Goal: Transaction & Acquisition: Book appointment/travel/reservation

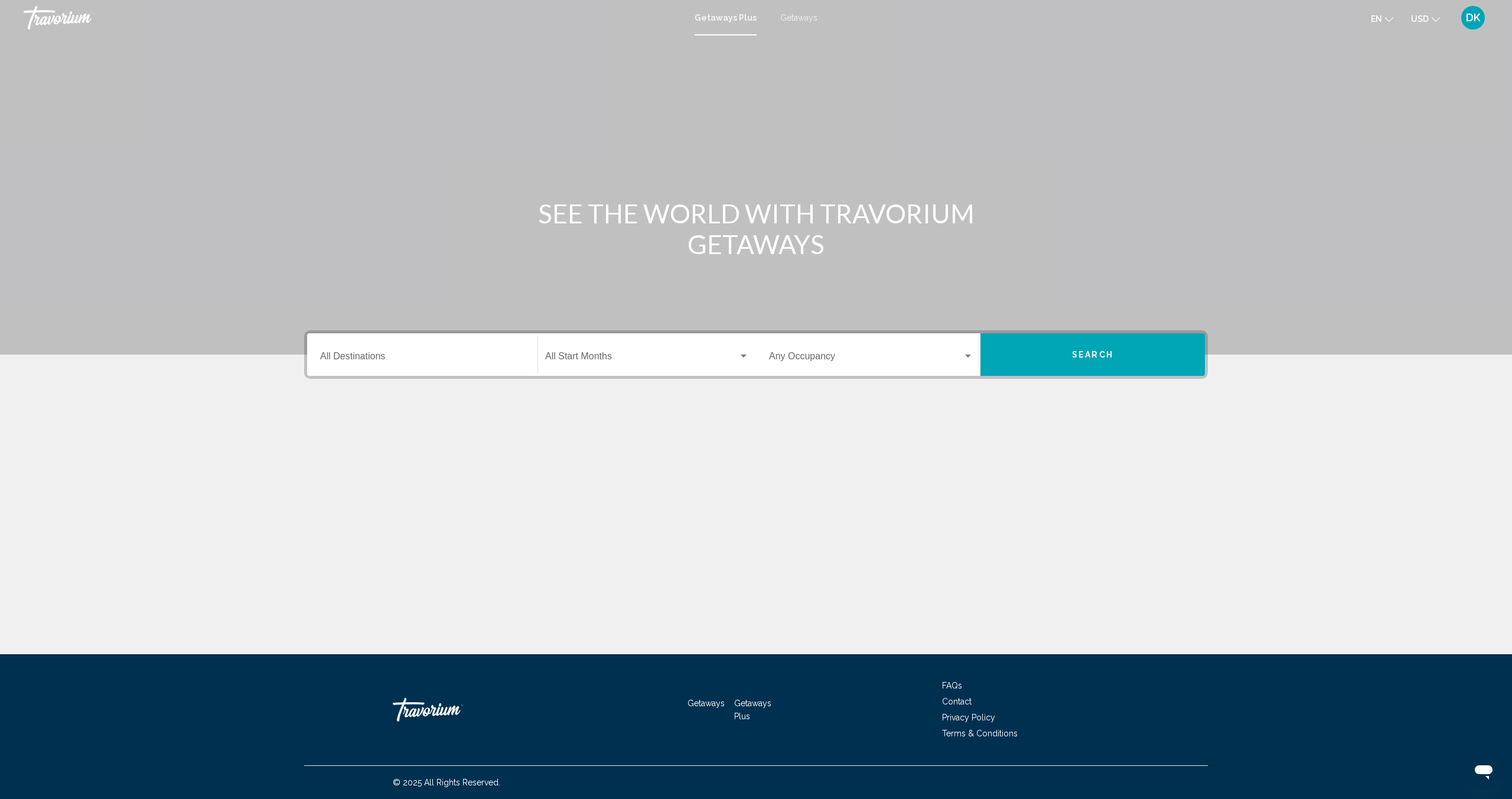
click at [428, 347] on div "Destination All Destinations" at bounding box center [422, 355] width 204 height 37
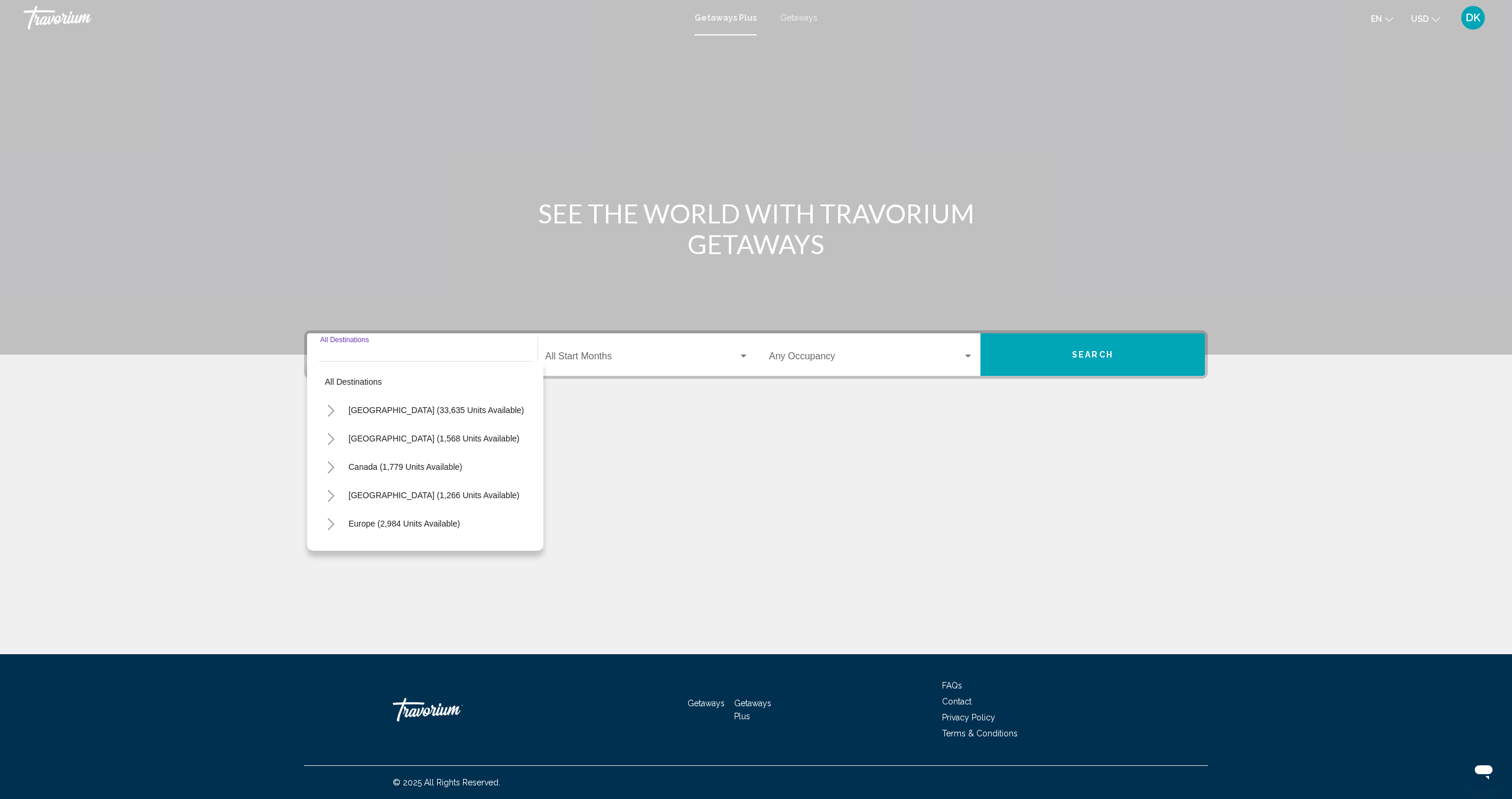
click at [363, 357] on input "Destination All Destinations" at bounding box center [422, 359] width 204 height 10
click at [364, 357] on input "Destination All Destinations" at bounding box center [422, 359] width 204 height 10
click at [411, 496] on span "Caribbean & Atlantic Islands (1,266 units available)" at bounding box center [434, 495] width 171 height 9
type input "**********"
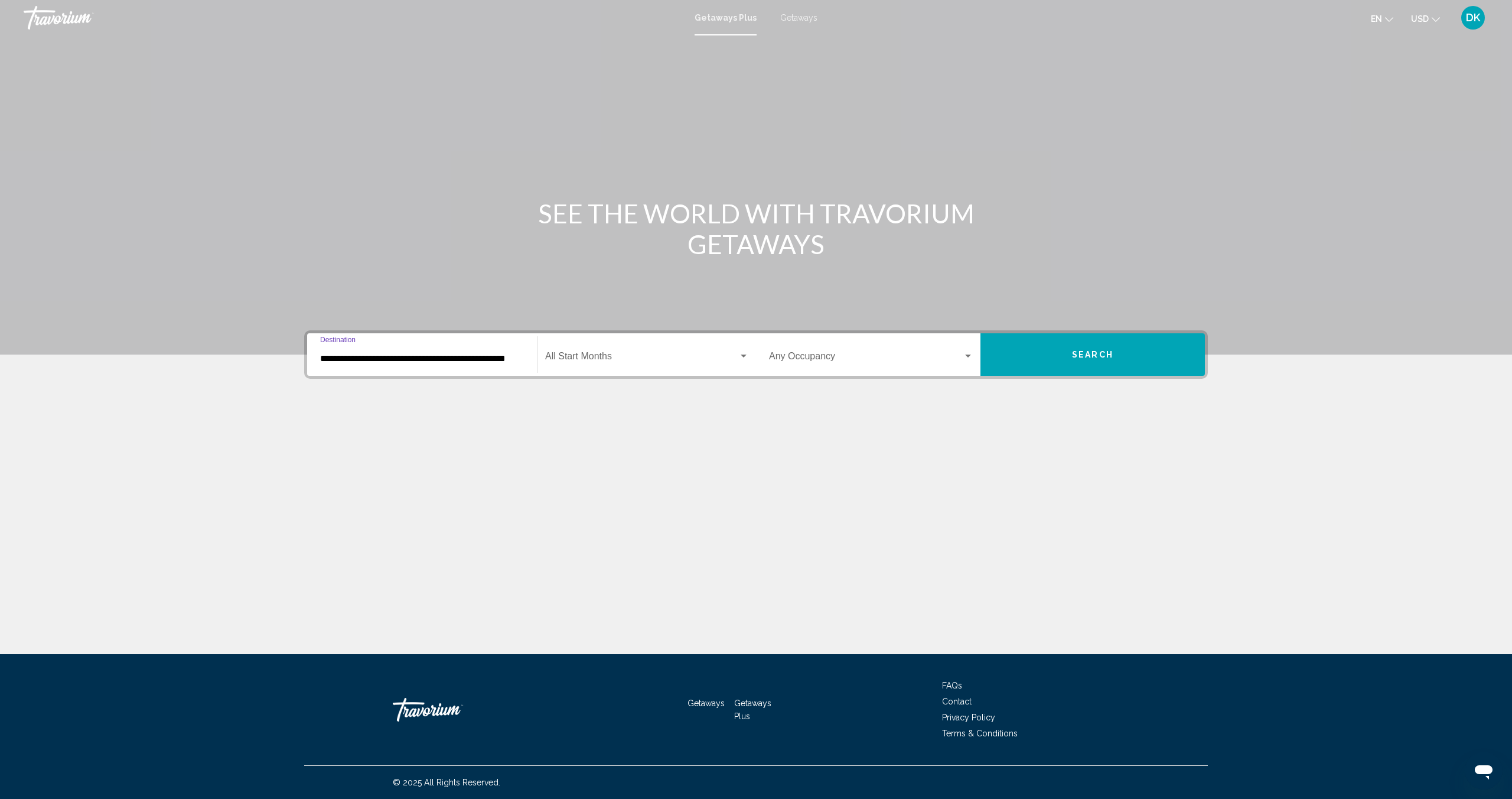
click at [662, 359] on span "Search widget" at bounding box center [642, 359] width 193 height 10
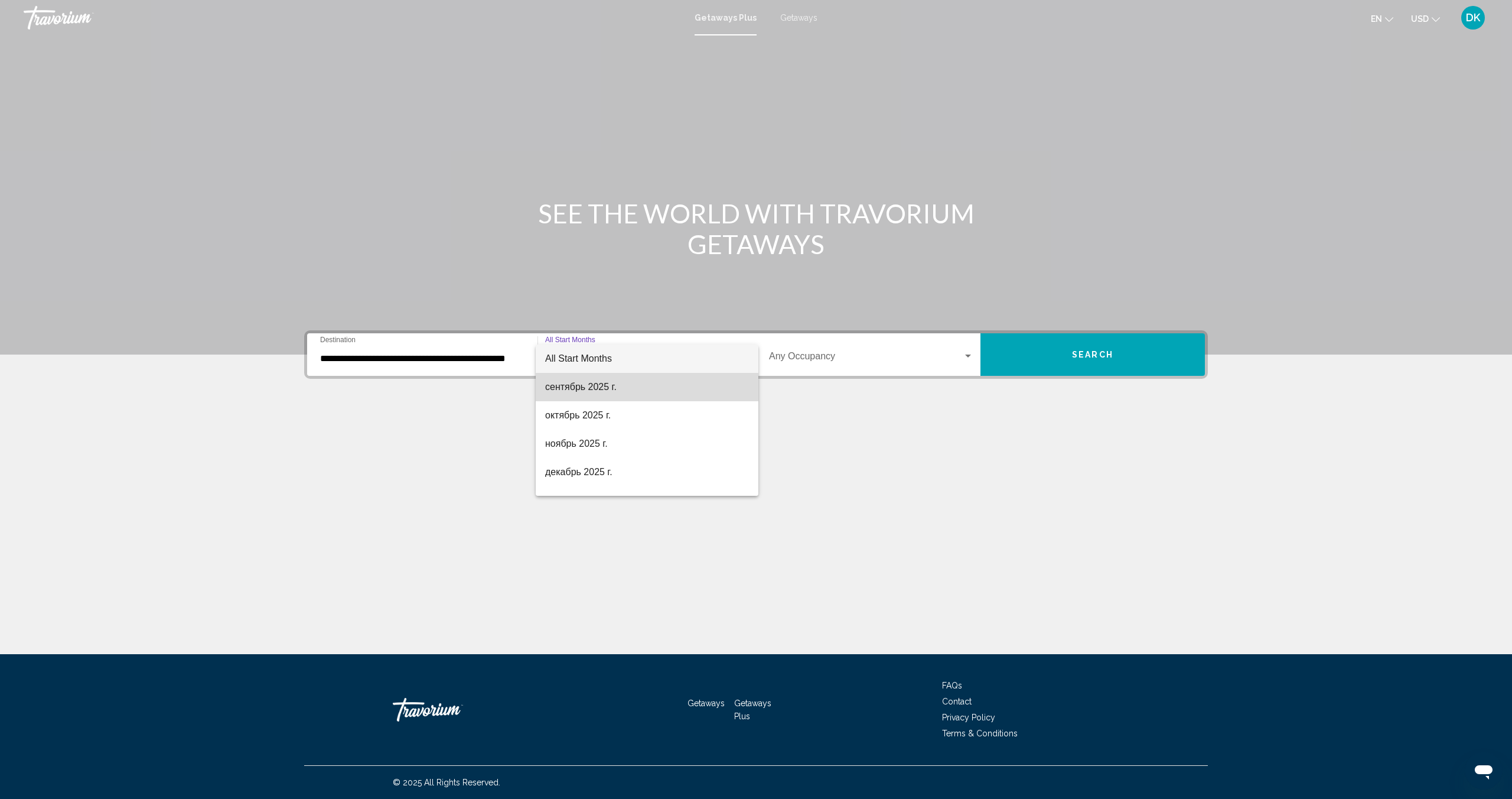
click at [566, 393] on span "сентябрь 2025 г." at bounding box center [647, 387] width 204 height 28
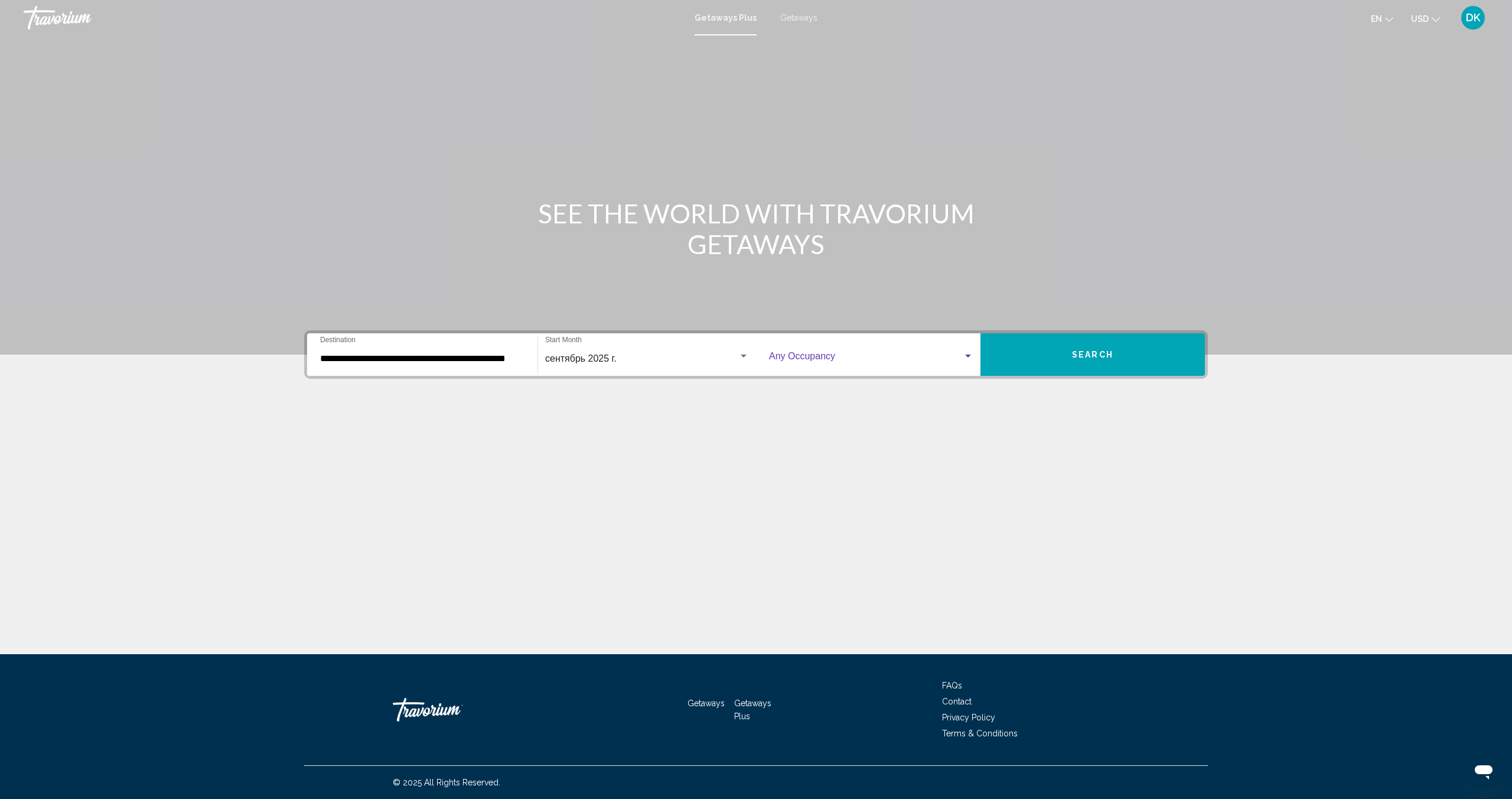
click at [805, 355] on span "Search widget" at bounding box center [866, 359] width 194 height 10
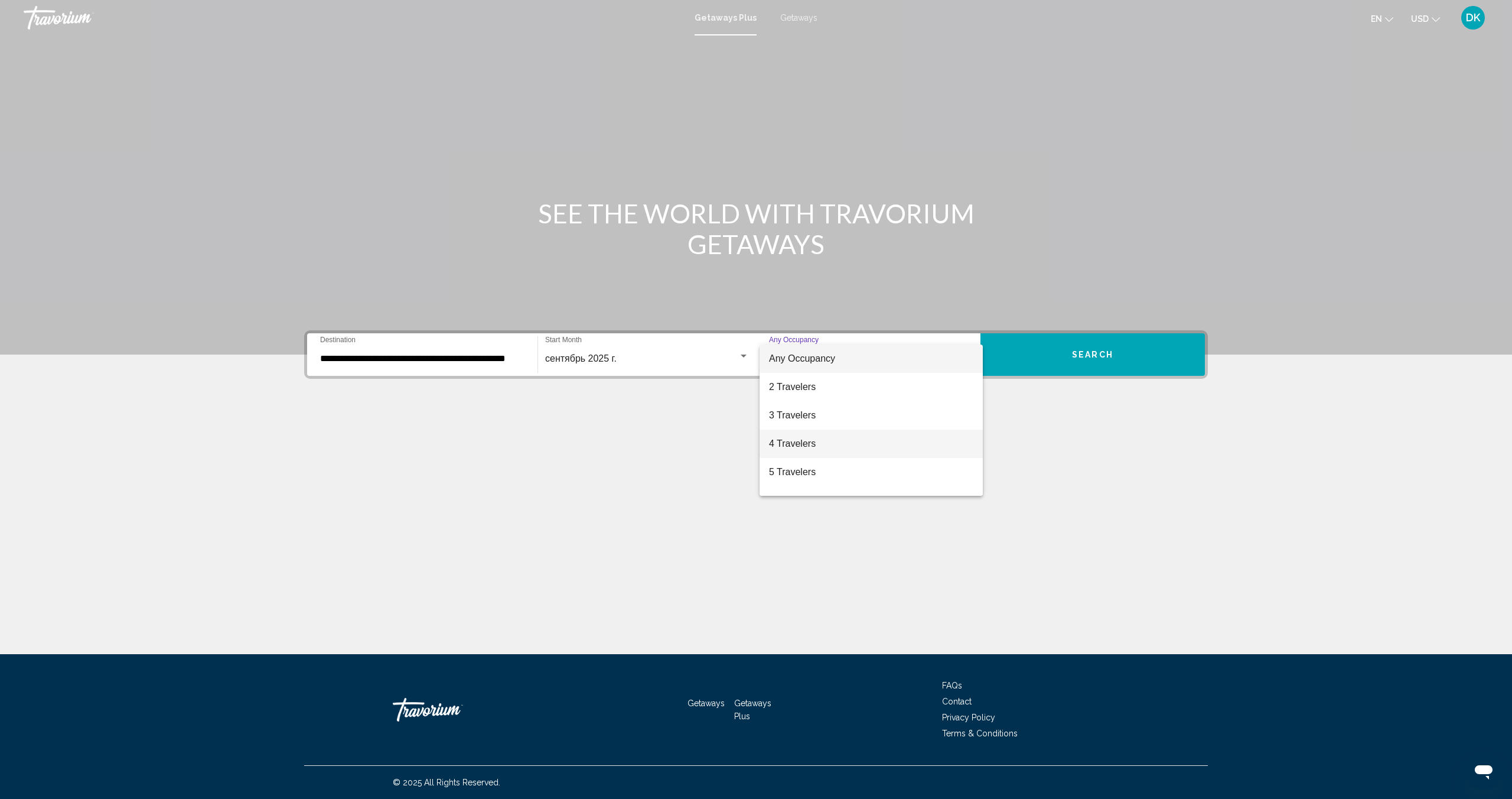
drag, startPoint x: 795, startPoint y: 448, endPoint x: 883, endPoint y: 412, distance: 95.1
click at [796, 446] on span "4 Travelers" at bounding box center [871, 444] width 204 height 28
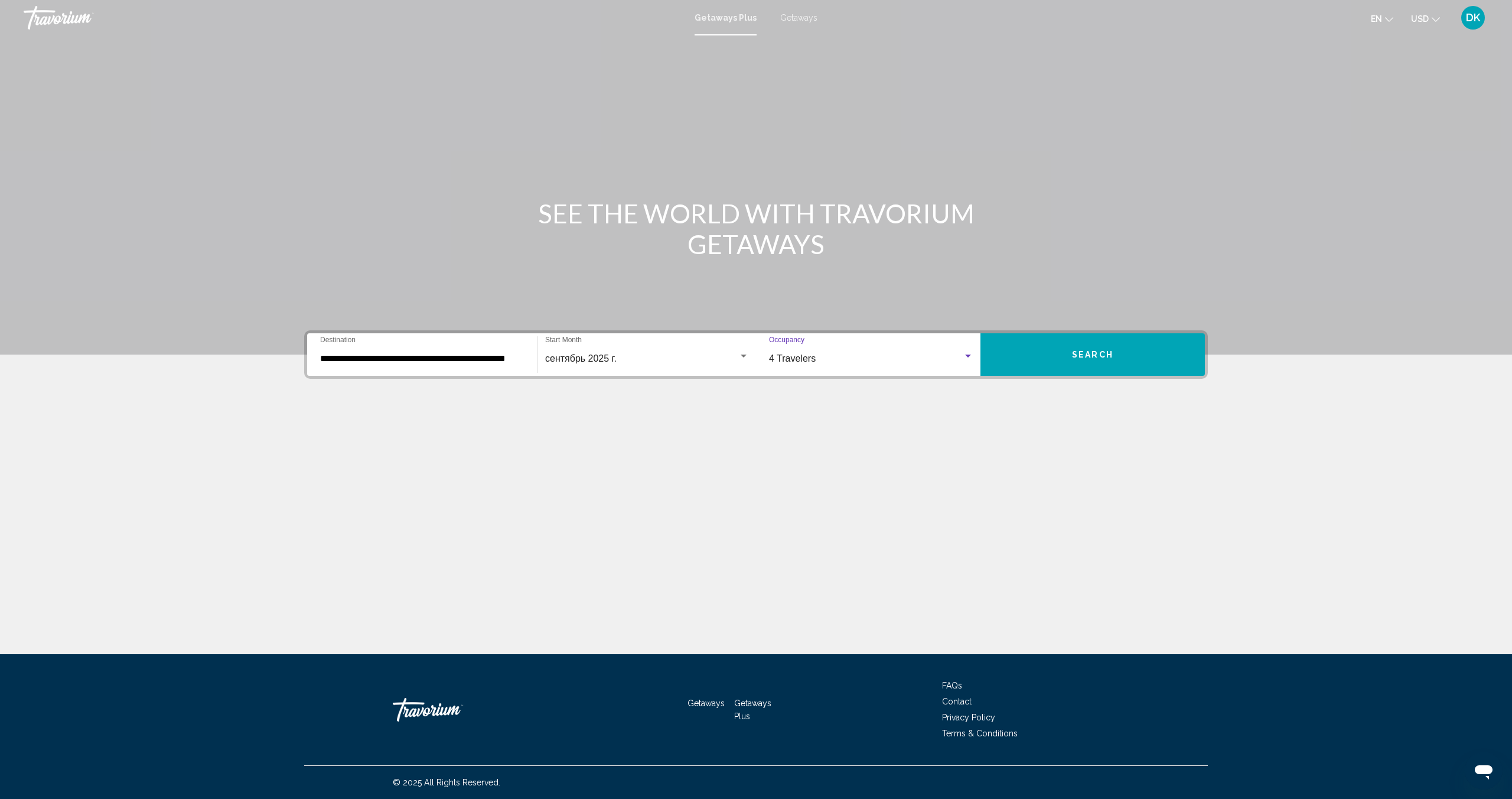
click at [1059, 344] on button "Search" at bounding box center [1093, 354] width 224 height 42
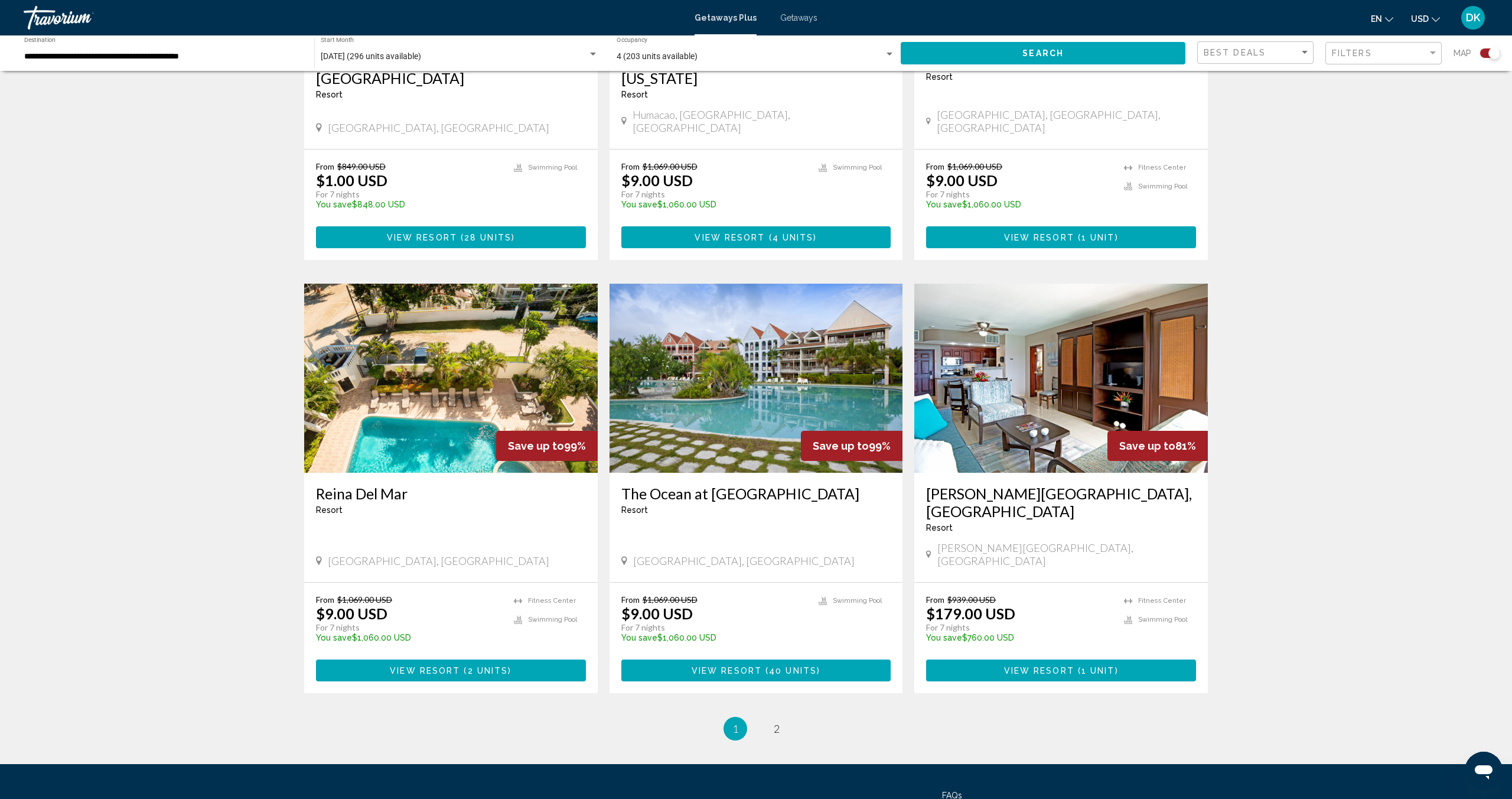
scroll to position [1466, 0]
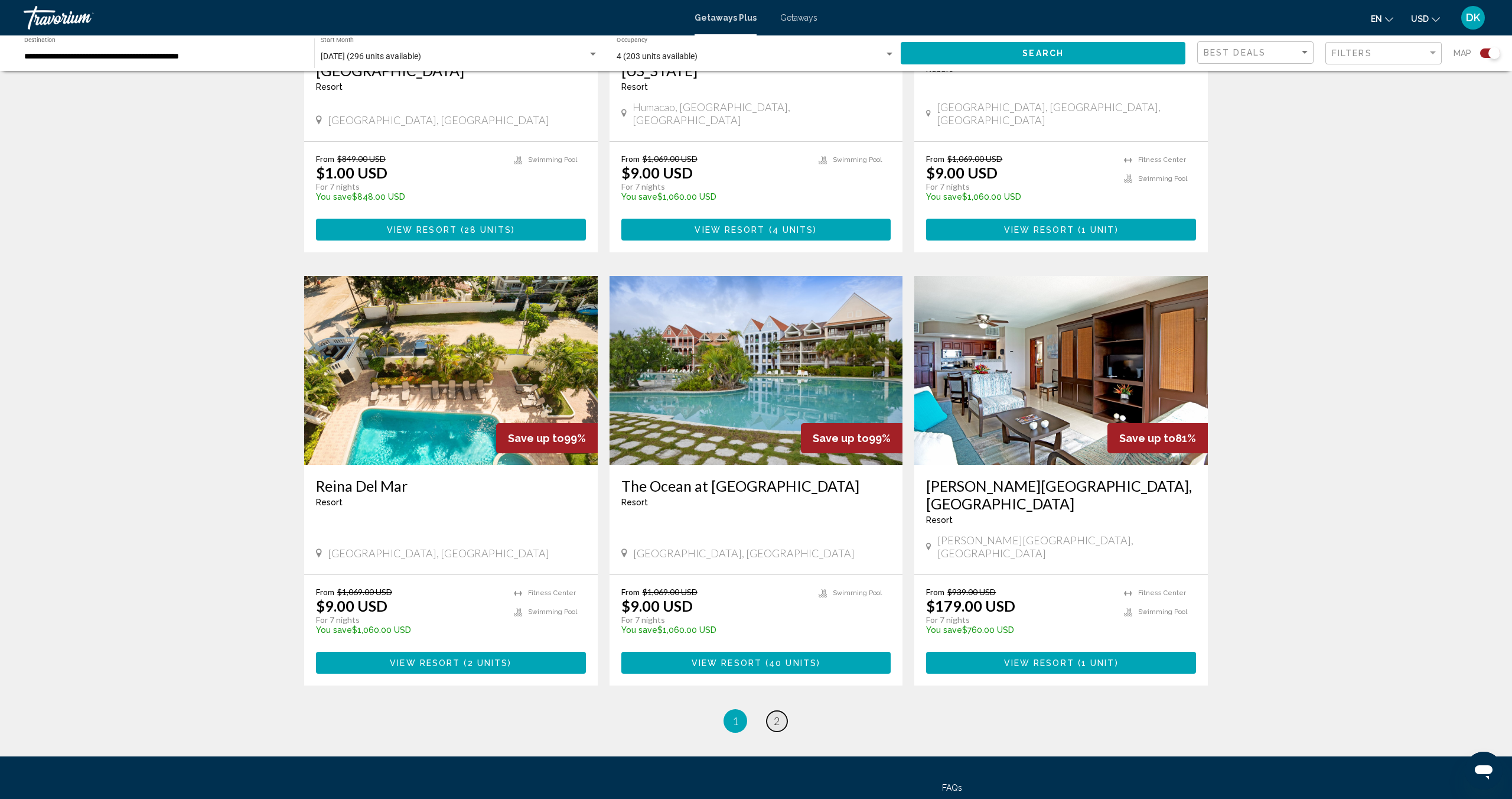
click at [776, 714] on span "2" at bounding box center [777, 721] width 6 height 13
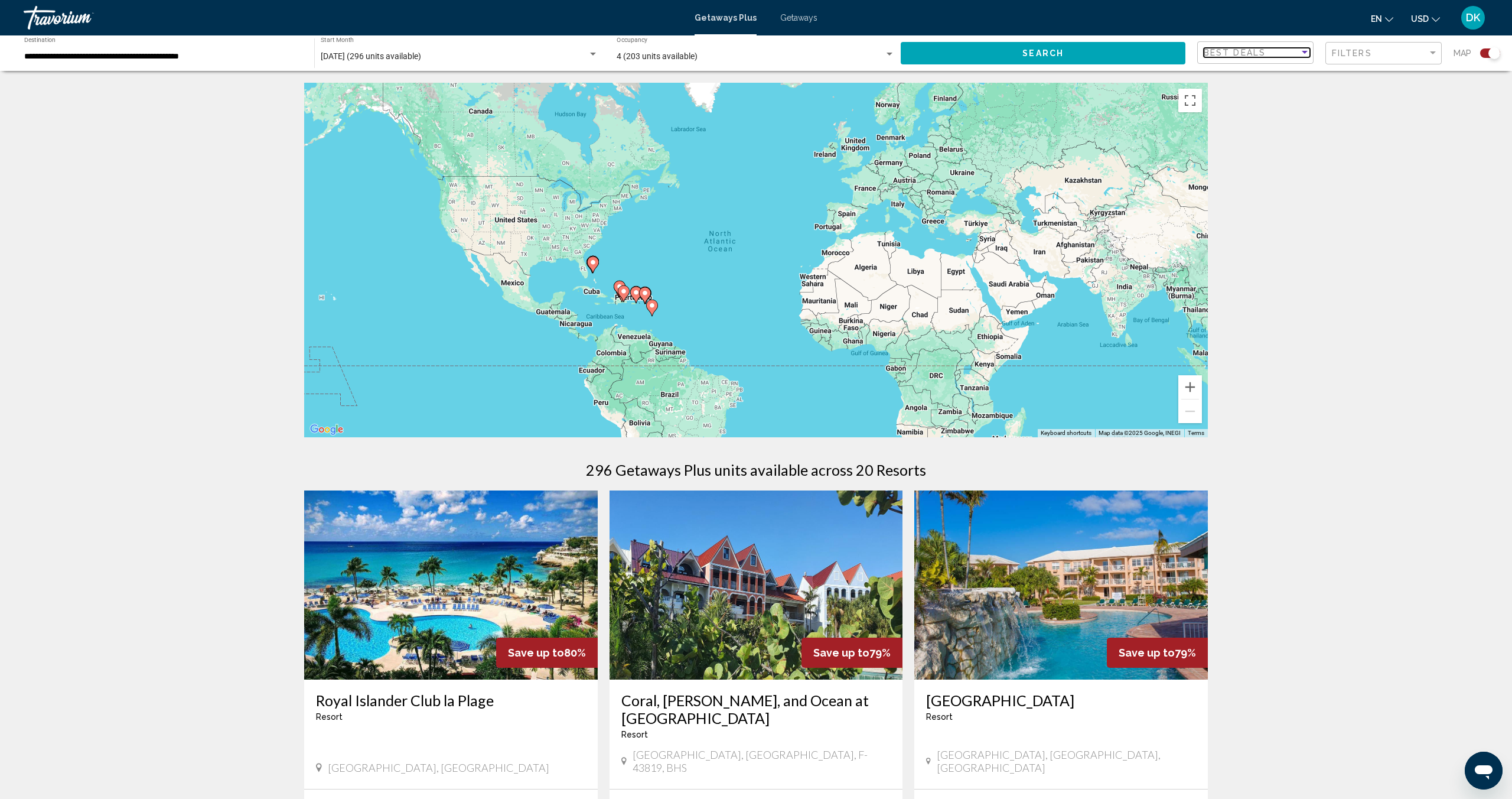
click at [1235, 52] on span "Best Deals" at bounding box center [1234, 52] width 62 height 9
click at [1348, 250] on div at bounding box center [756, 399] width 1512 height 799
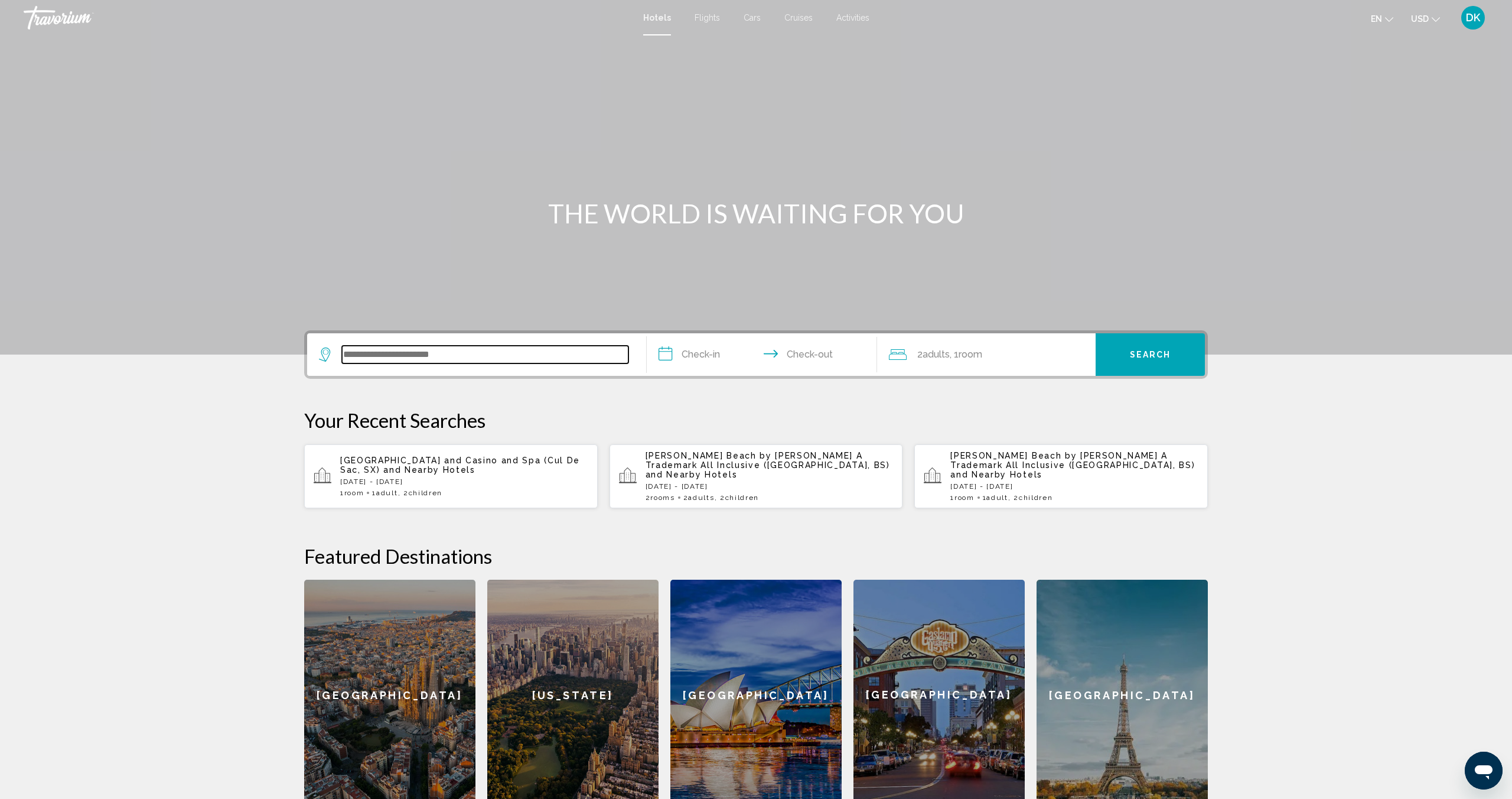
click at [429, 362] on input "Search widget" at bounding box center [485, 354] width 286 height 18
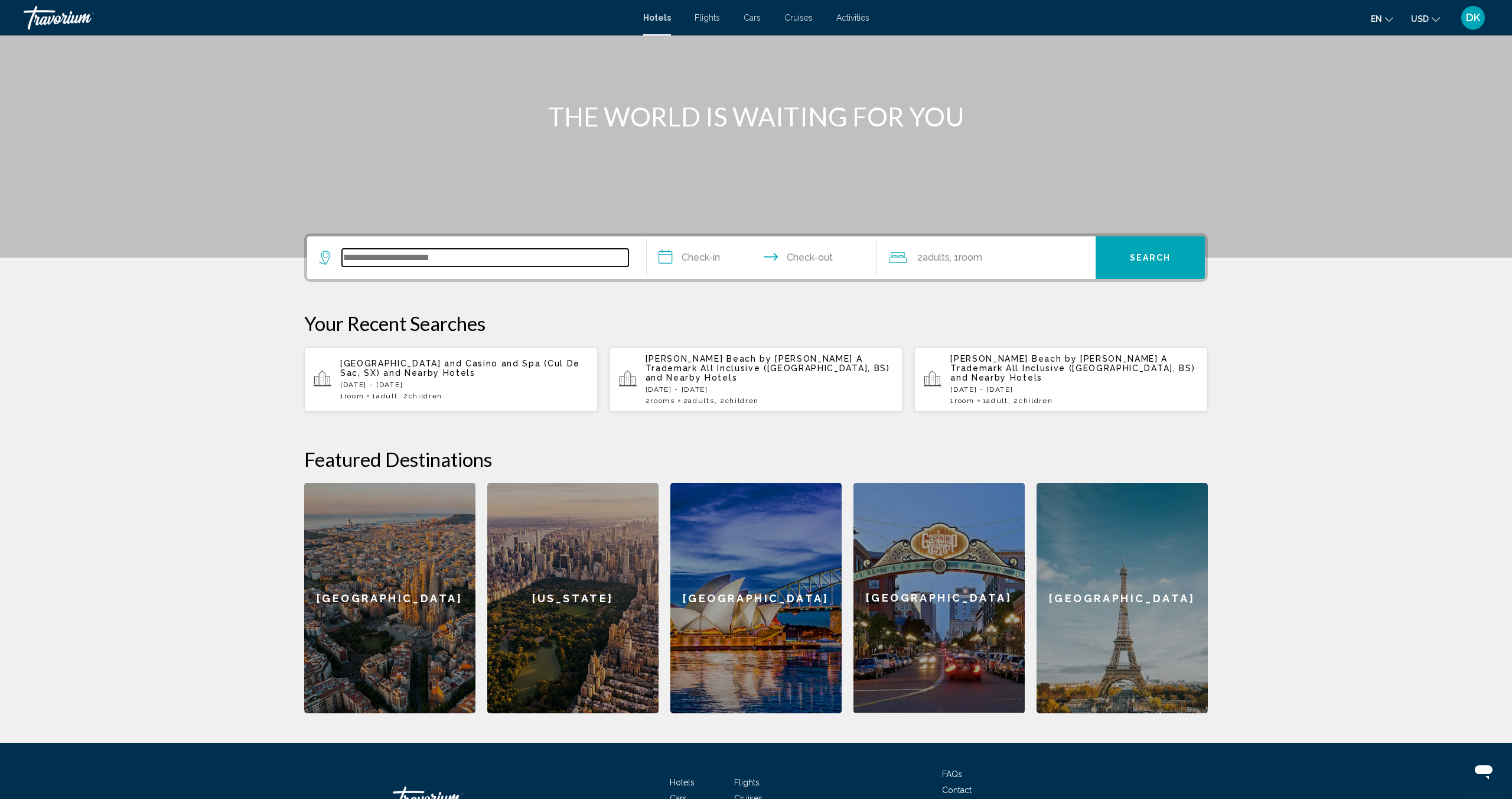
scroll to position [176, 0]
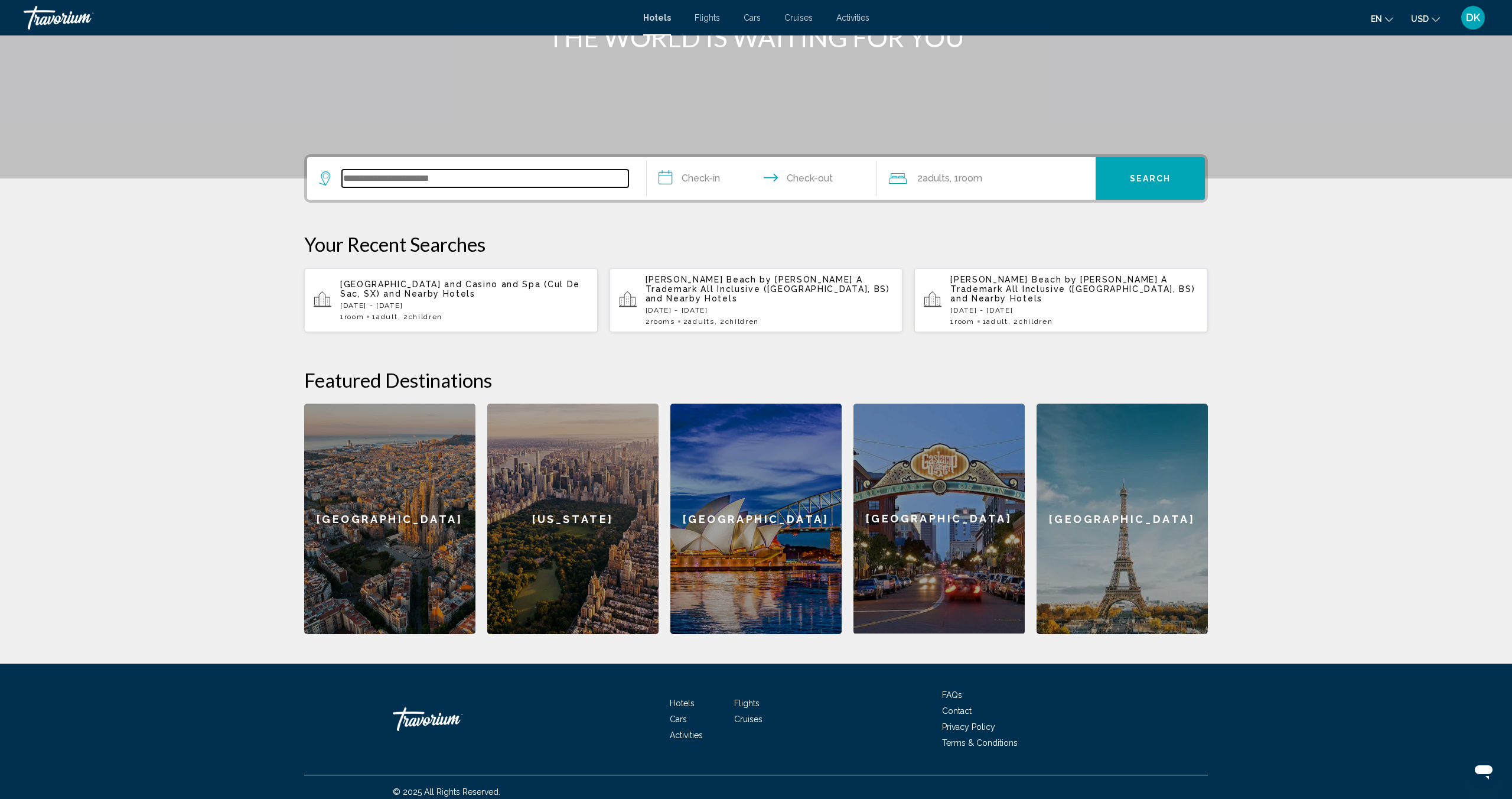
drag, startPoint x: 380, startPoint y: 171, endPoint x: 376, endPoint y: 178, distance: 8.1
click at [379, 172] on input "Search widget" at bounding box center [485, 178] width 286 height 18
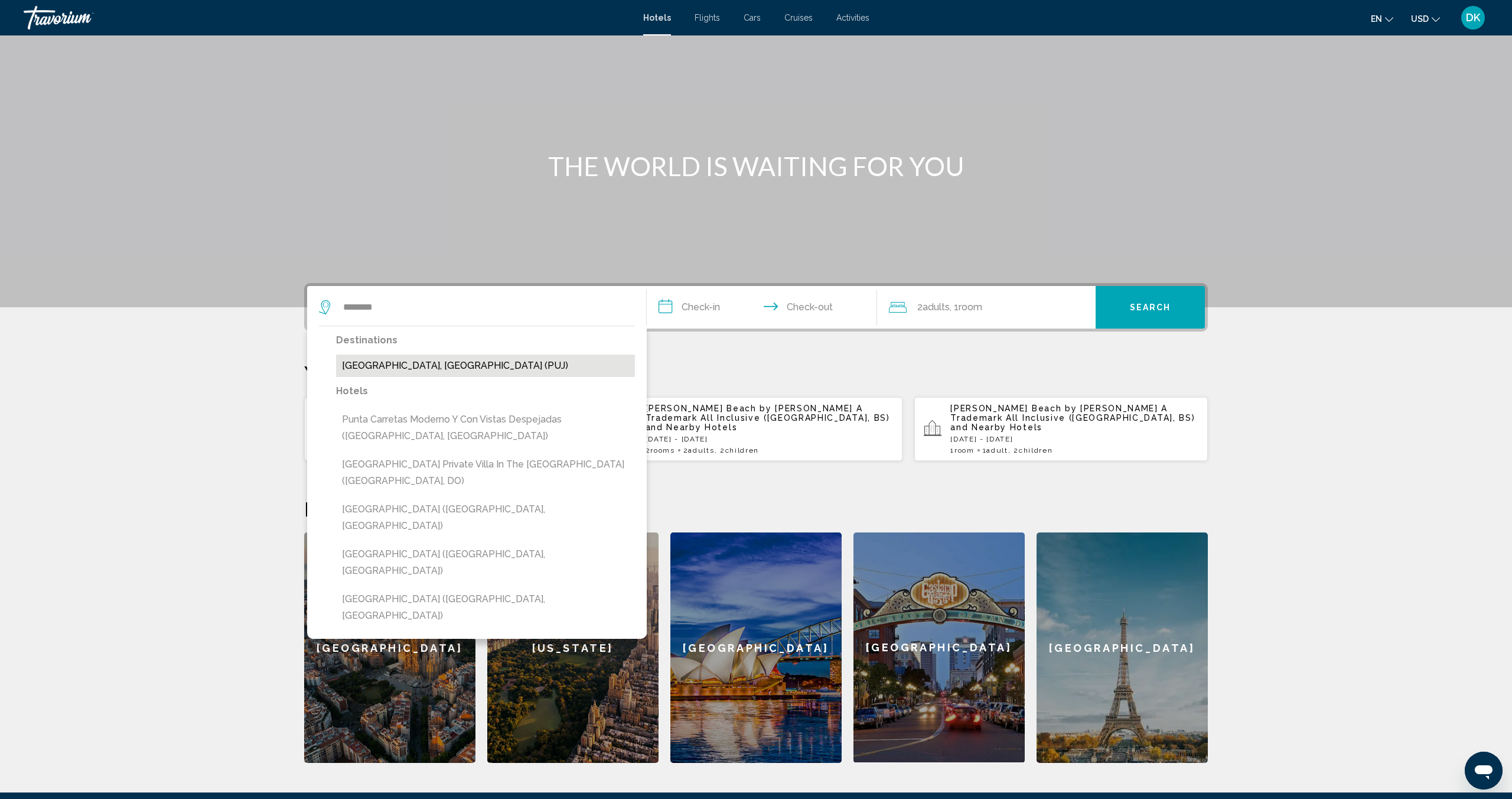
click at [415, 365] on button "[GEOGRAPHIC_DATA], [GEOGRAPHIC_DATA] (PUJ)" at bounding box center [486, 366] width 299 height 22
type input "**********"
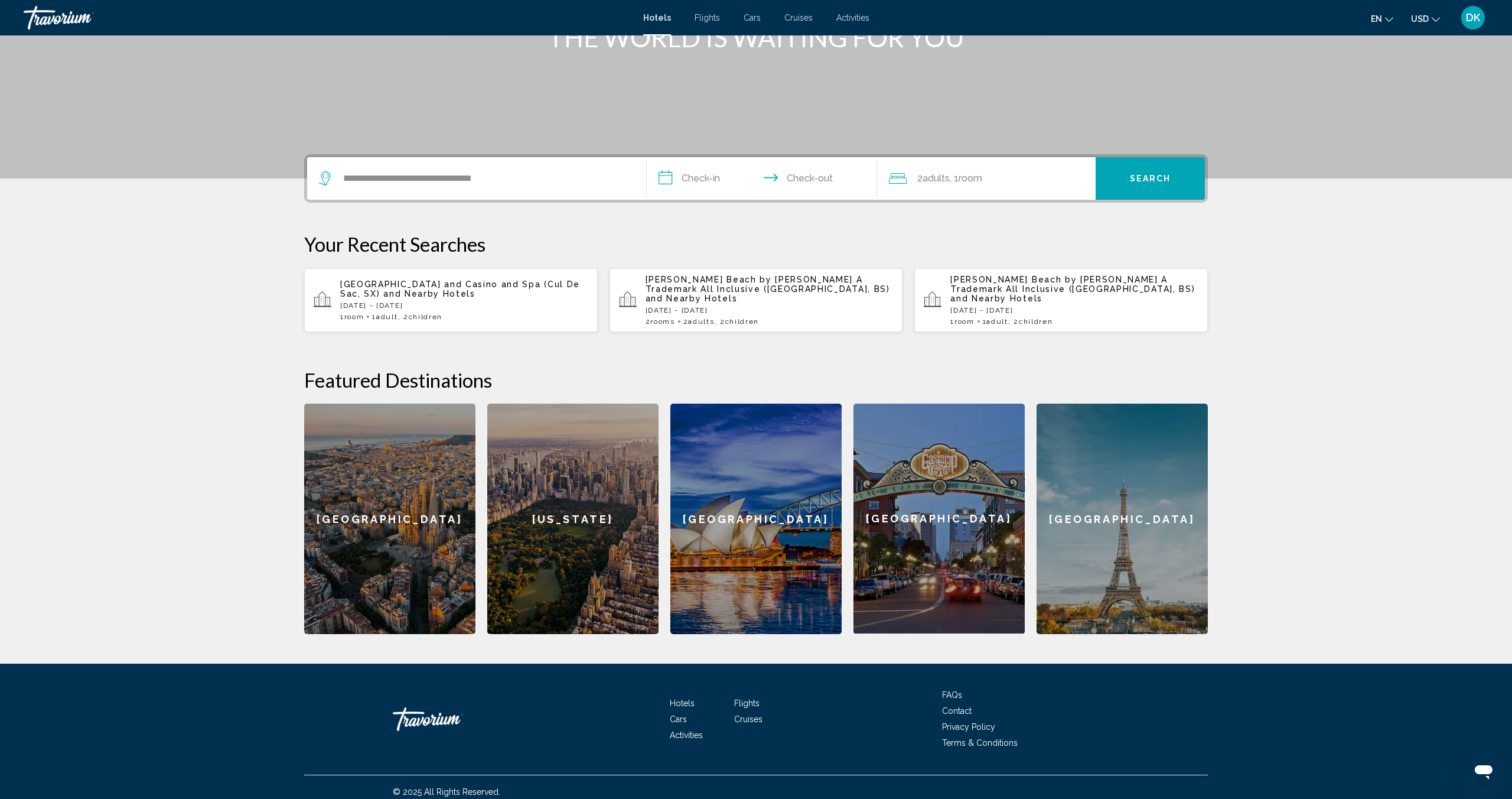
click at [700, 169] on input "**********" at bounding box center [764, 180] width 235 height 46
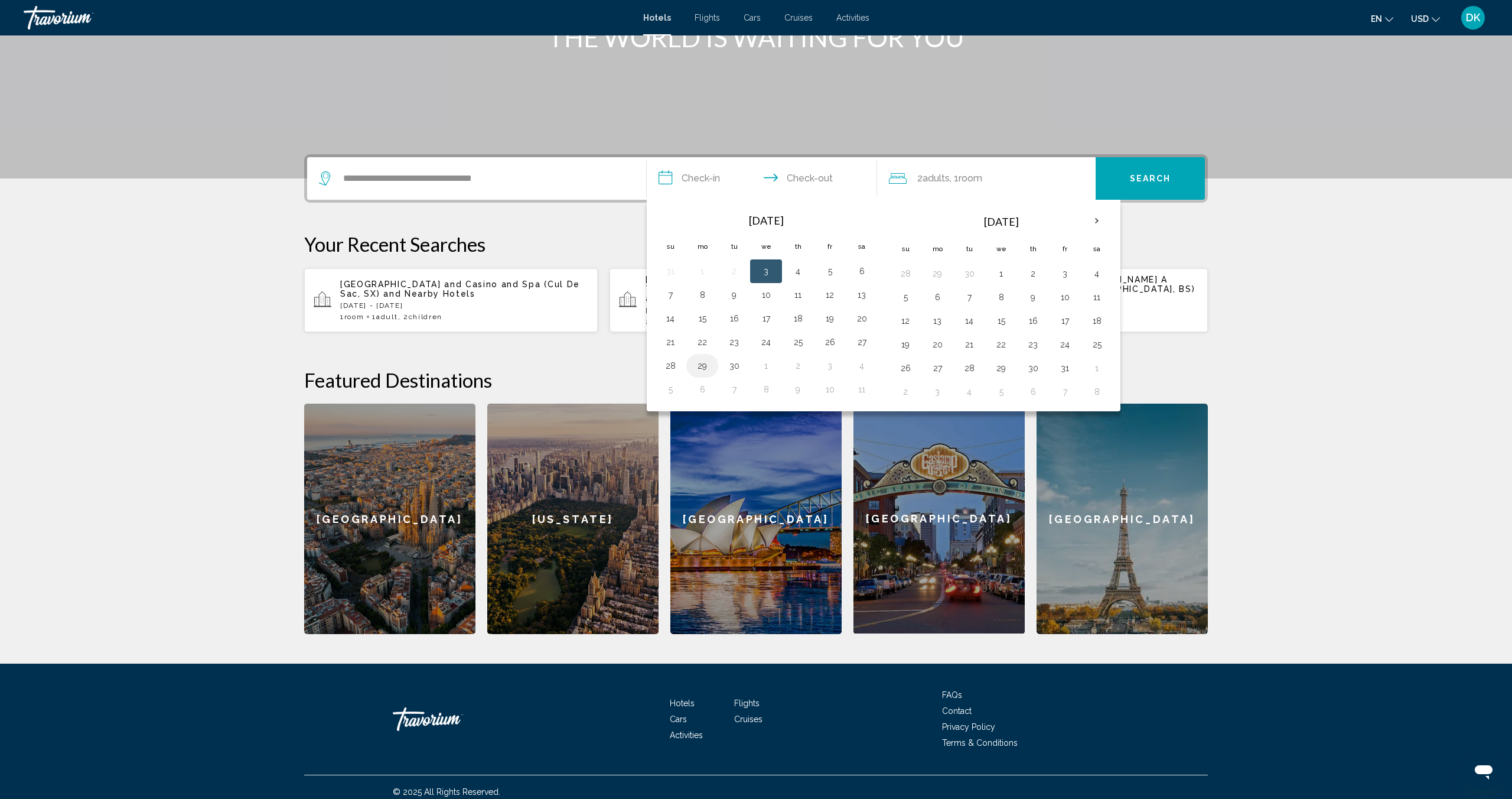
click at [705, 363] on button "29" at bounding box center [702, 365] width 19 height 16
click at [704, 387] on button "6" at bounding box center [702, 389] width 19 height 16
type input "**********"
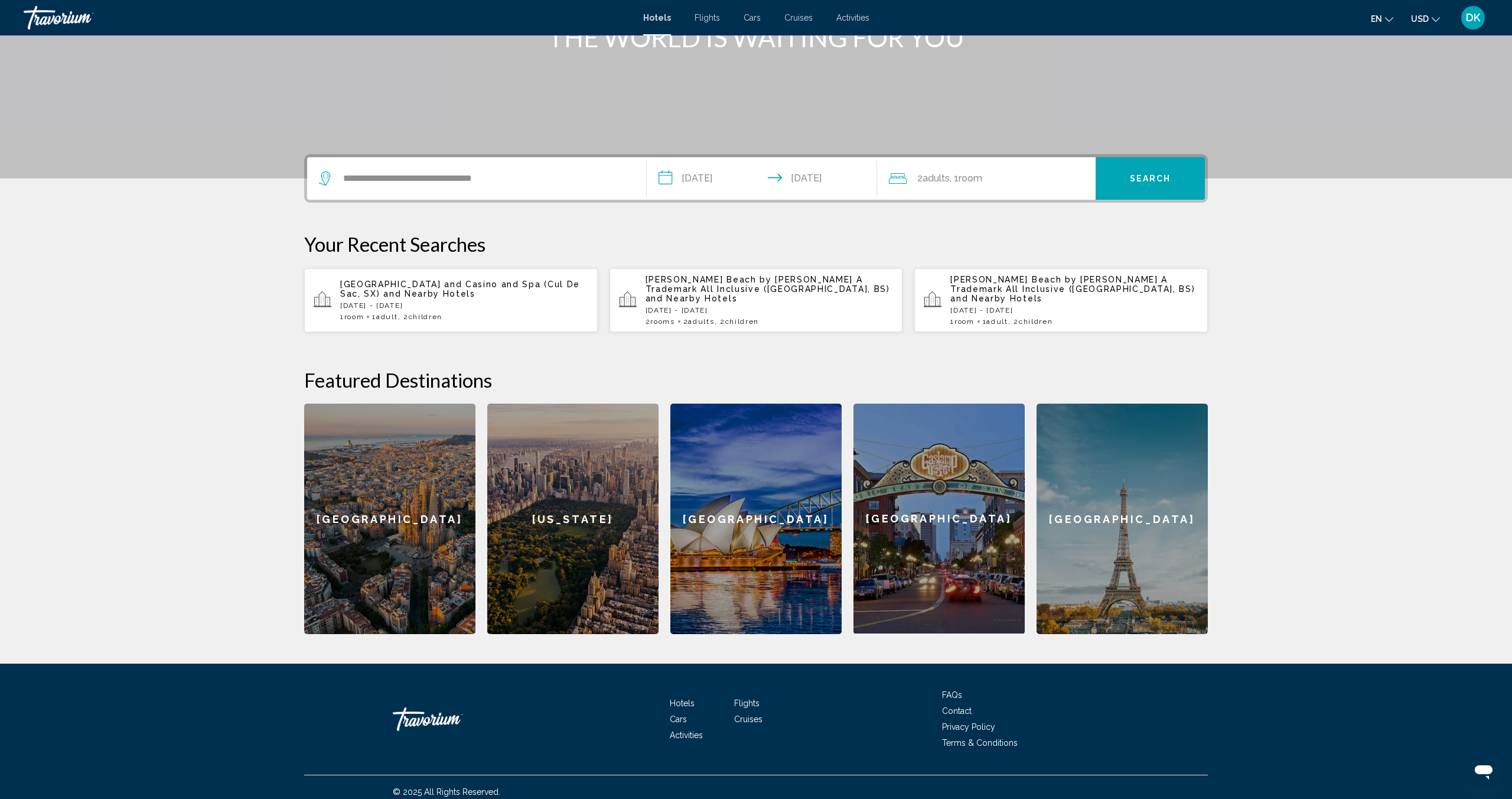
click at [941, 179] on span "Adults" at bounding box center [936, 178] width 27 height 11
click at [1078, 254] on icon "Increment children" at bounding box center [1078, 256] width 10 height 10
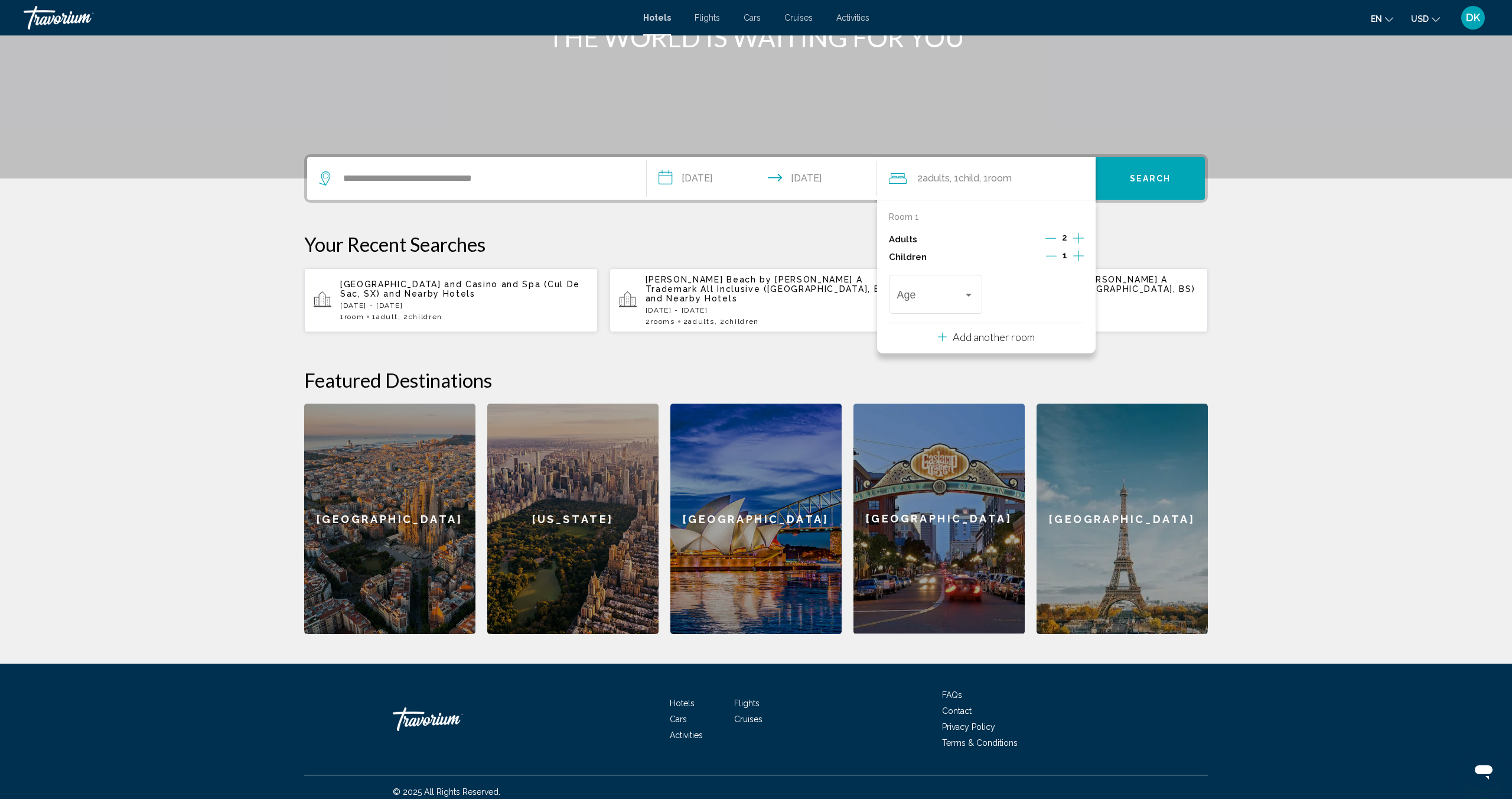
click at [1079, 257] on icon "Increment children" at bounding box center [1078, 256] width 10 height 14
click at [1058, 297] on span "Travelers: 2 adults, 2 children" at bounding box center [1032, 297] width 67 height 12
click at [1024, 333] on span "10" at bounding box center [1037, 333] width 78 height 32
click at [945, 305] on div "Age" at bounding box center [936, 293] width 78 height 42
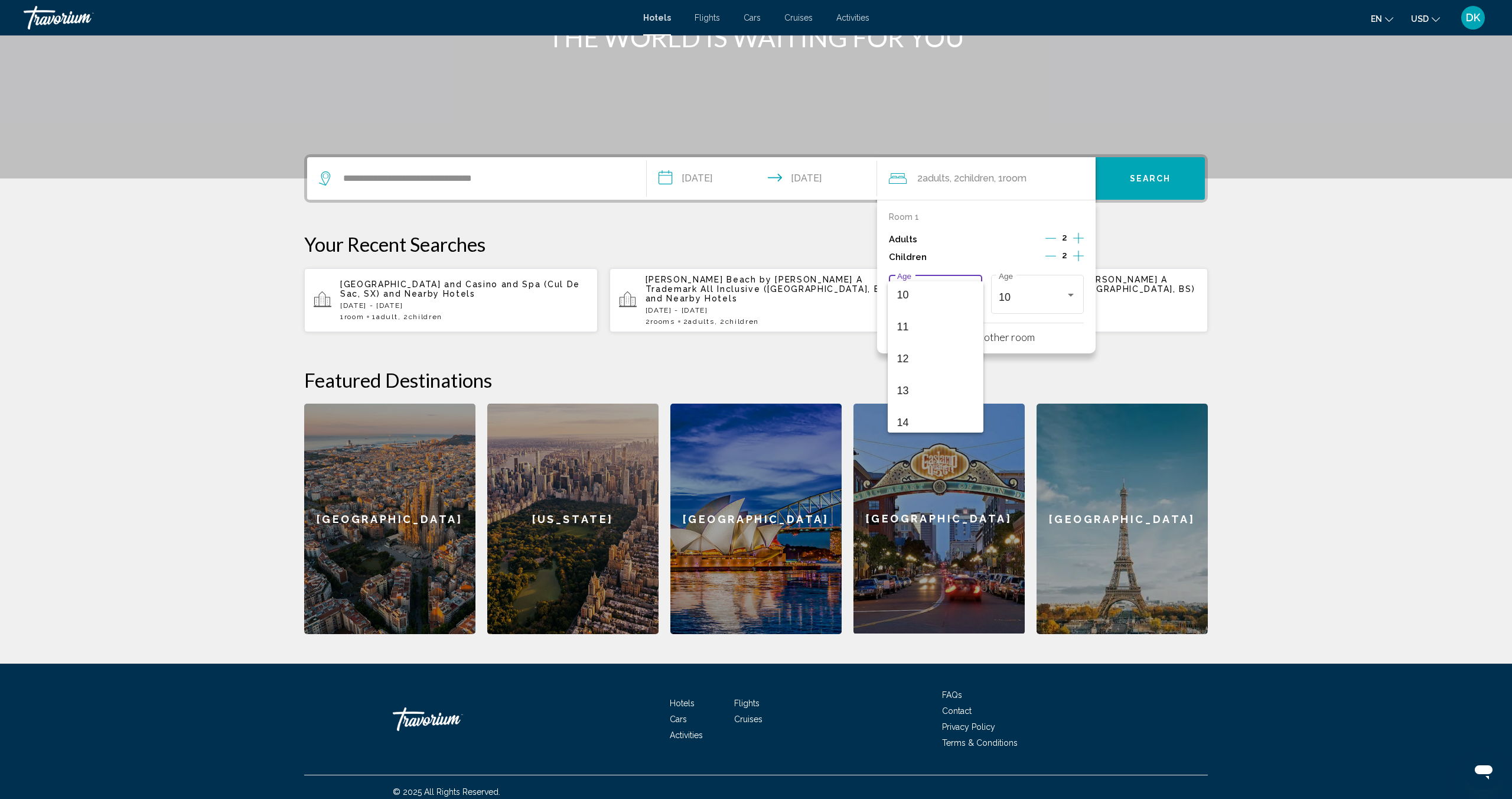
scroll to position [324, 0]
click at [926, 380] on span "13" at bounding box center [936, 388] width 78 height 32
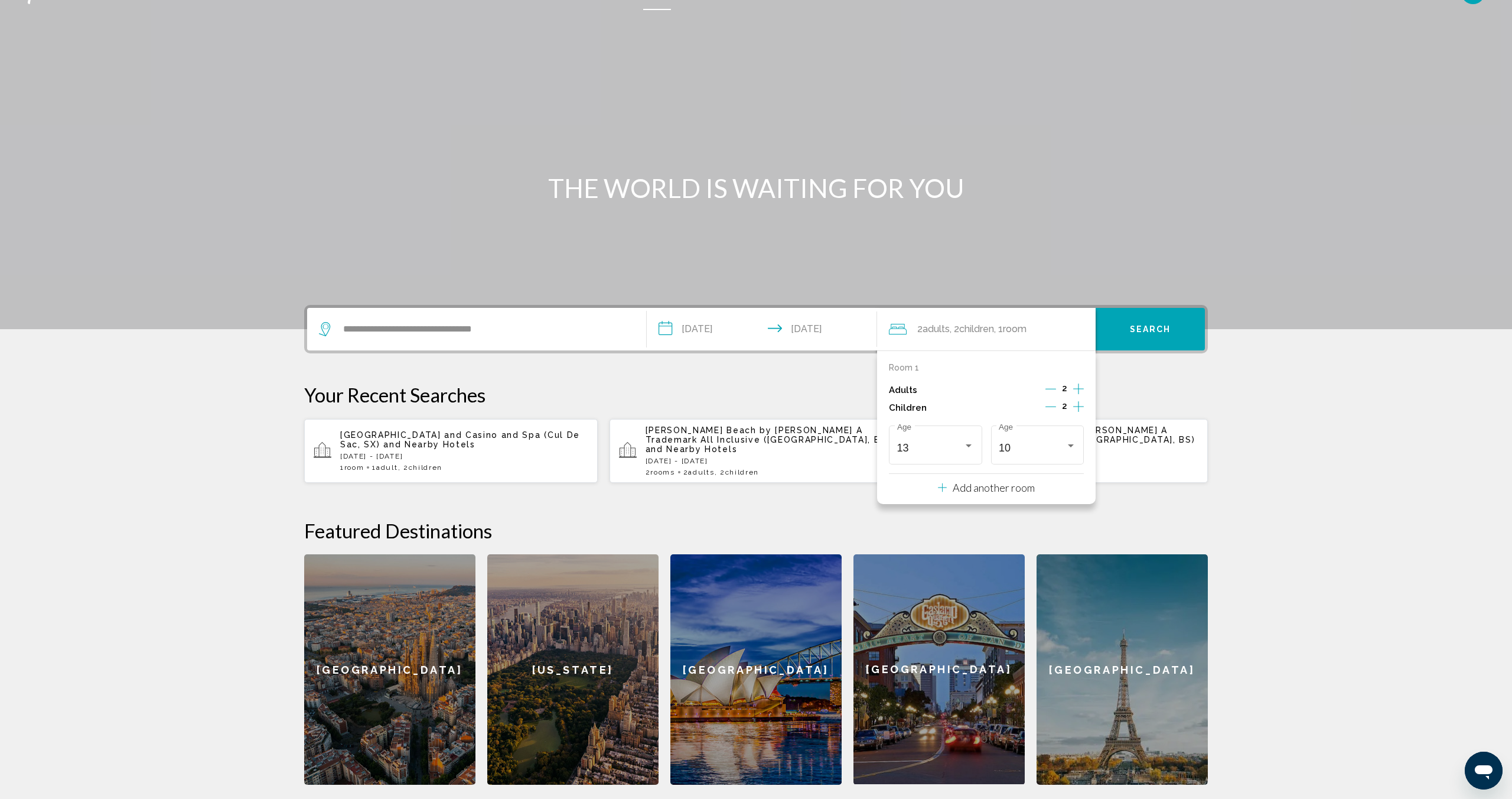
scroll to position [0, 0]
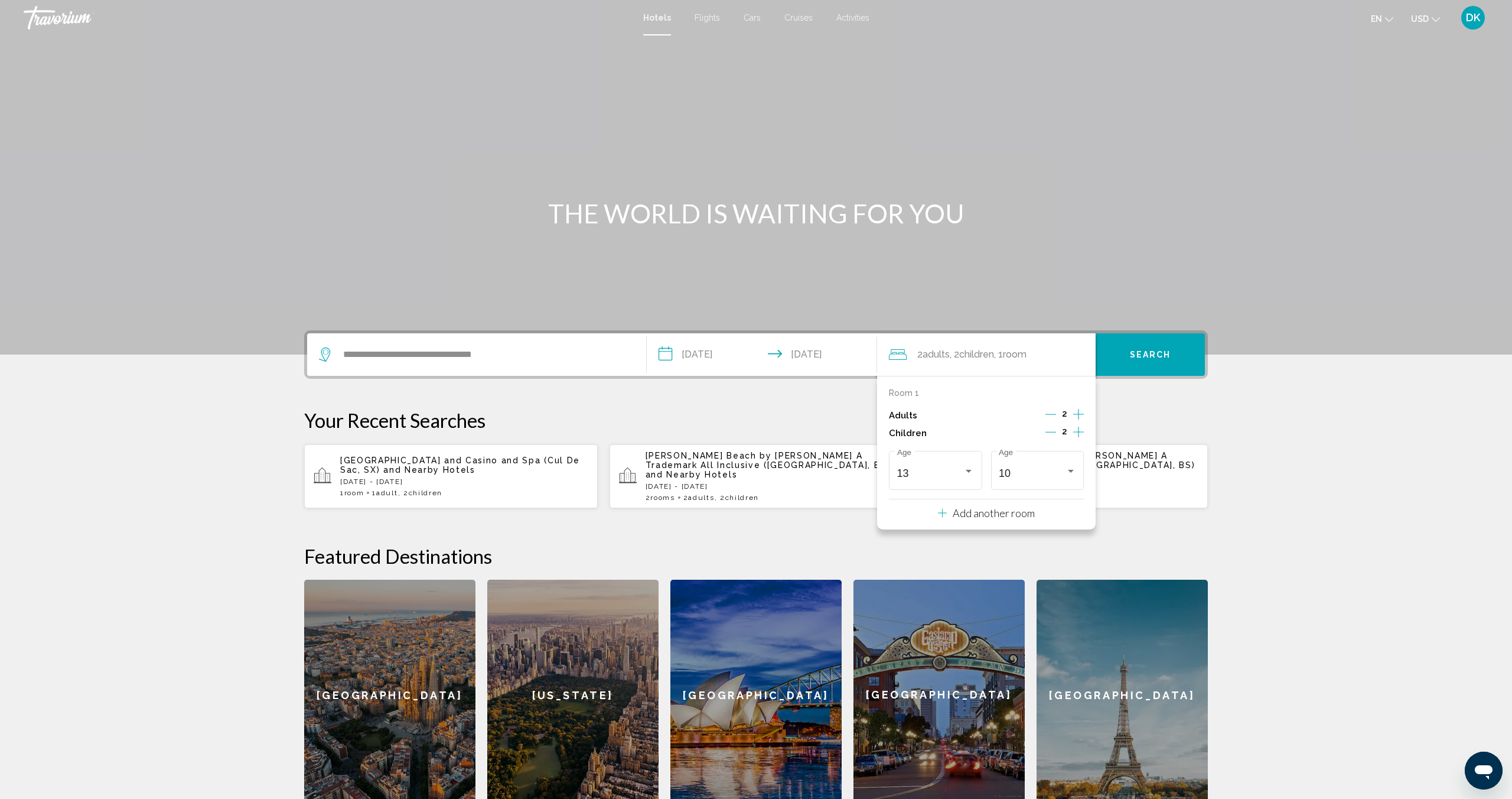
click at [1153, 355] on span "Search" at bounding box center [1150, 355] width 41 height 9
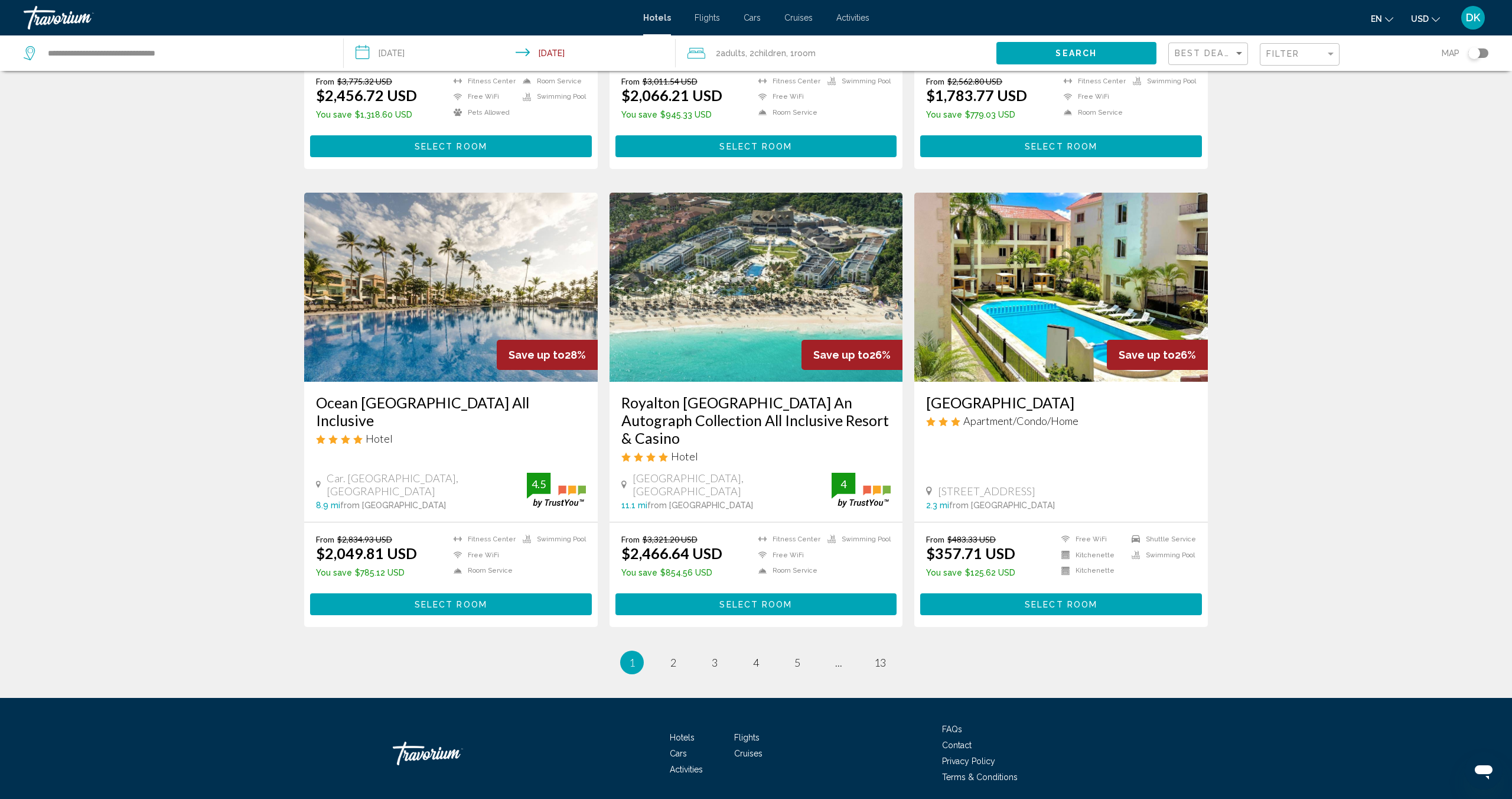
scroll to position [1234, 0]
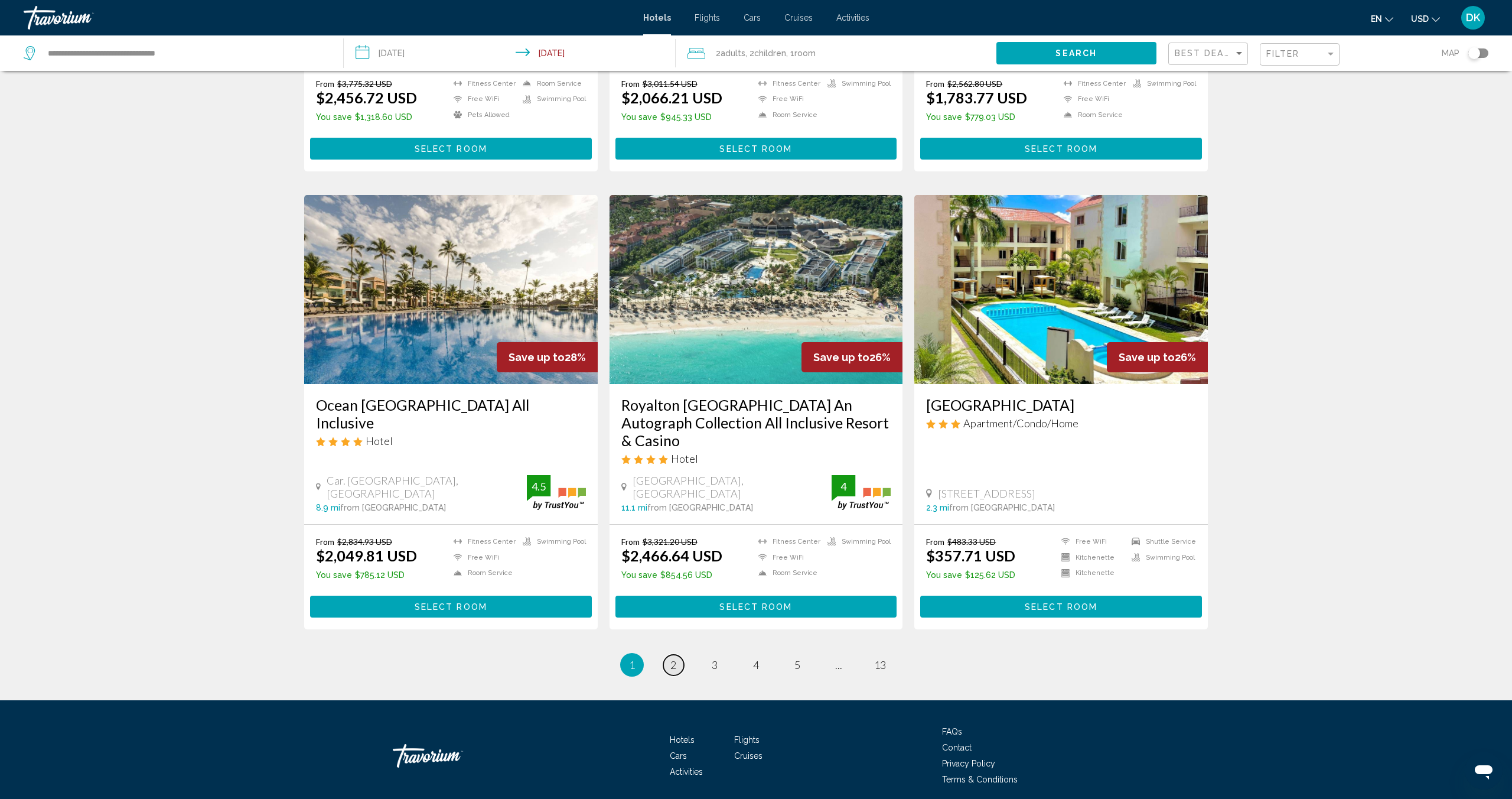
click at [674, 658] on span "2" at bounding box center [673, 665] width 6 height 13
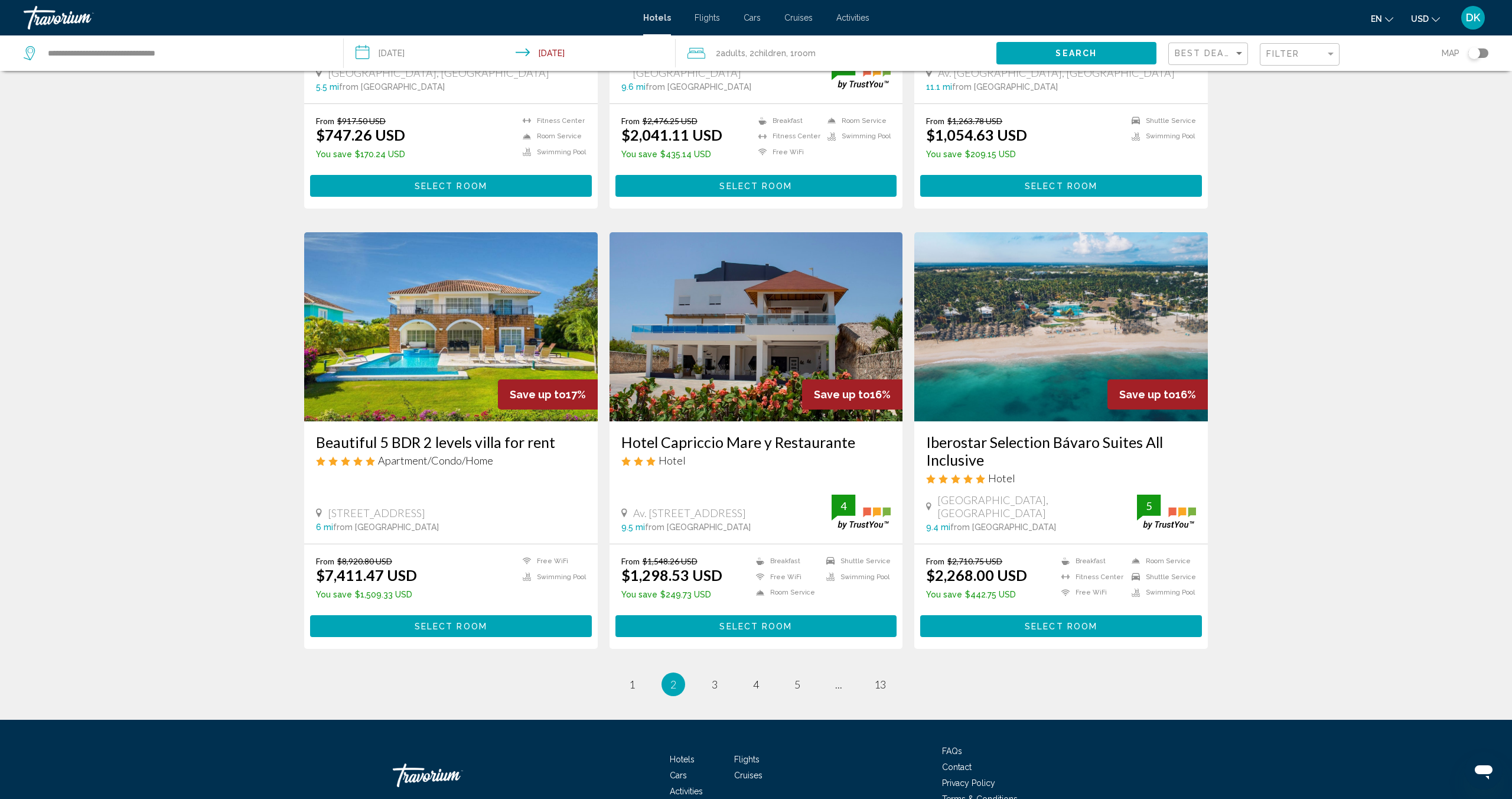
scroll to position [1235, 0]
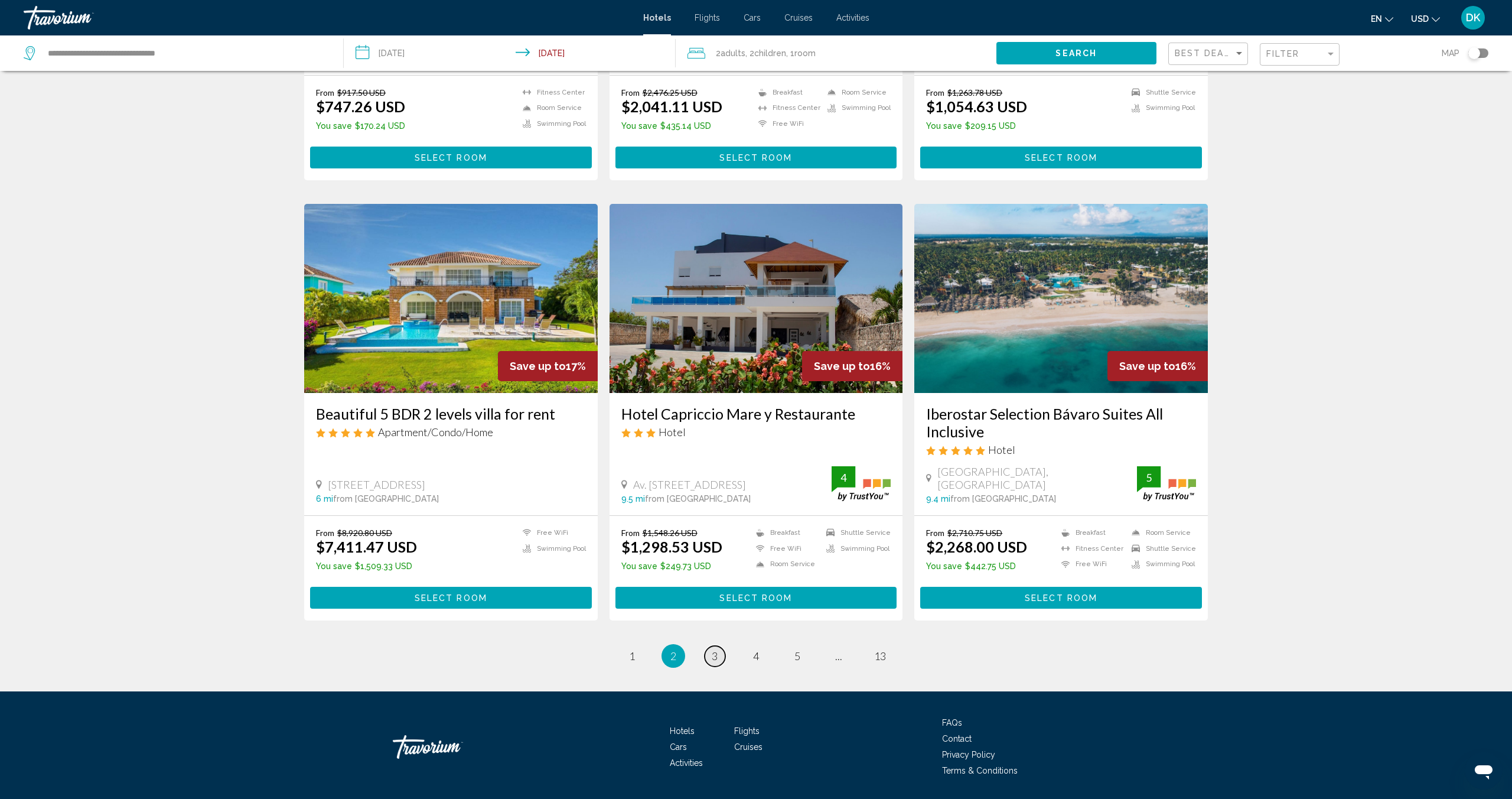
click at [710, 646] on link "page 3" at bounding box center [715, 656] width 21 height 21
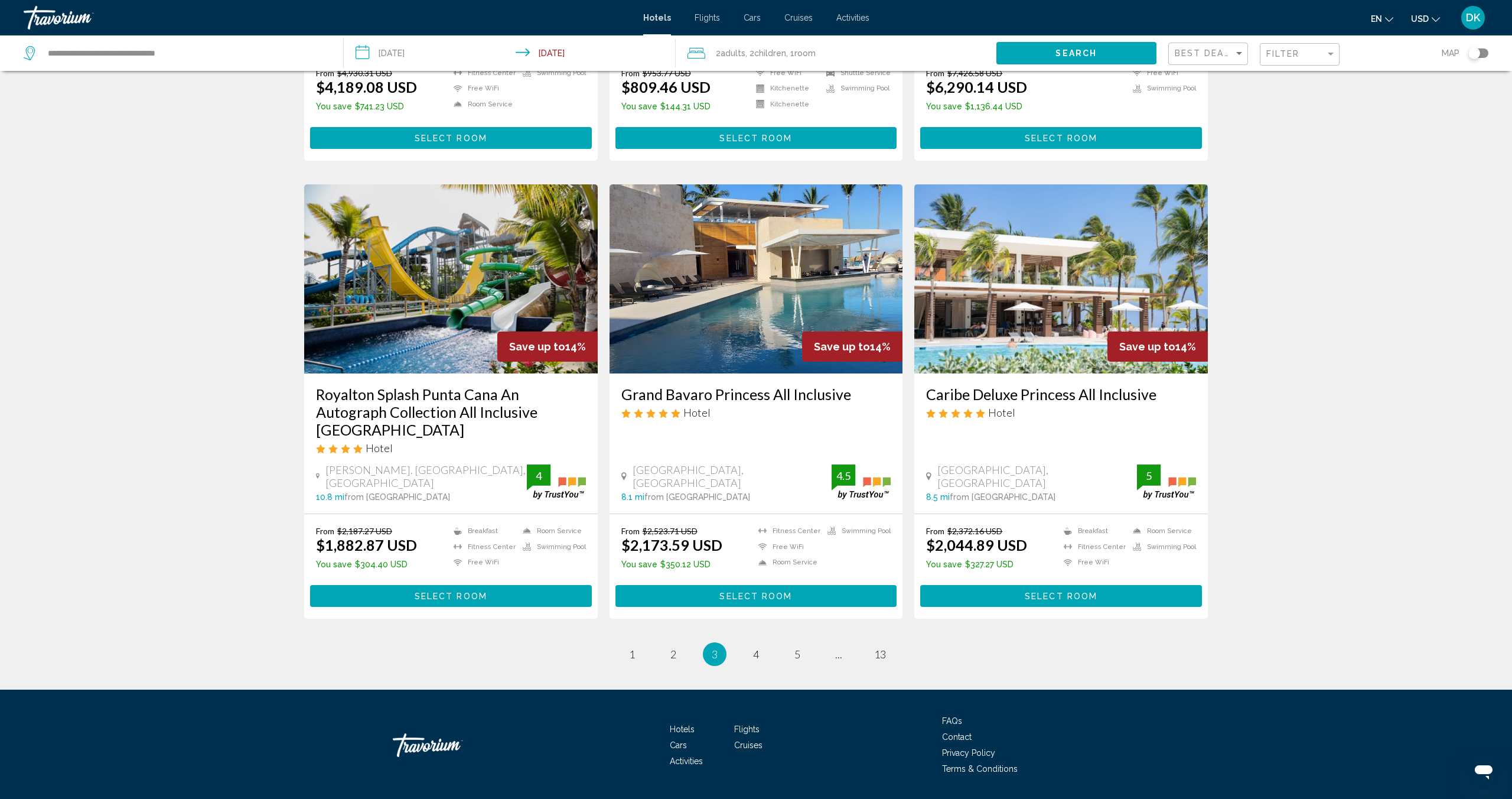
scroll to position [1270, 0]
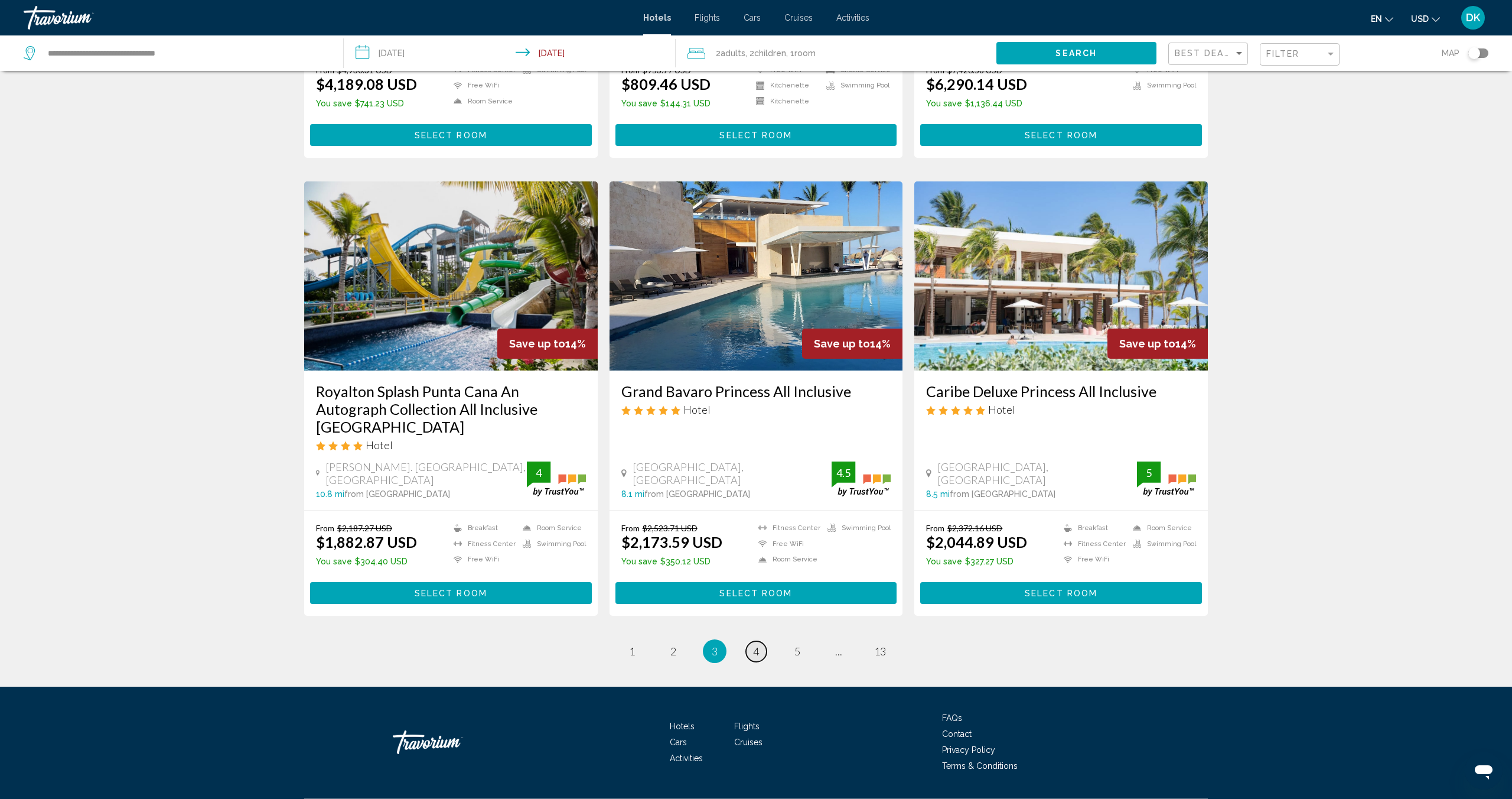
click at [758, 644] on span "4" at bounding box center [756, 651] width 6 height 13
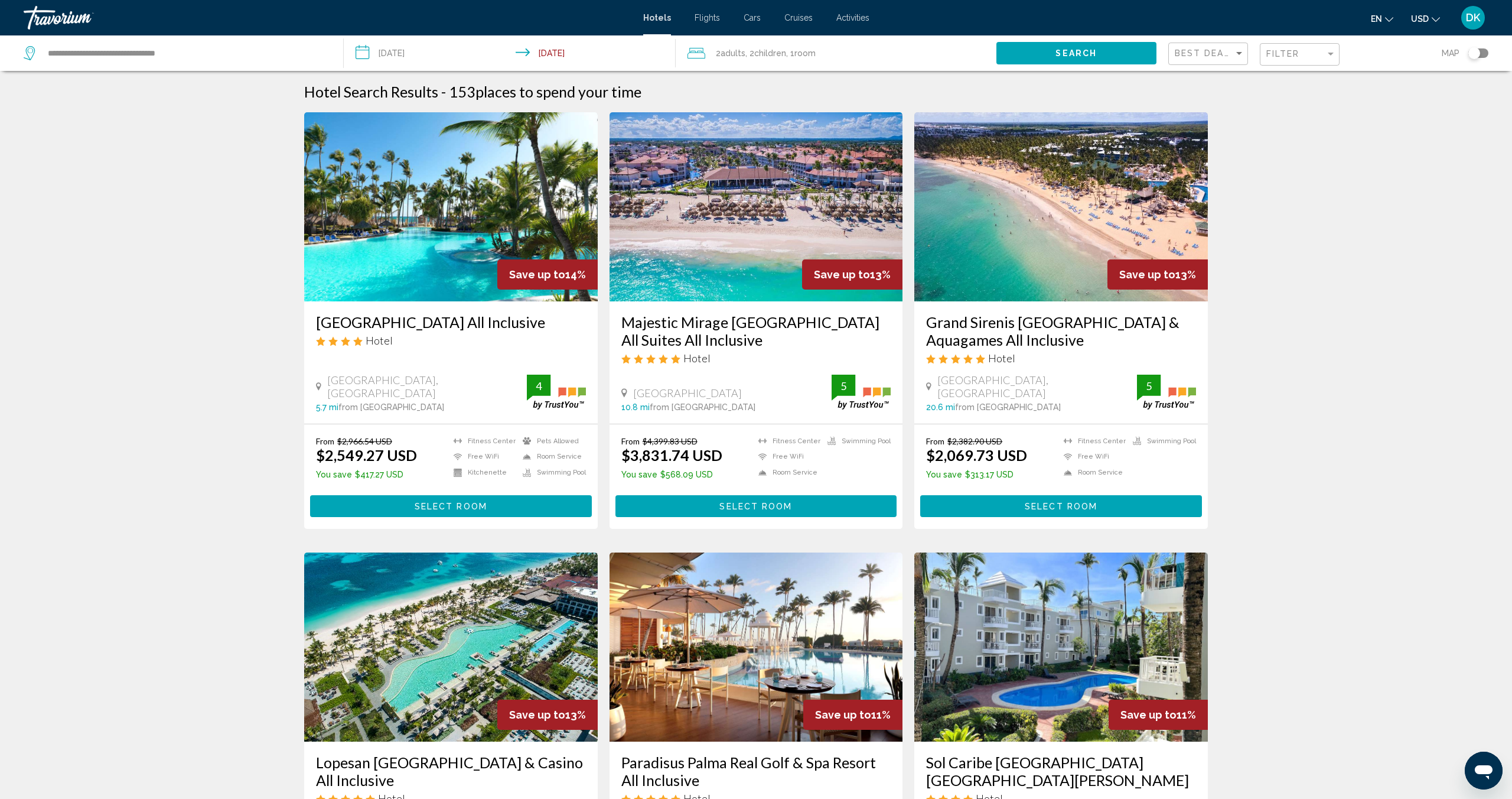
click at [1024, 507] on button "Select Room" at bounding box center [1061, 506] width 282 height 22
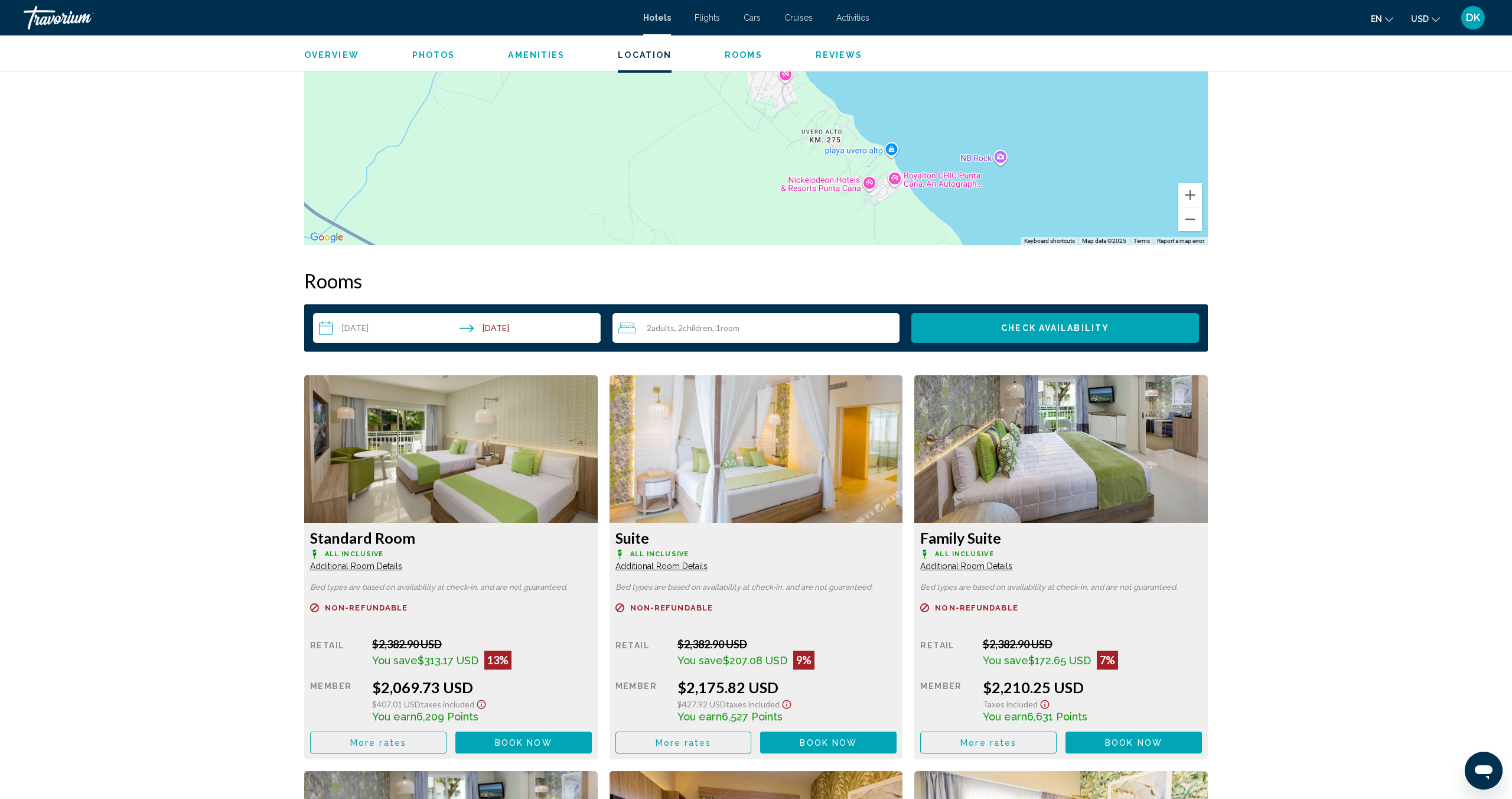
scroll to position [1293, 0]
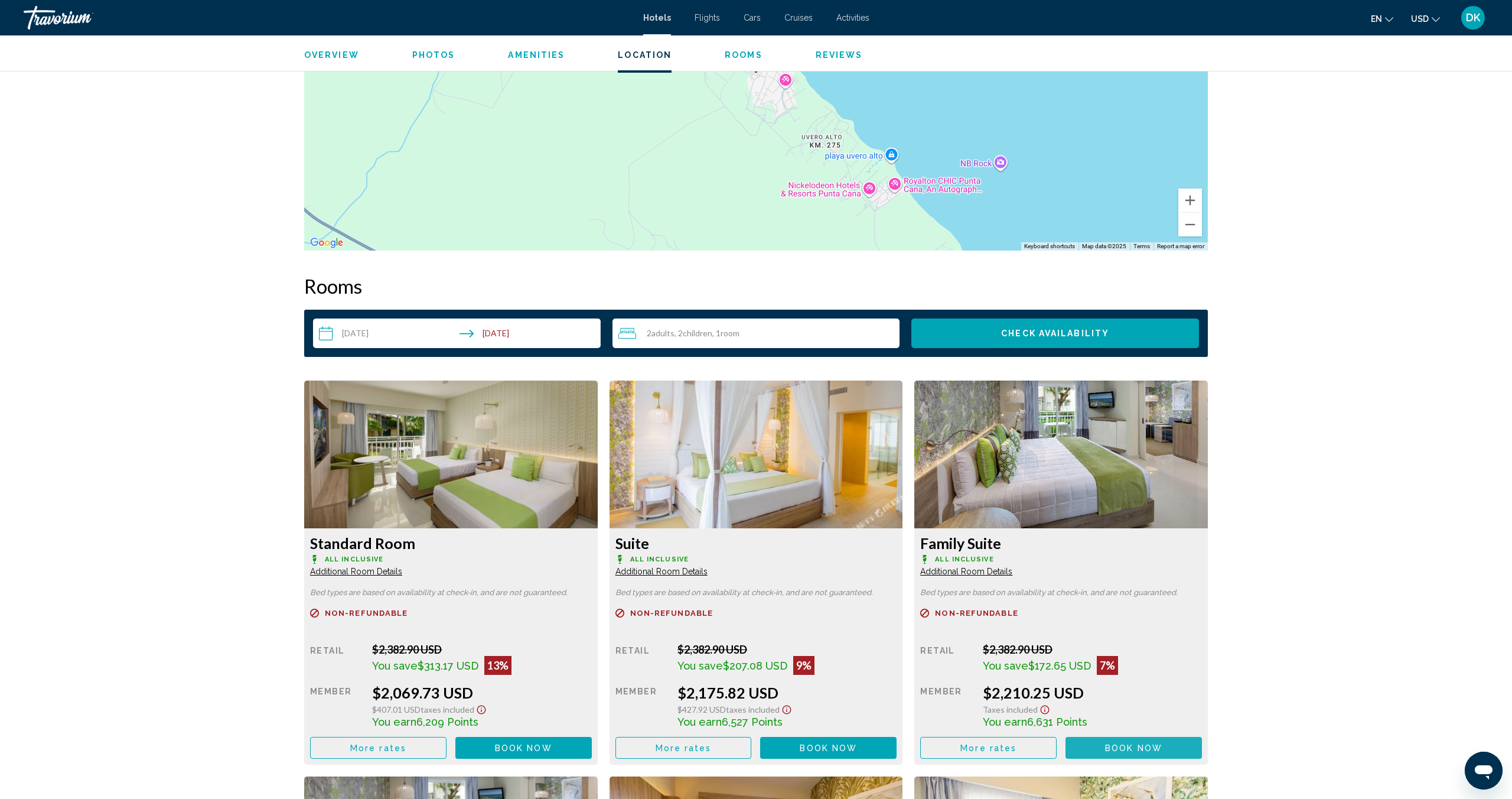
click at [1137, 744] on span "Book now" at bounding box center [1134, 748] width 57 height 9
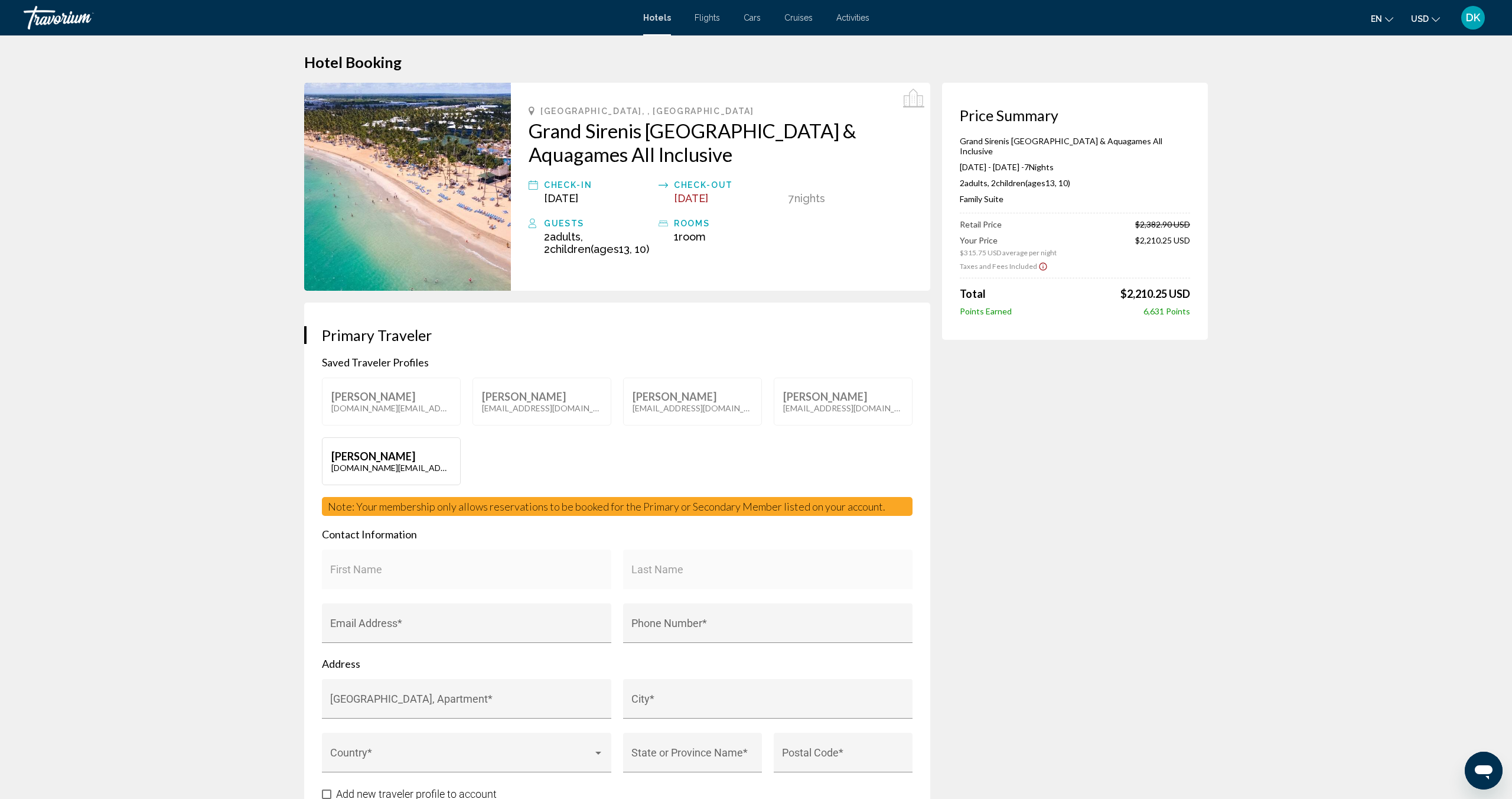
scroll to position [8, 0]
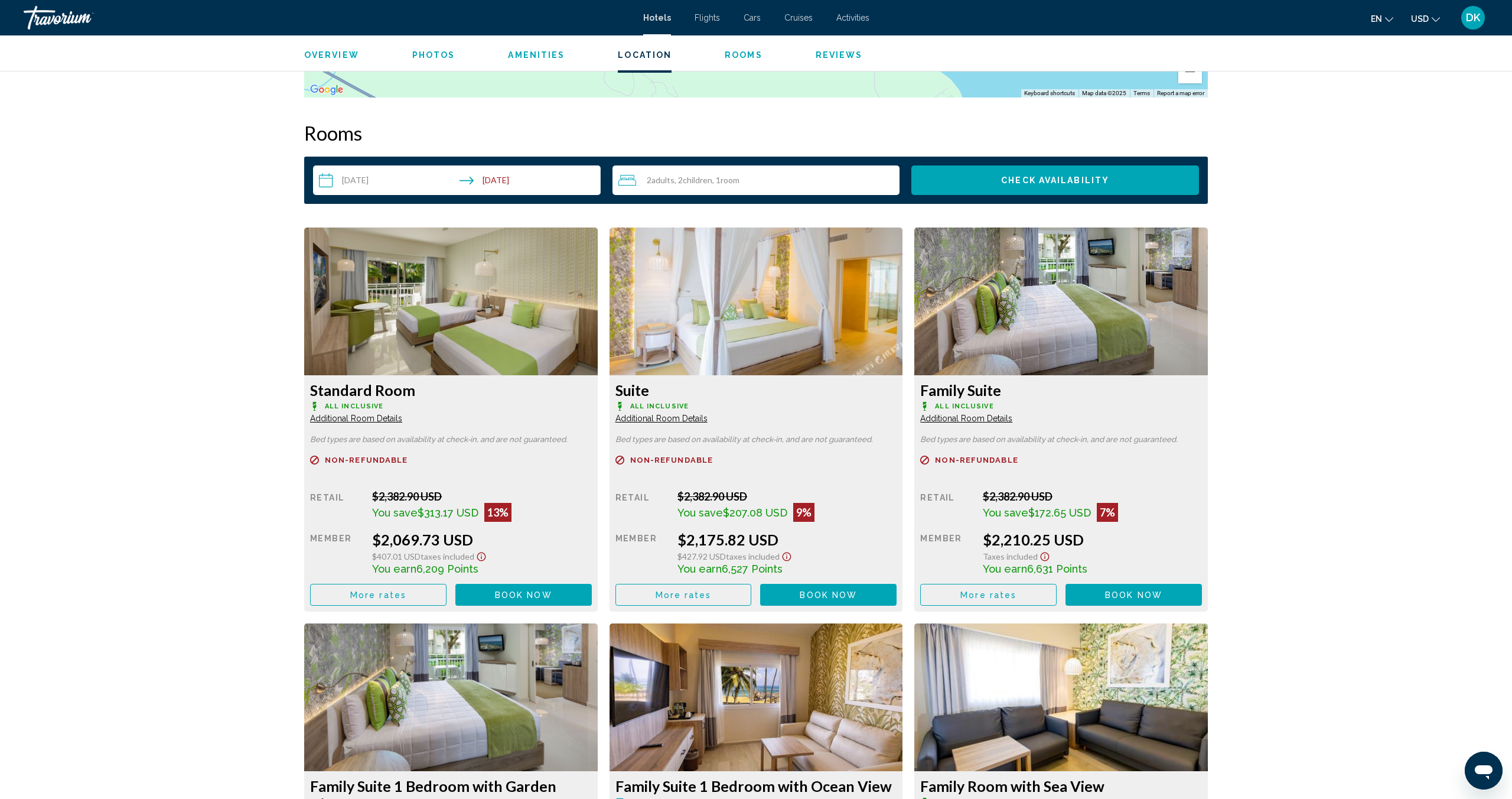
scroll to position [1449, 0]
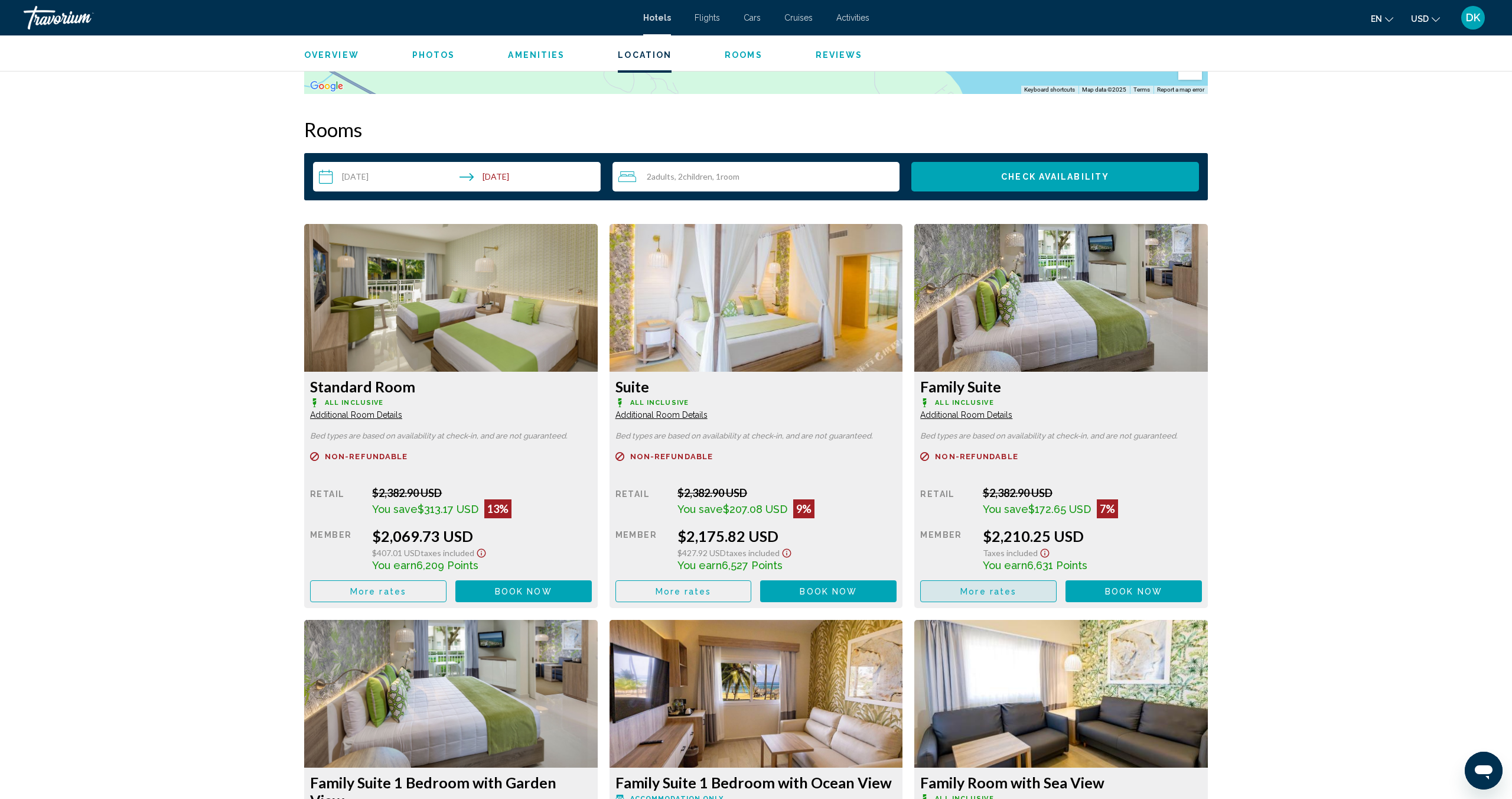
click at [998, 590] on span "More rates" at bounding box center [988, 592] width 56 height 9
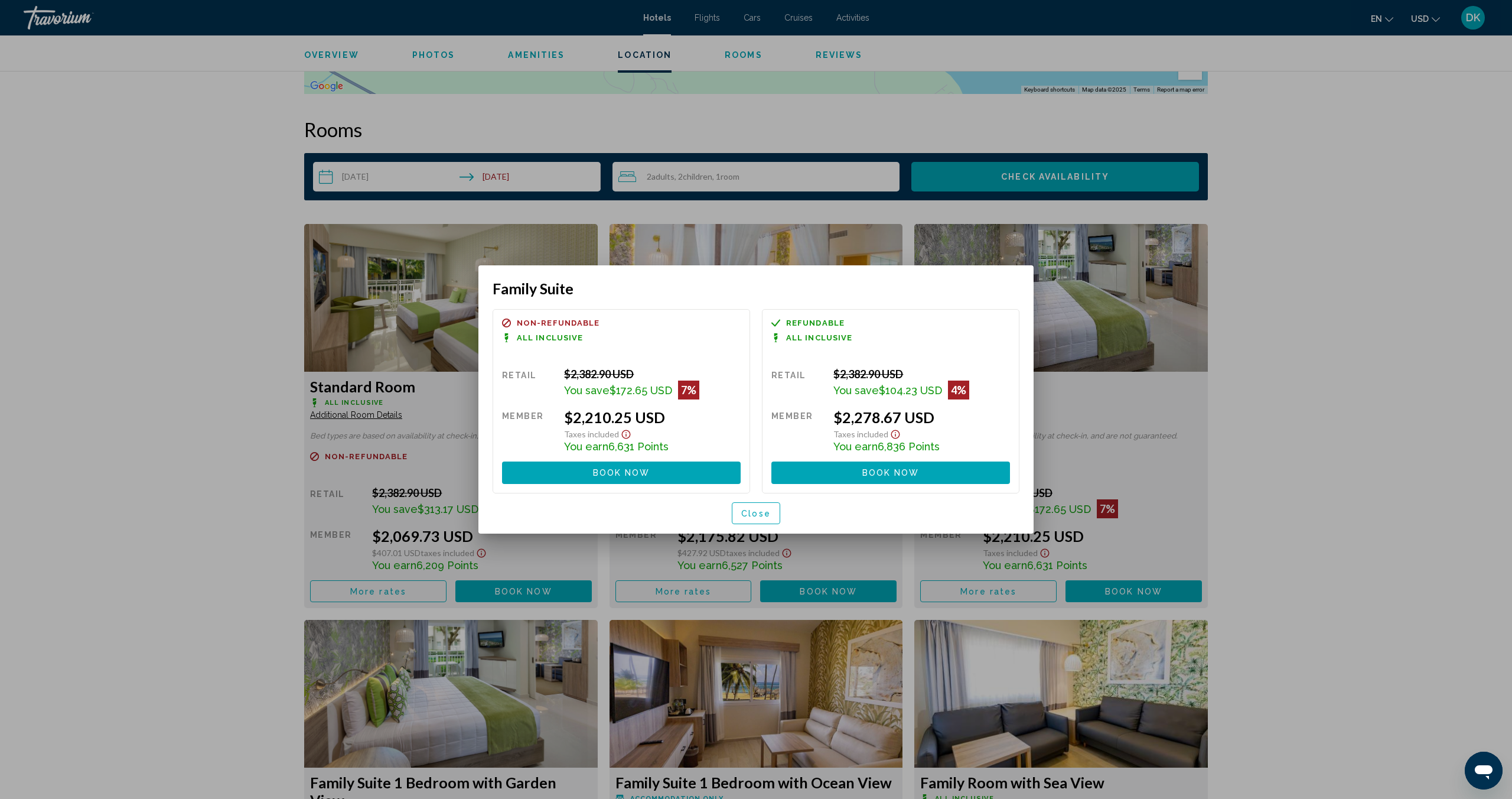
click at [1373, 298] on div at bounding box center [756, 399] width 1512 height 799
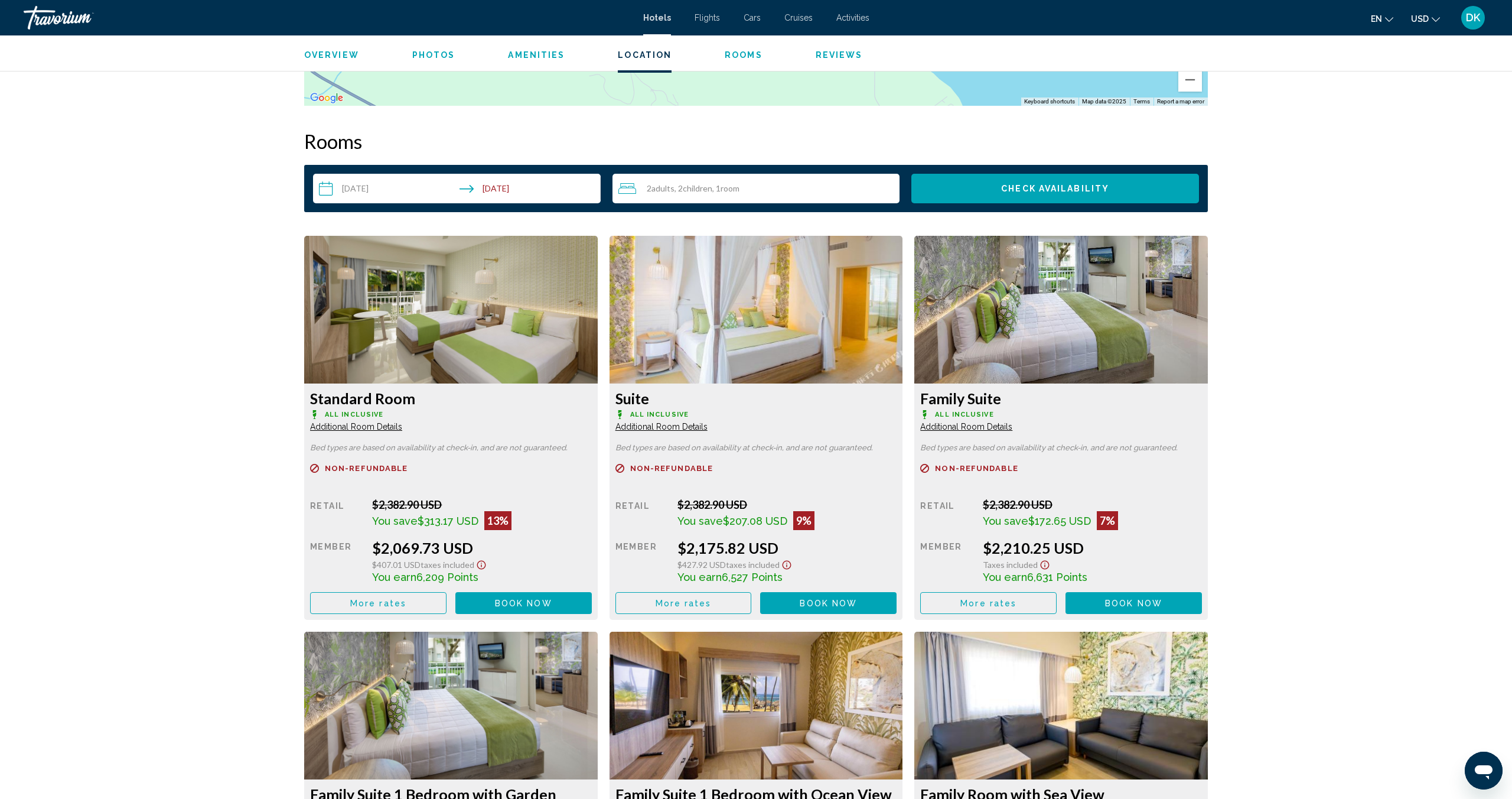
scroll to position [1432, 0]
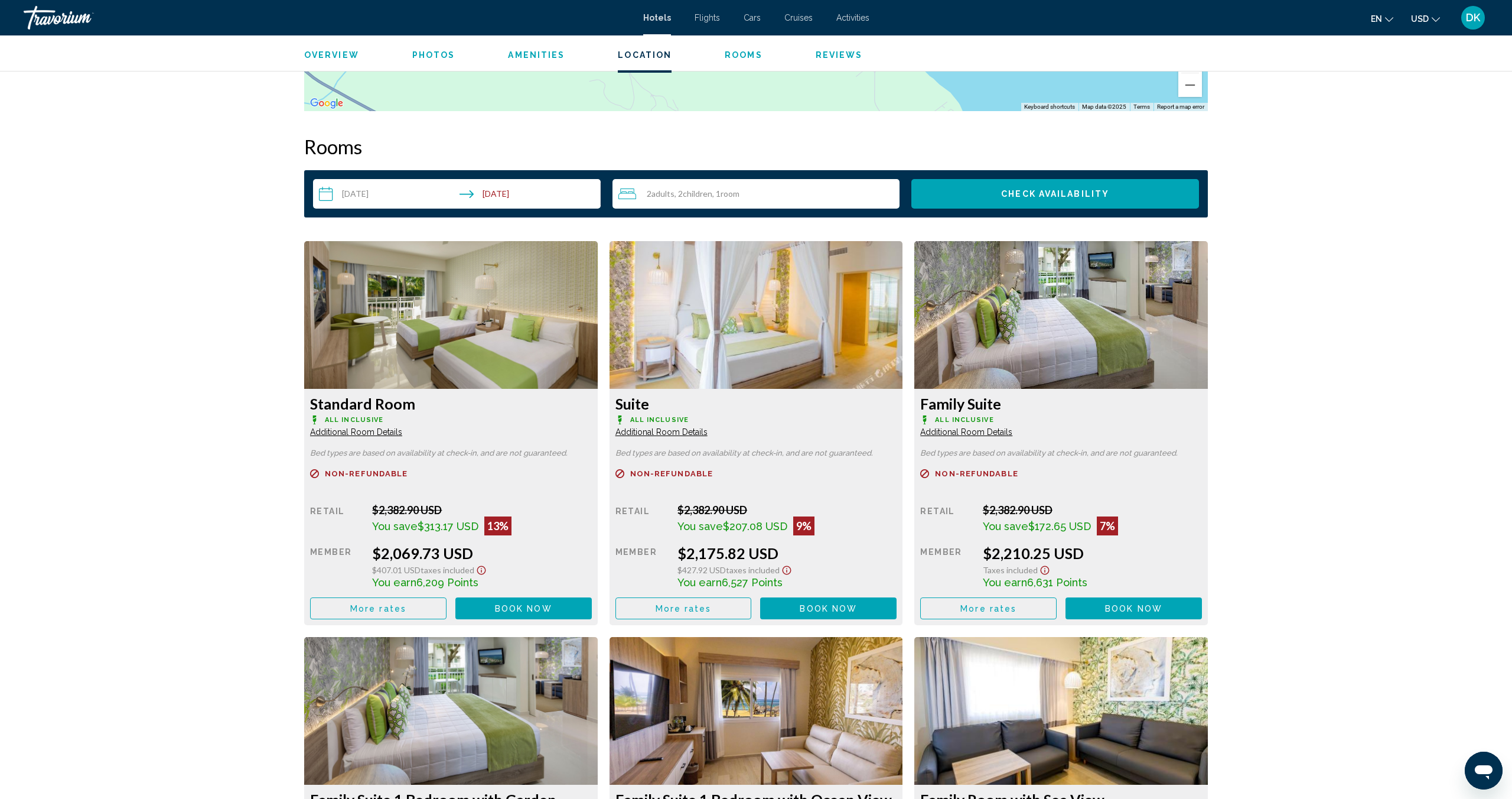
click at [552, 609] on span "Book now" at bounding box center [524, 609] width 57 height 9
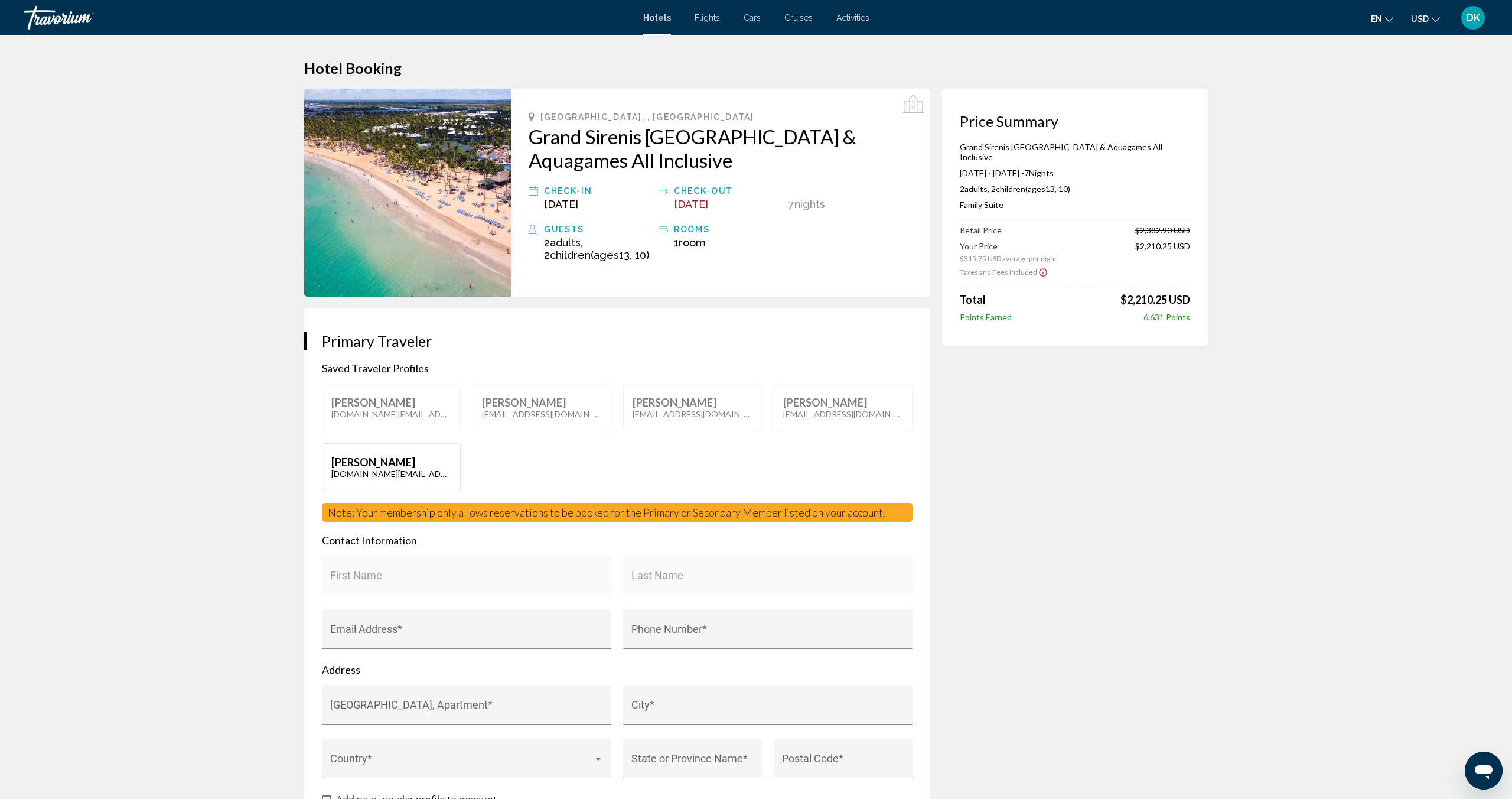
click at [531, 404] on p "[PERSON_NAME]" at bounding box center [542, 402] width 120 height 13
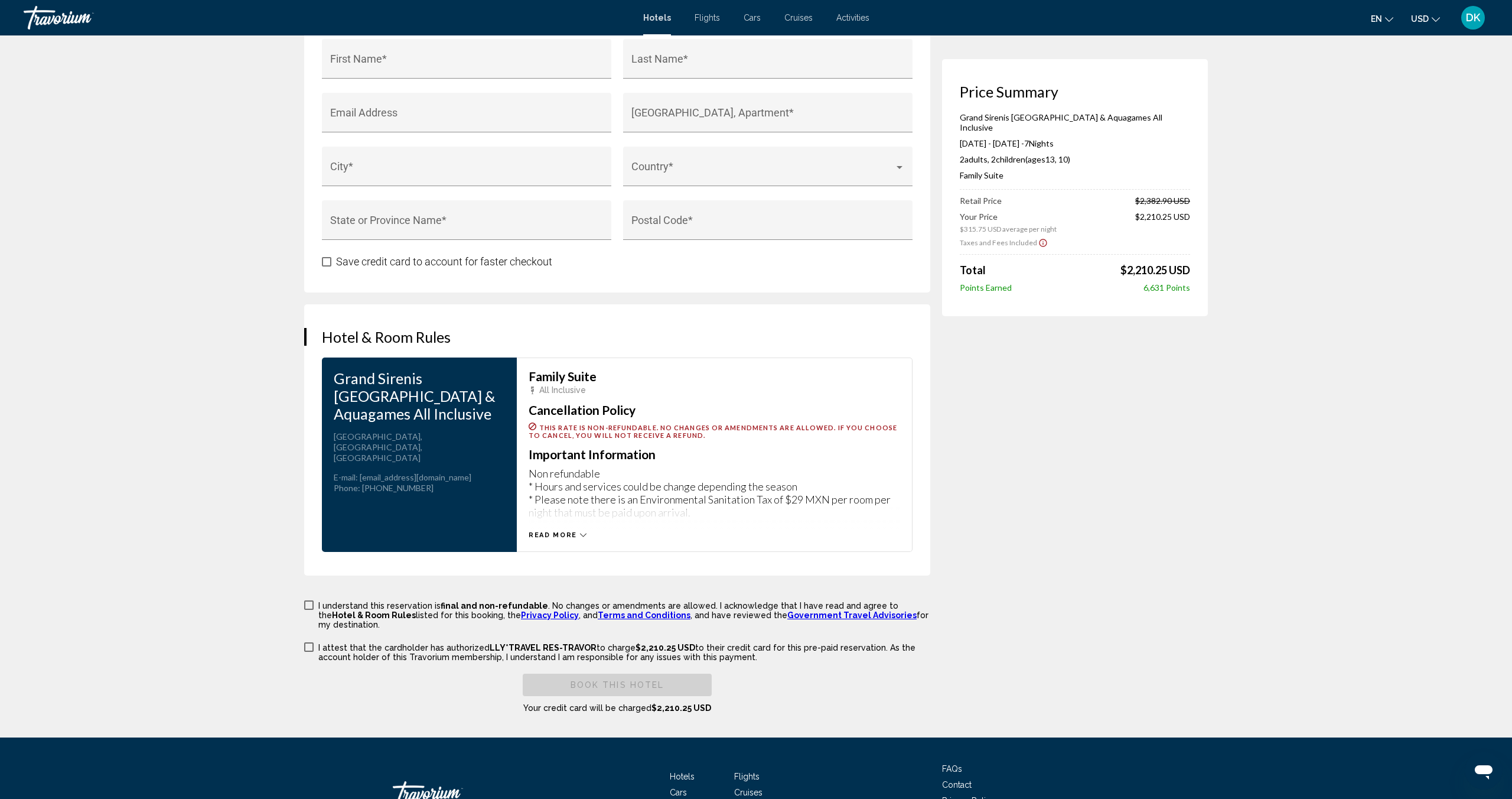
scroll to position [1438, 0]
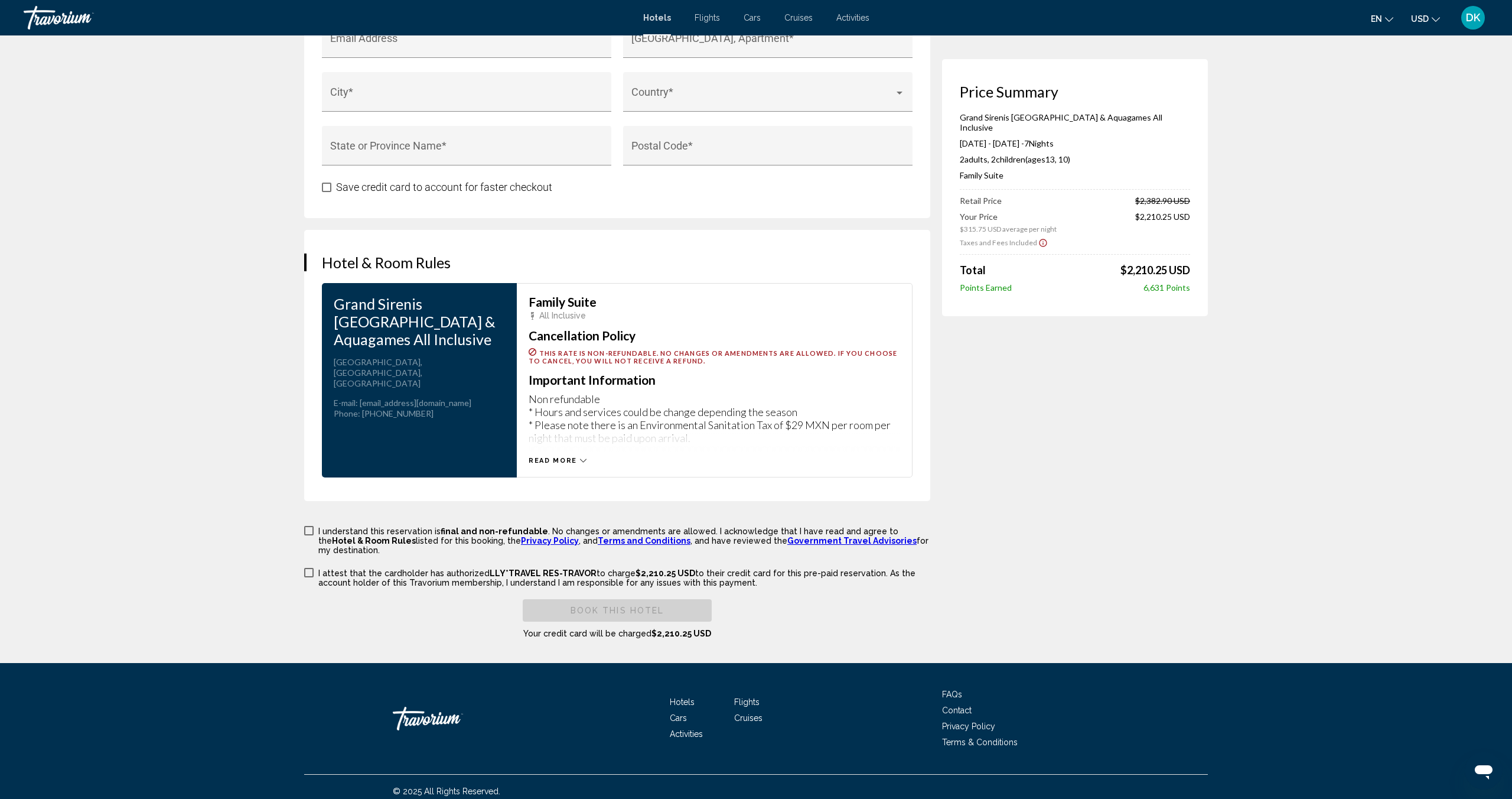
click at [305, 528] on span "Main content" at bounding box center [309, 530] width 9 height 9
click at [308, 568] on span "Main content" at bounding box center [309, 573] width 9 height 9
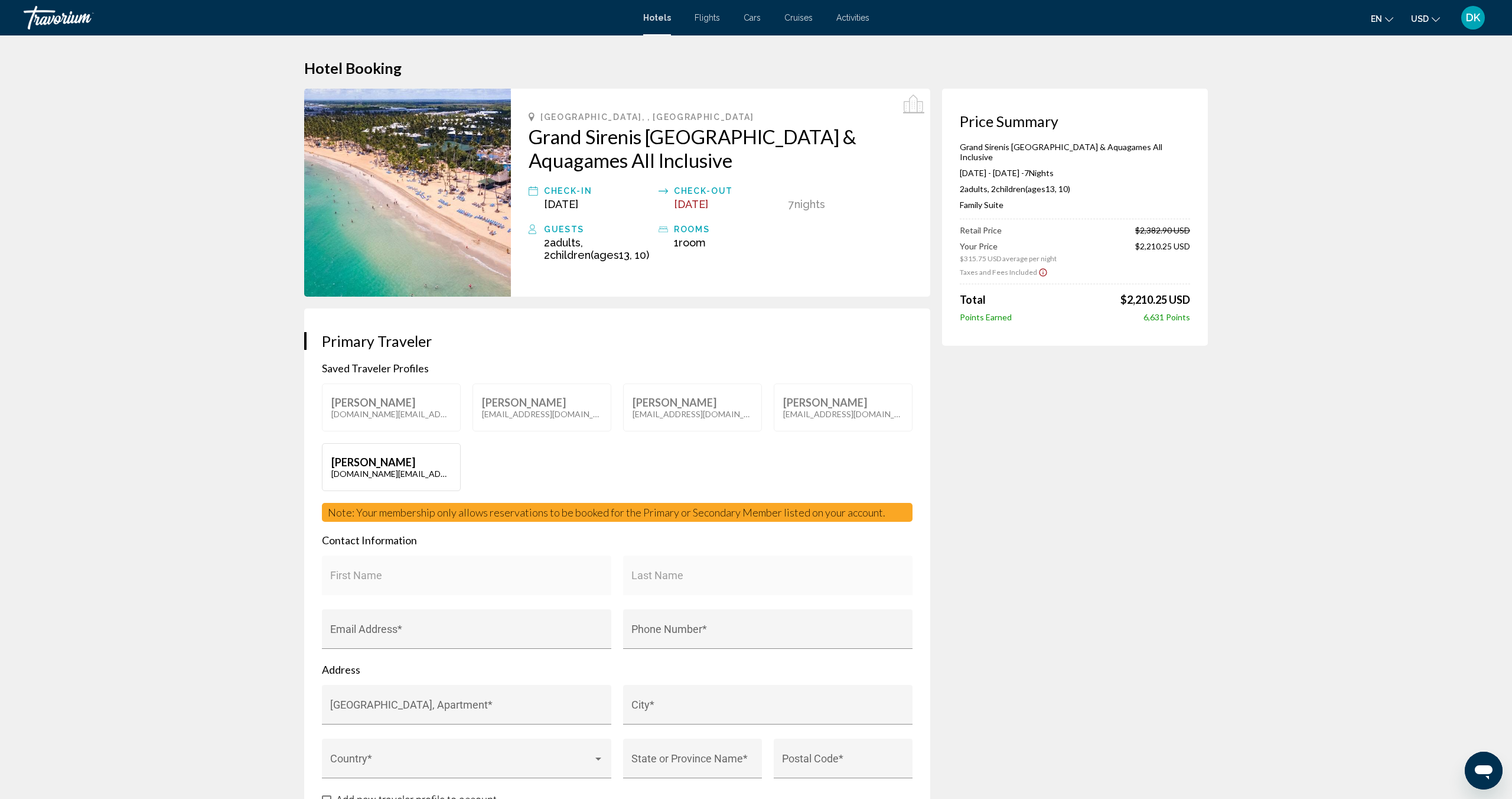
scroll to position [1, 0]
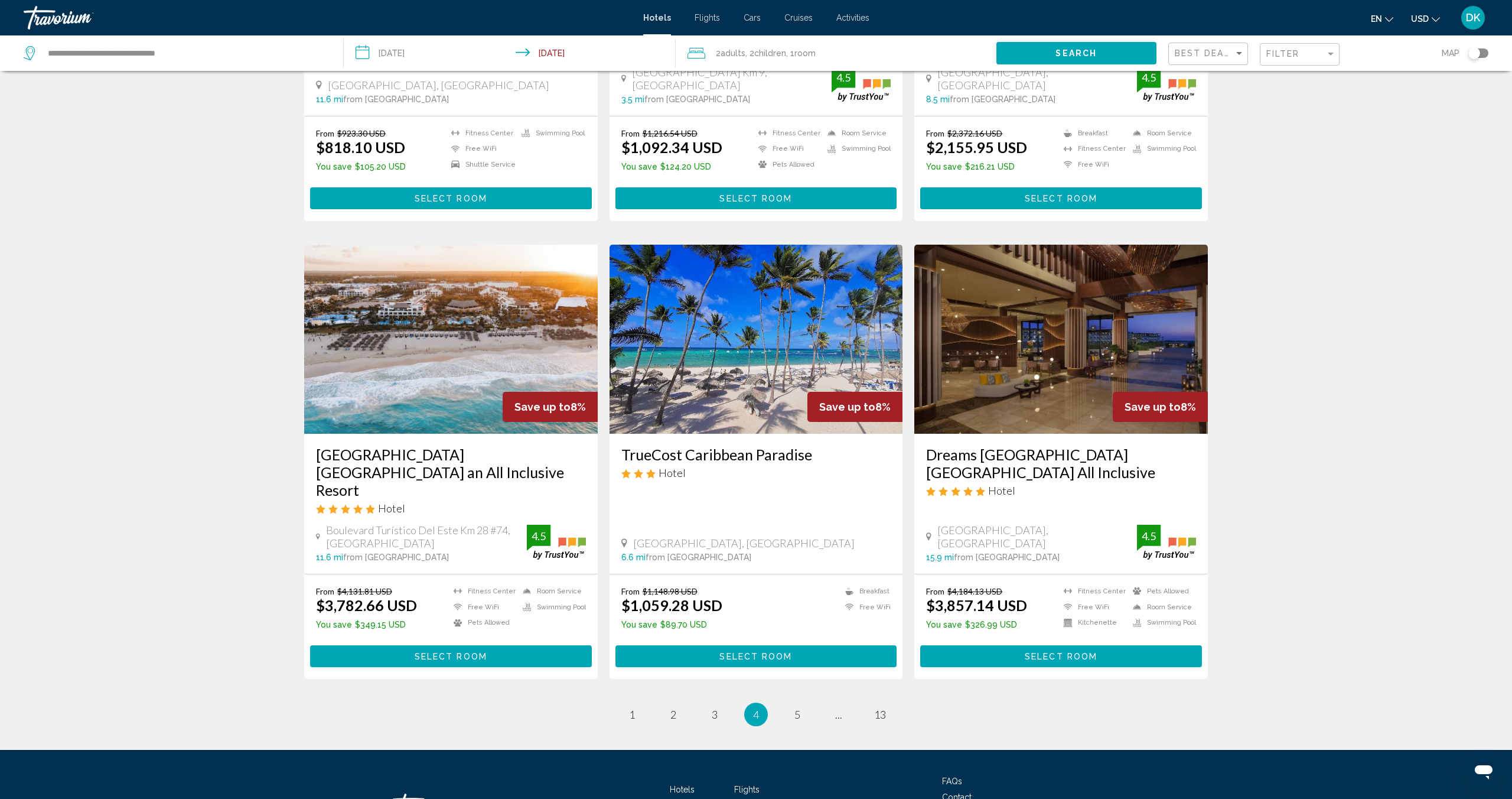
scroll to position [1160, 0]
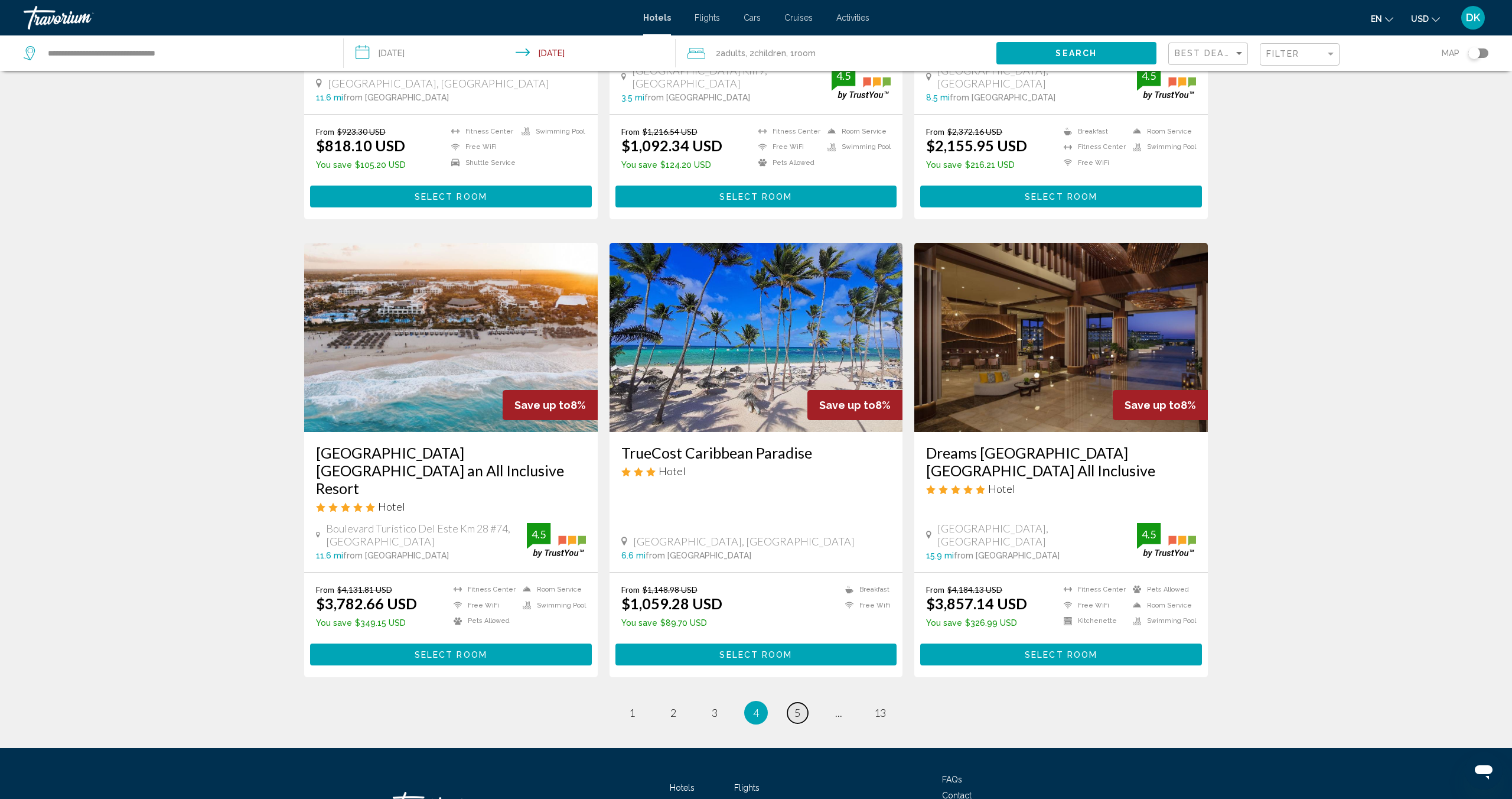
click at [795, 706] on span "5" at bounding box center [797, 713] width 6 height 13
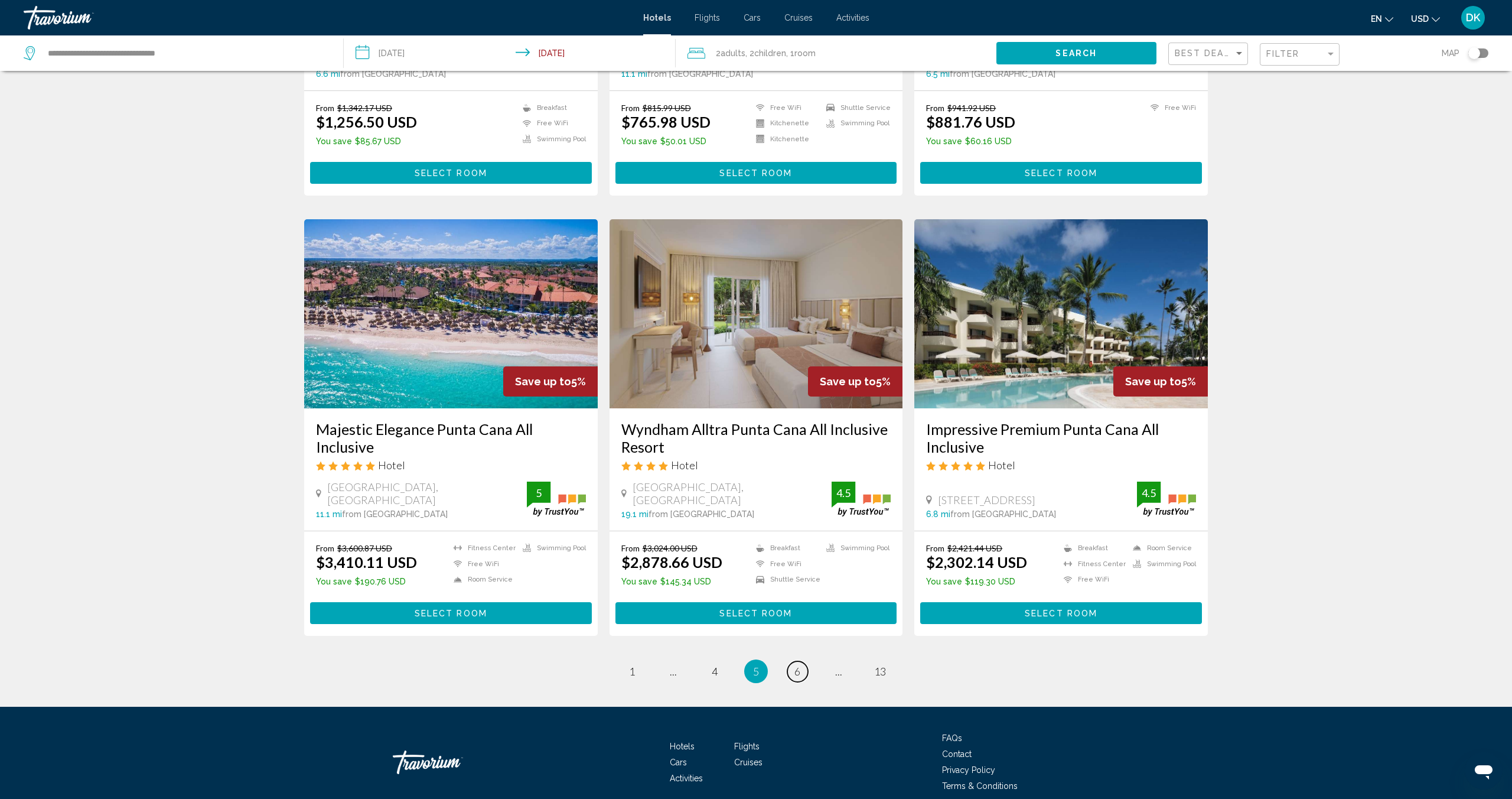
scroll to position [1220, 0]
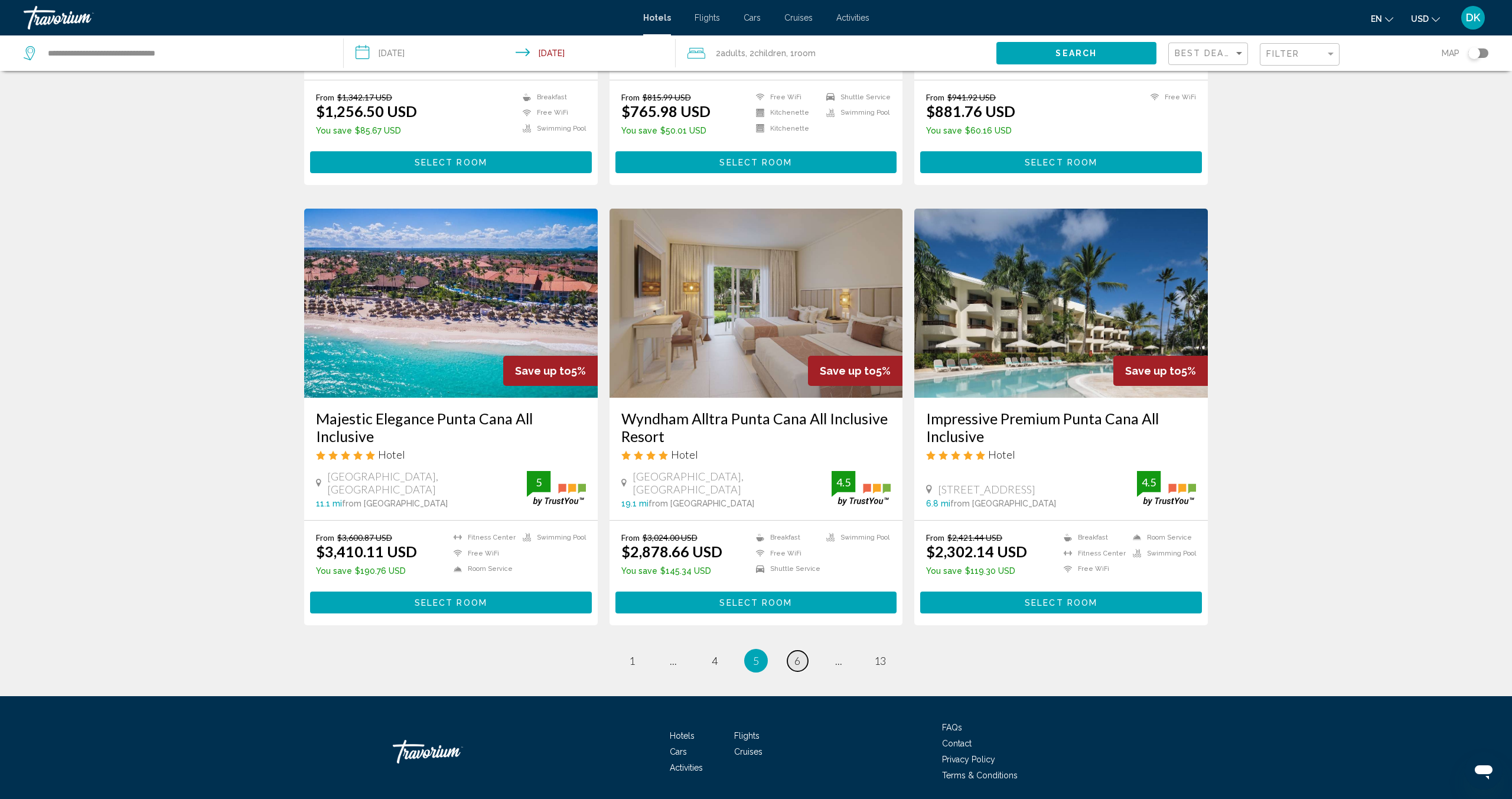
click at [797, 654] on span "6" at bounding box center [797, 661] width 6 height 13
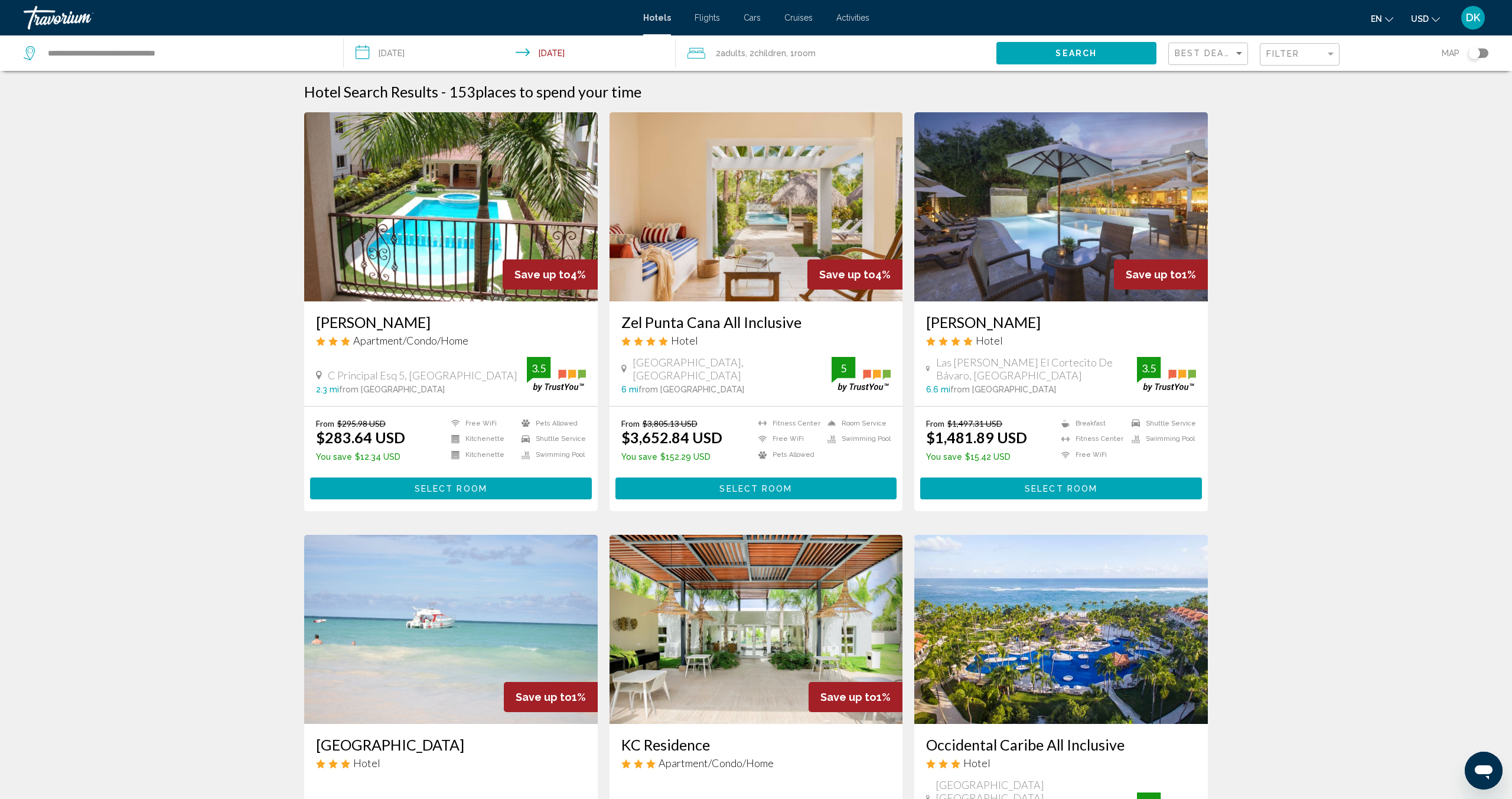
click at [1217, 44] on div "Best Deals" at bounding box center [1209, 54] width 70 height 22
click at [1198, 102] on span "Lowest Price" at bounding box center [1198, 103] width 47 height 9
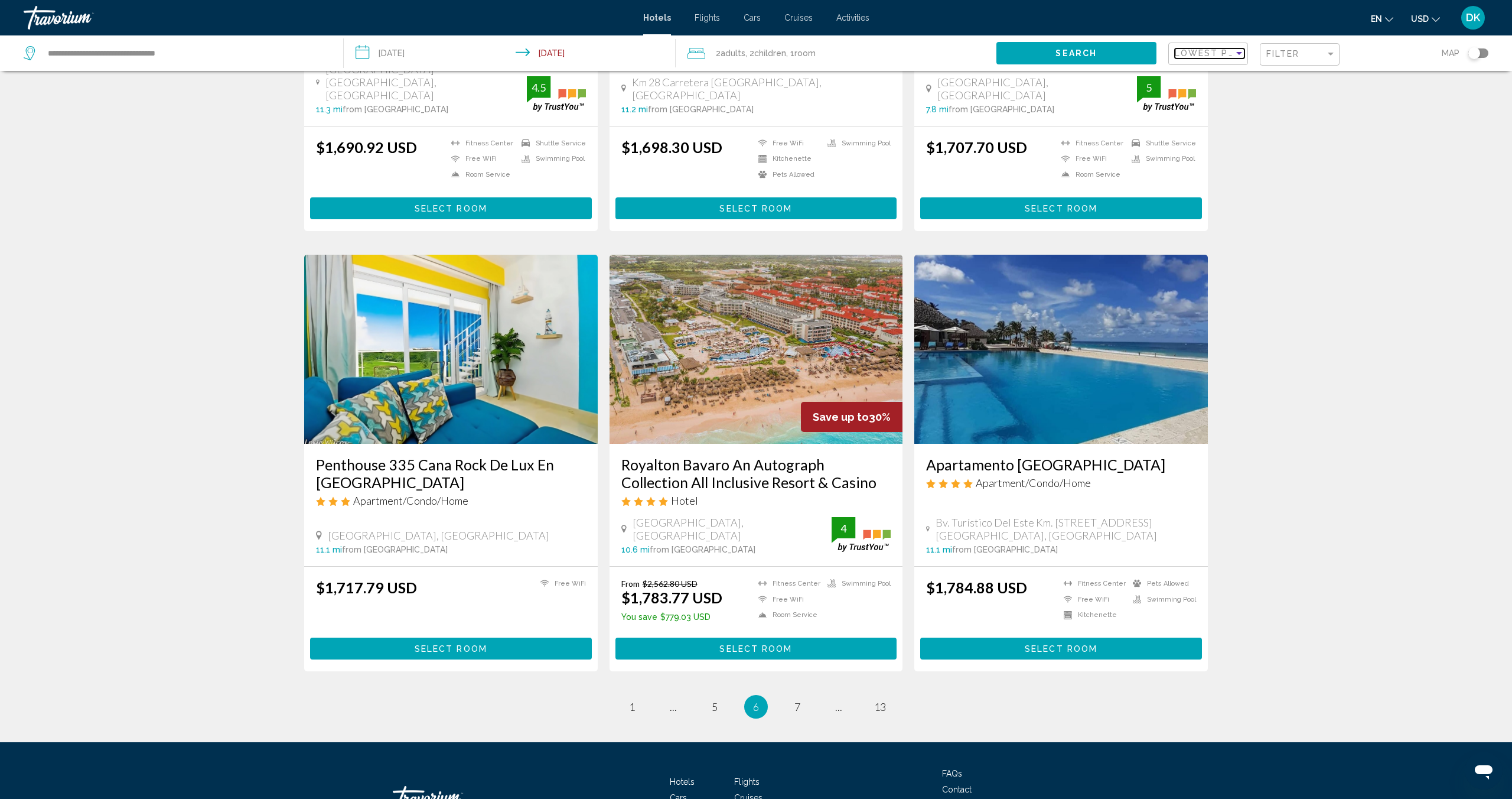
scroll to position [1253, 0]
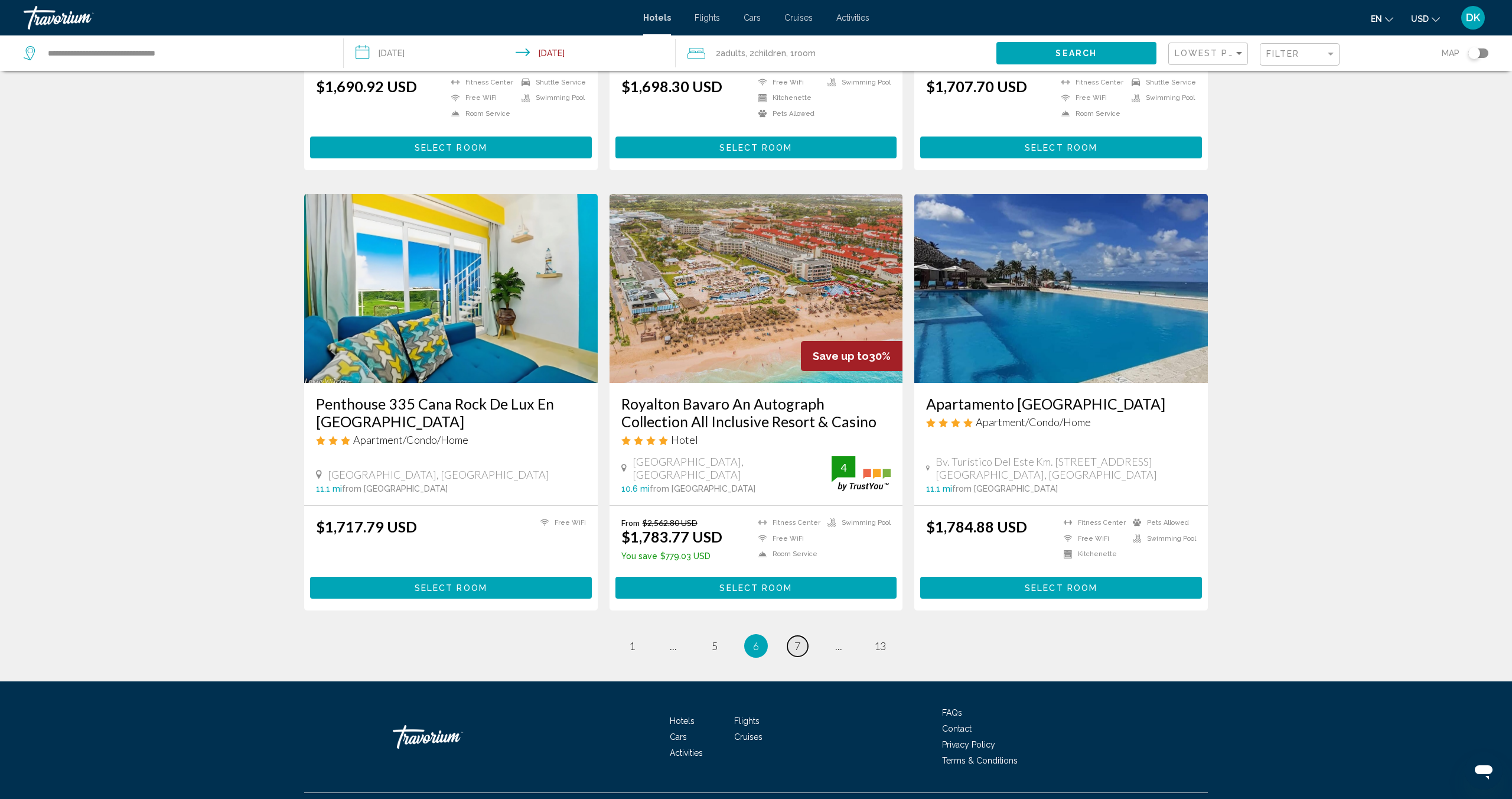
click at [795, 639] on span "7" at bounding box center [797, 646] width 6 height 13
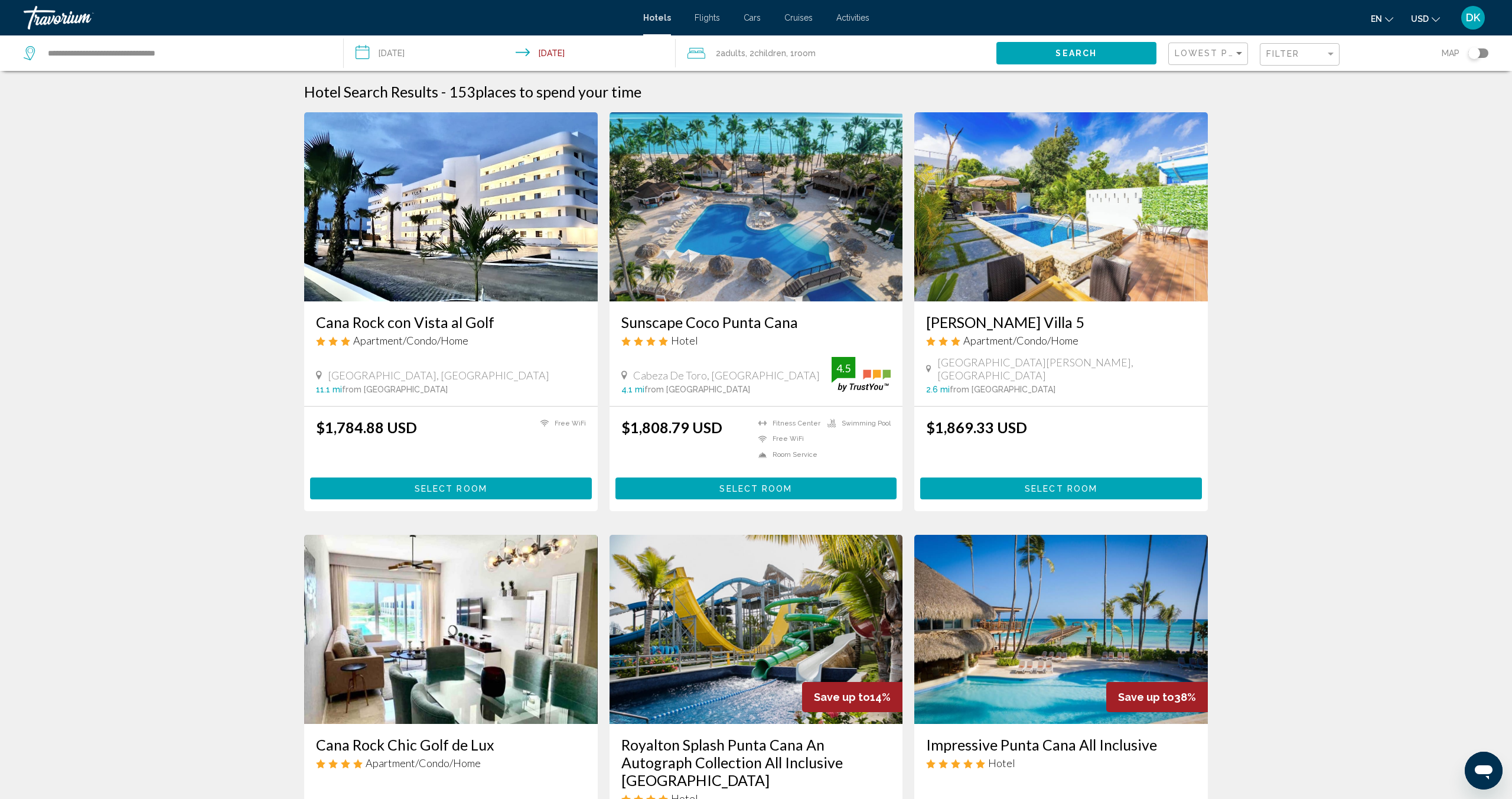
click at [401, 54] on input "**********" at bounding box center [512, 55] width 336 height 39
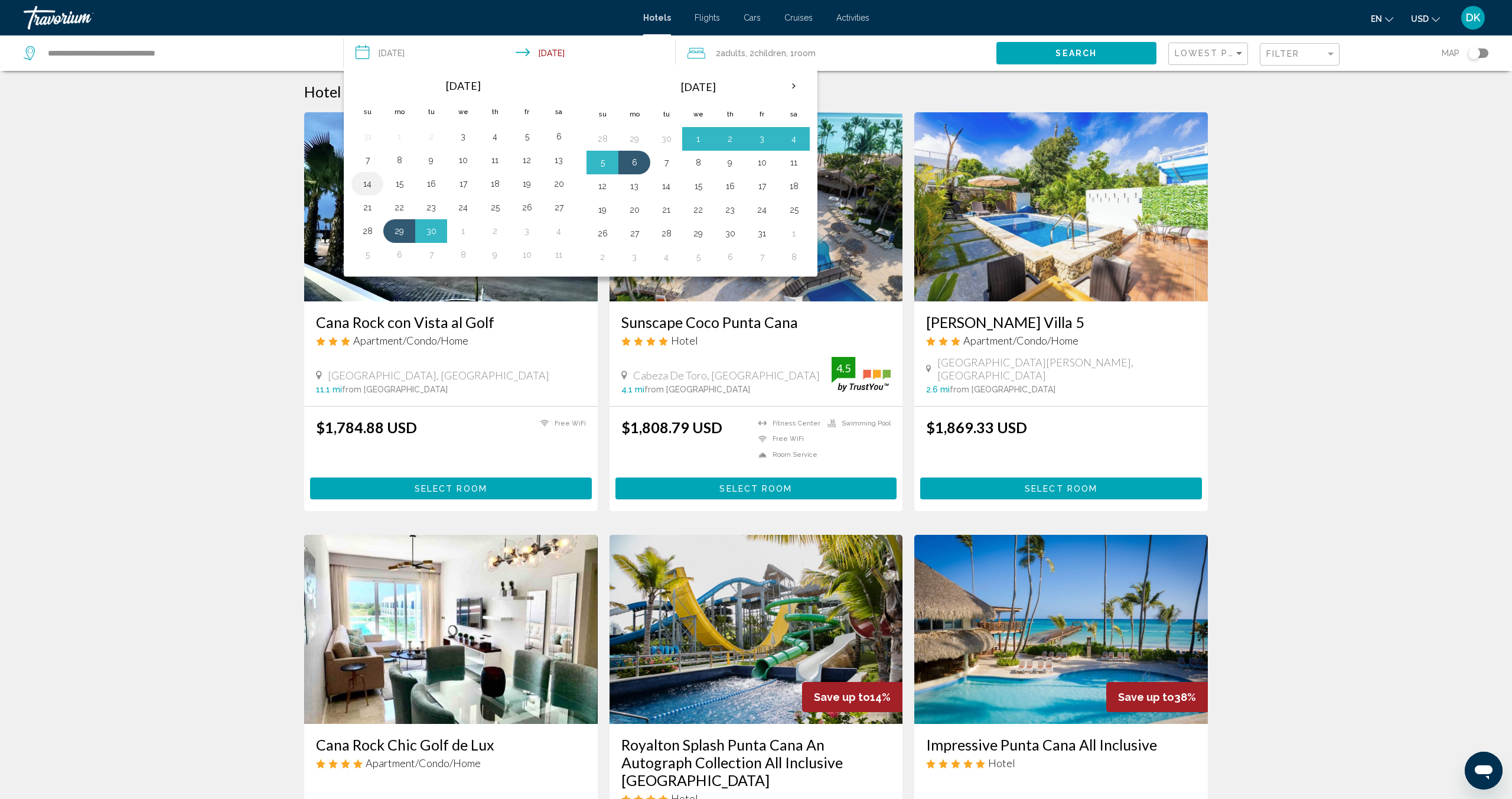
click at [367, 190] on button "14" at bounding box center [367, 183] width 19 height 16
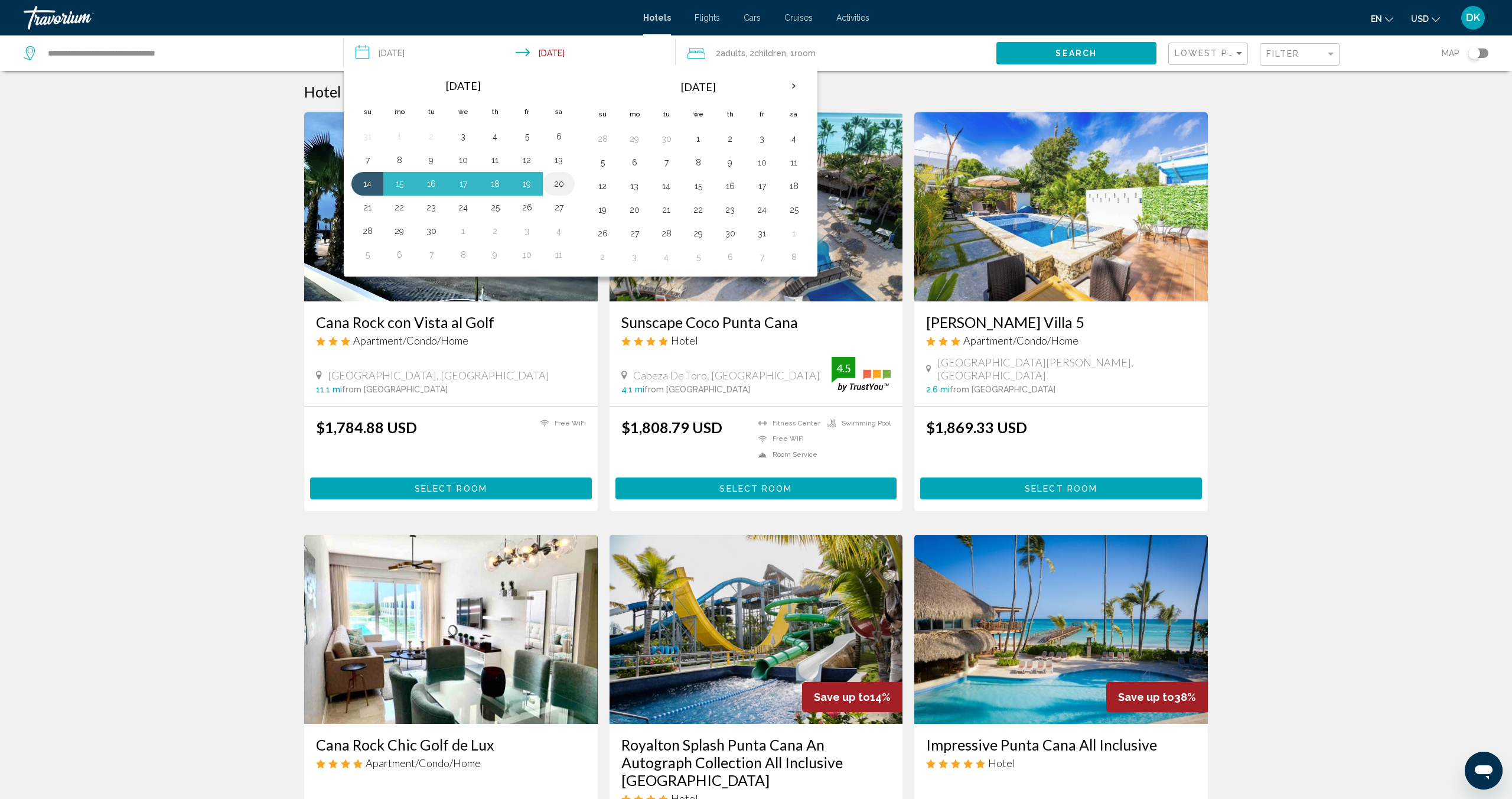
click at [571, 188] on td "20" at bounding box center [559, 184] width 32 height 23
click at [563, 183] on button "20" at bounding box center [559, 183] width 19 height 16
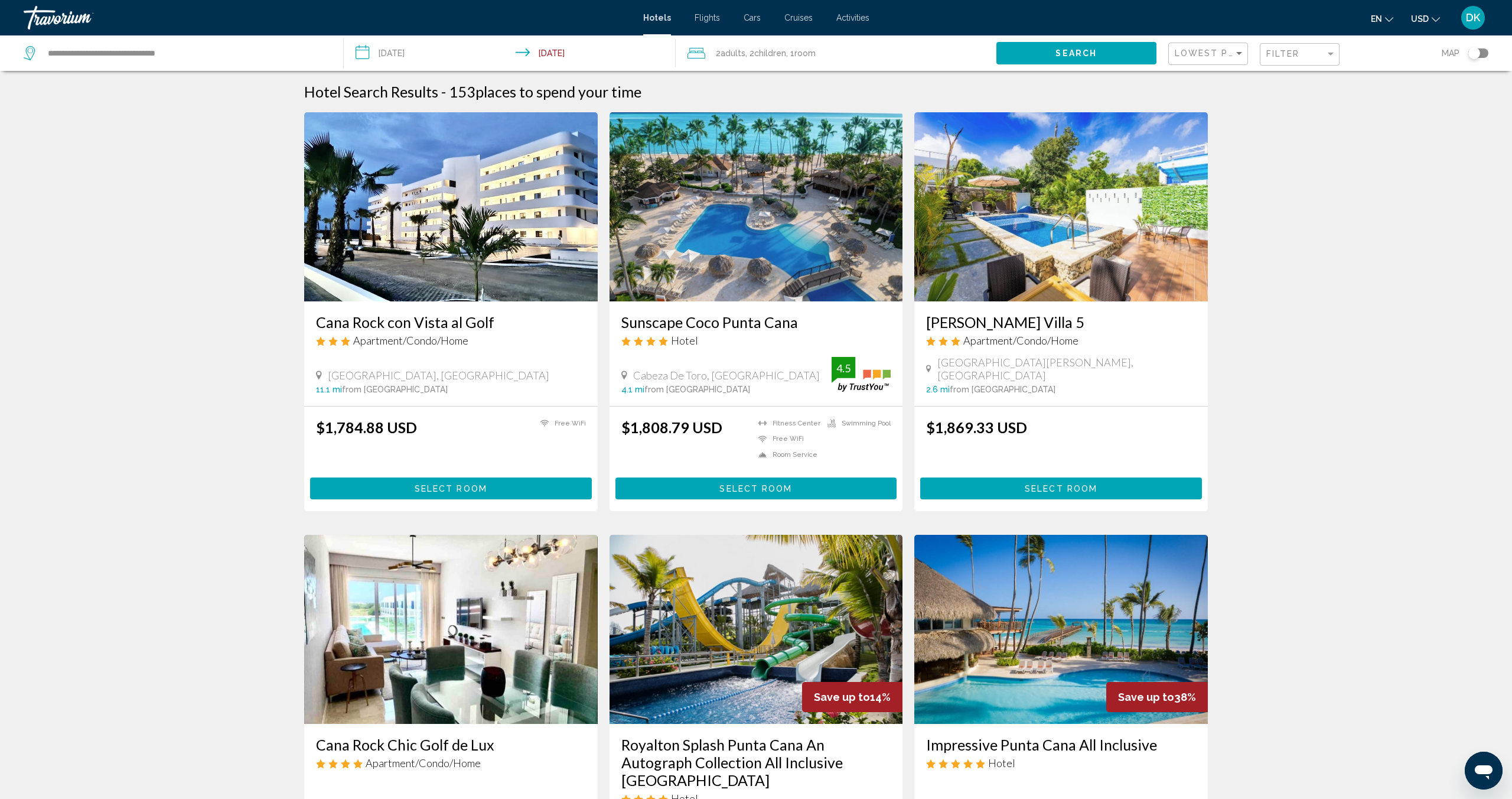
click at [438, 57] on input "**********" at bounding box center [512, 55] width 336 height 39
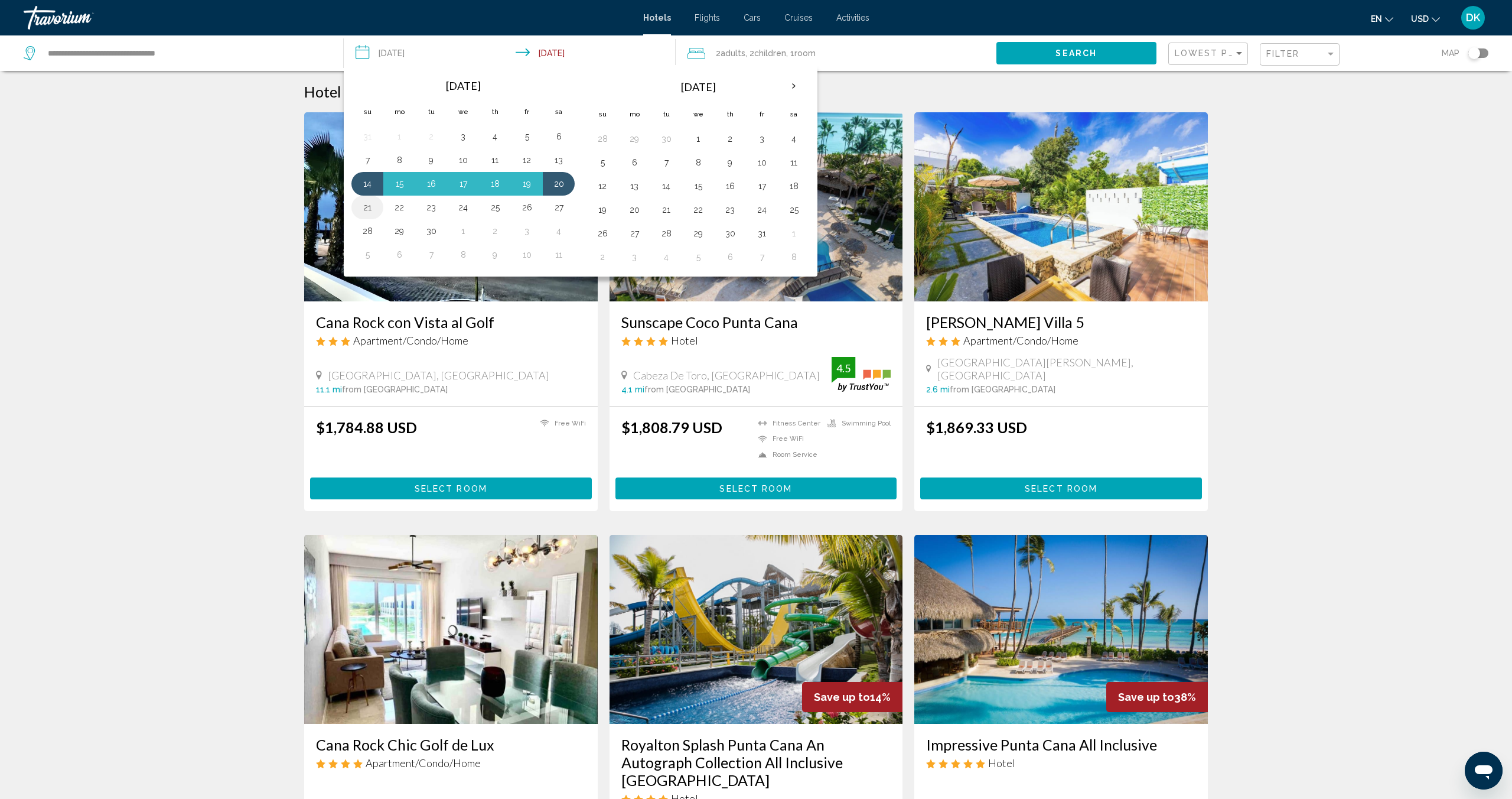
click at [368, 206] on button "21" at bounding box center [367, 207] width 19 height 16
click at [375, 183] on button "14" at bounding box center [367, 183] width 19 height 16
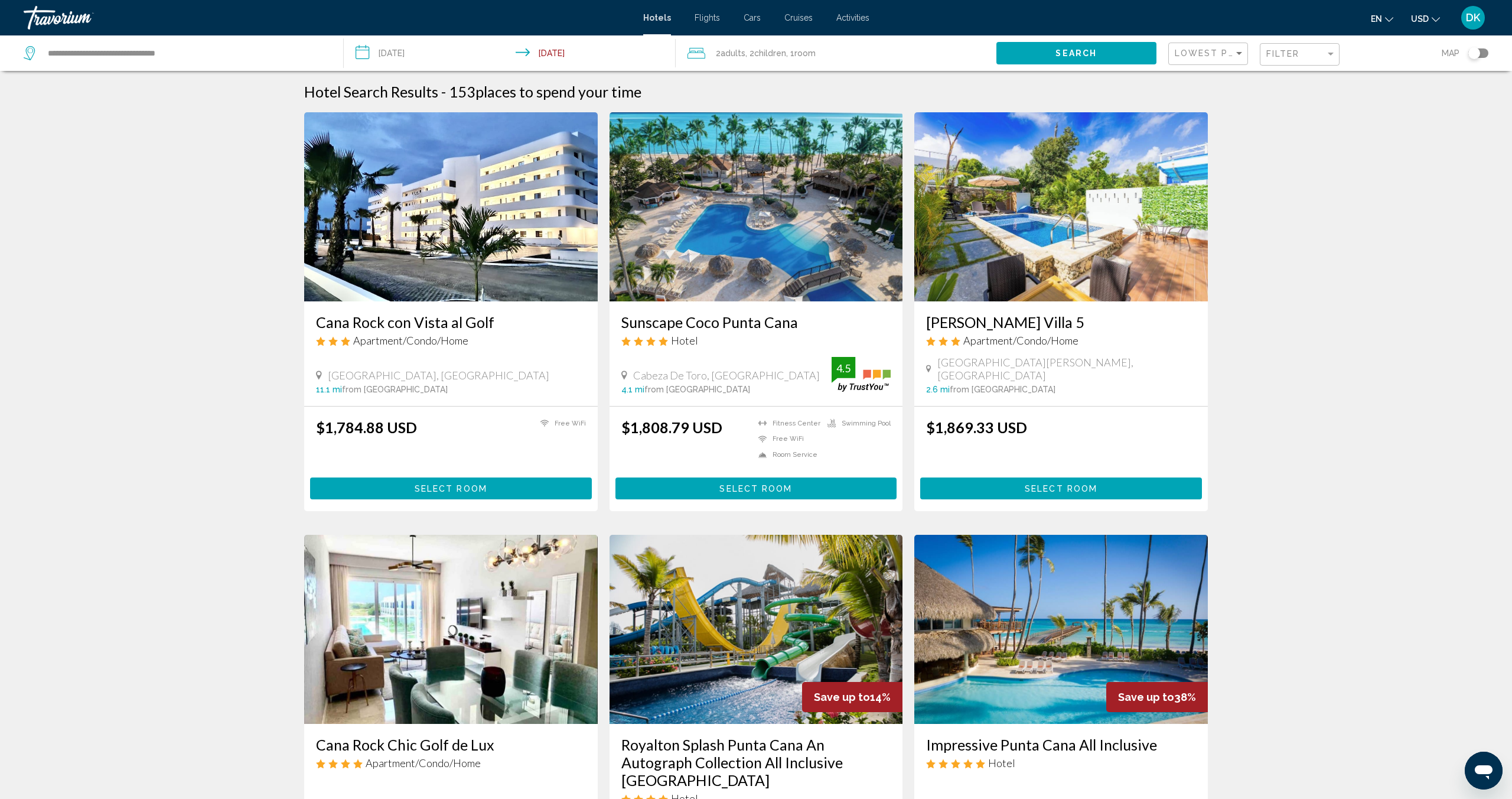
click at [1078, 53] on span "Search" at bounding box center [1076, 53] width 41 height 9
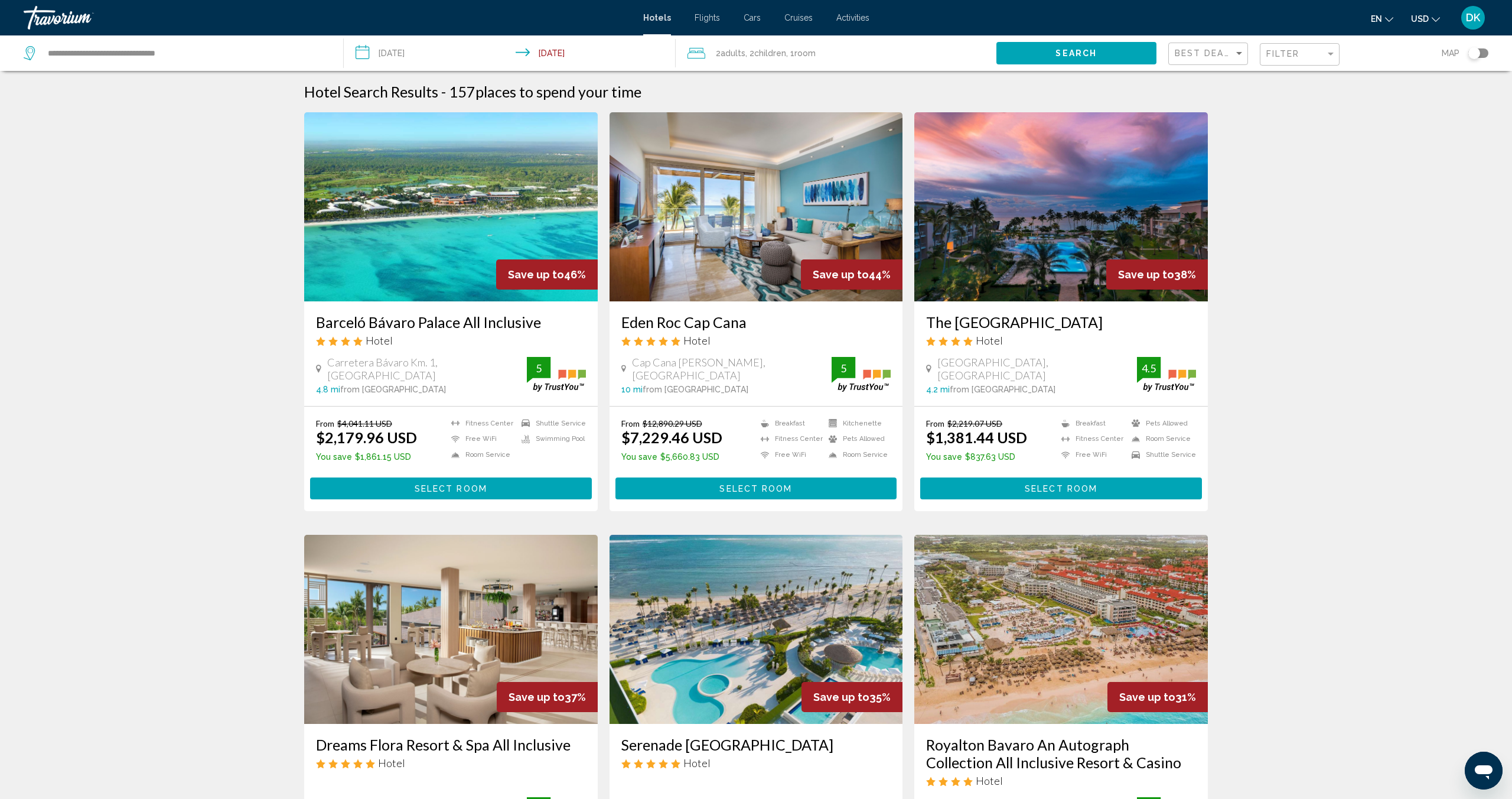
click at [417, 44] on input "**********" at bounding box center [512, 55] width 336 height 39
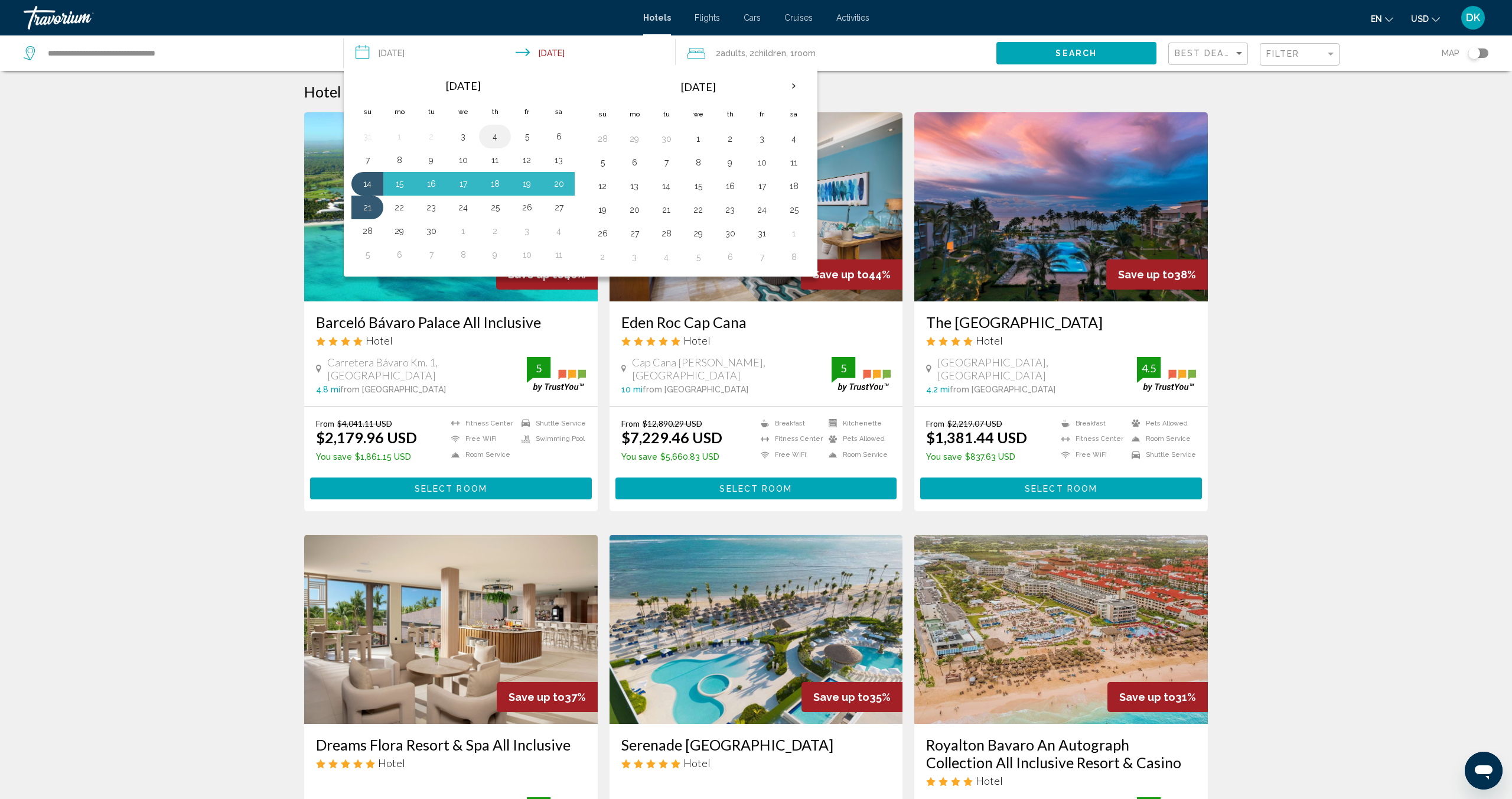
click at [491, 135] on button "4" at bounding box center [495, 136] width 19 height 16
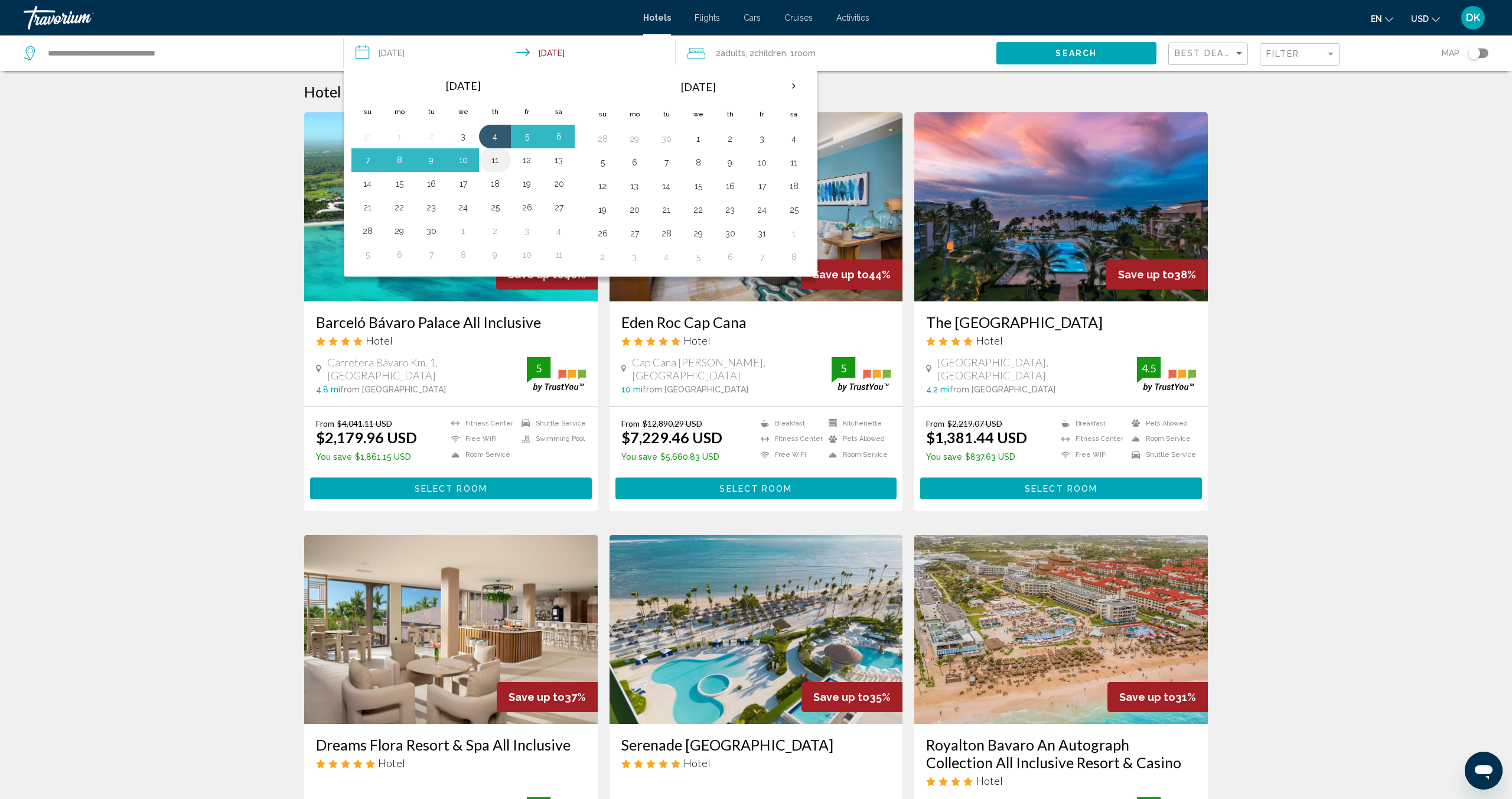
click at [494, 162] on button "11" at bounding box center [495, 160] width 19 height 16
type input "**********"
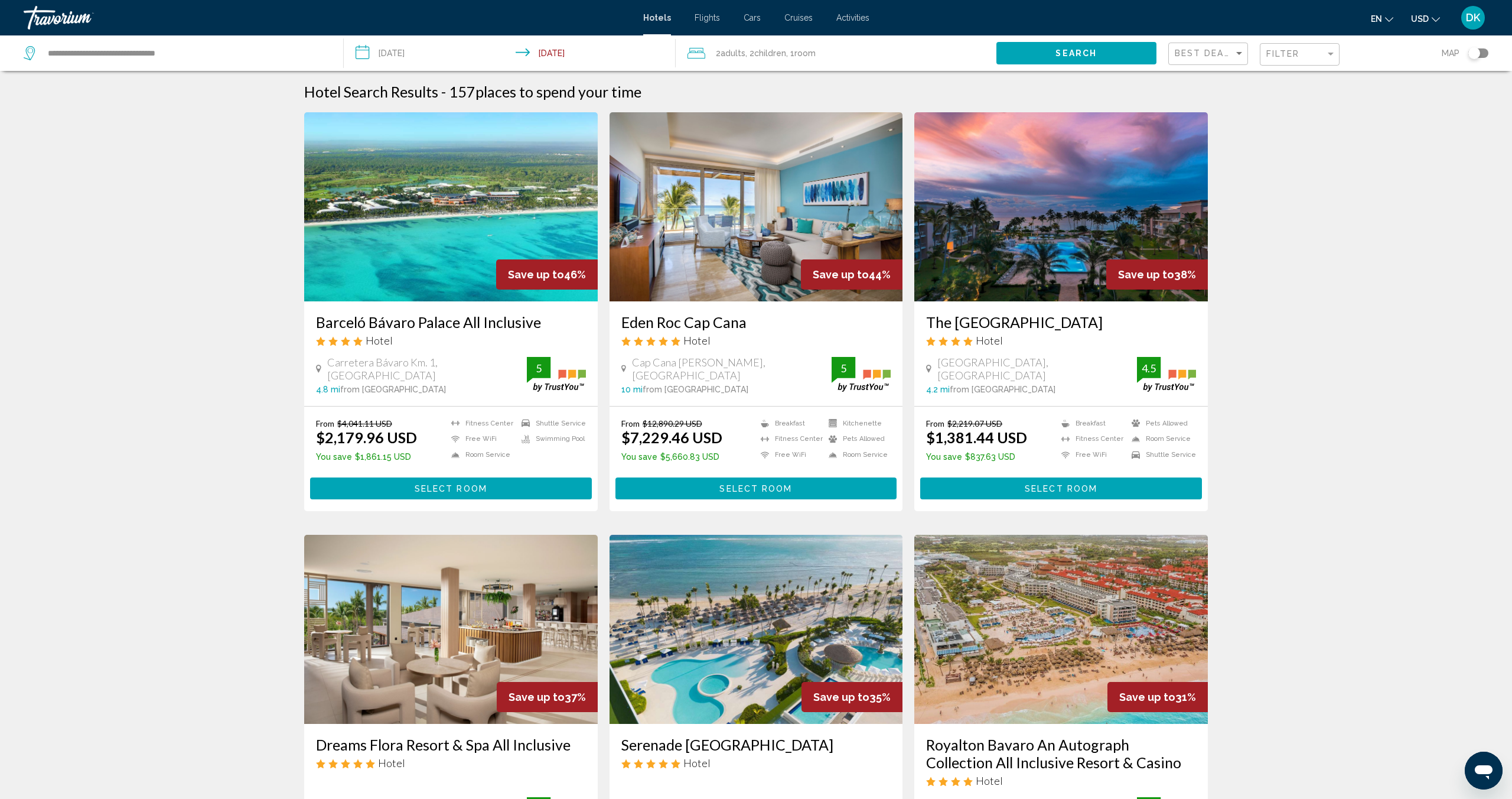
click at [1079, 56] on span "Search" at bounding box center [1076, 53] width 41 height 9
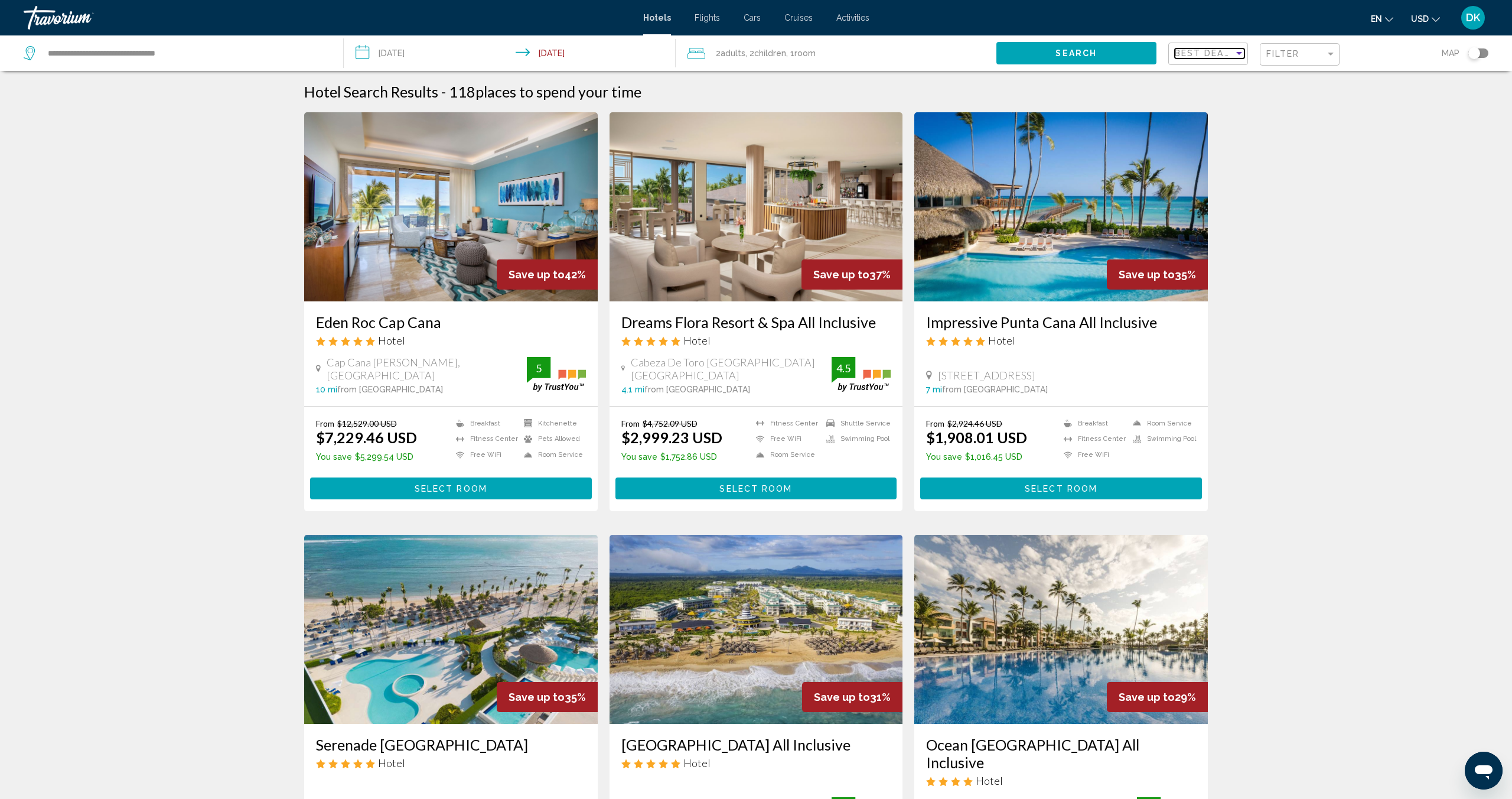
click at [1210, 56] on span "Best Deals" at bounding box center [1206, 53] width 62 height 9
click at [1365, 265] on div at bounding box center [756, 399] width 1512 height 799
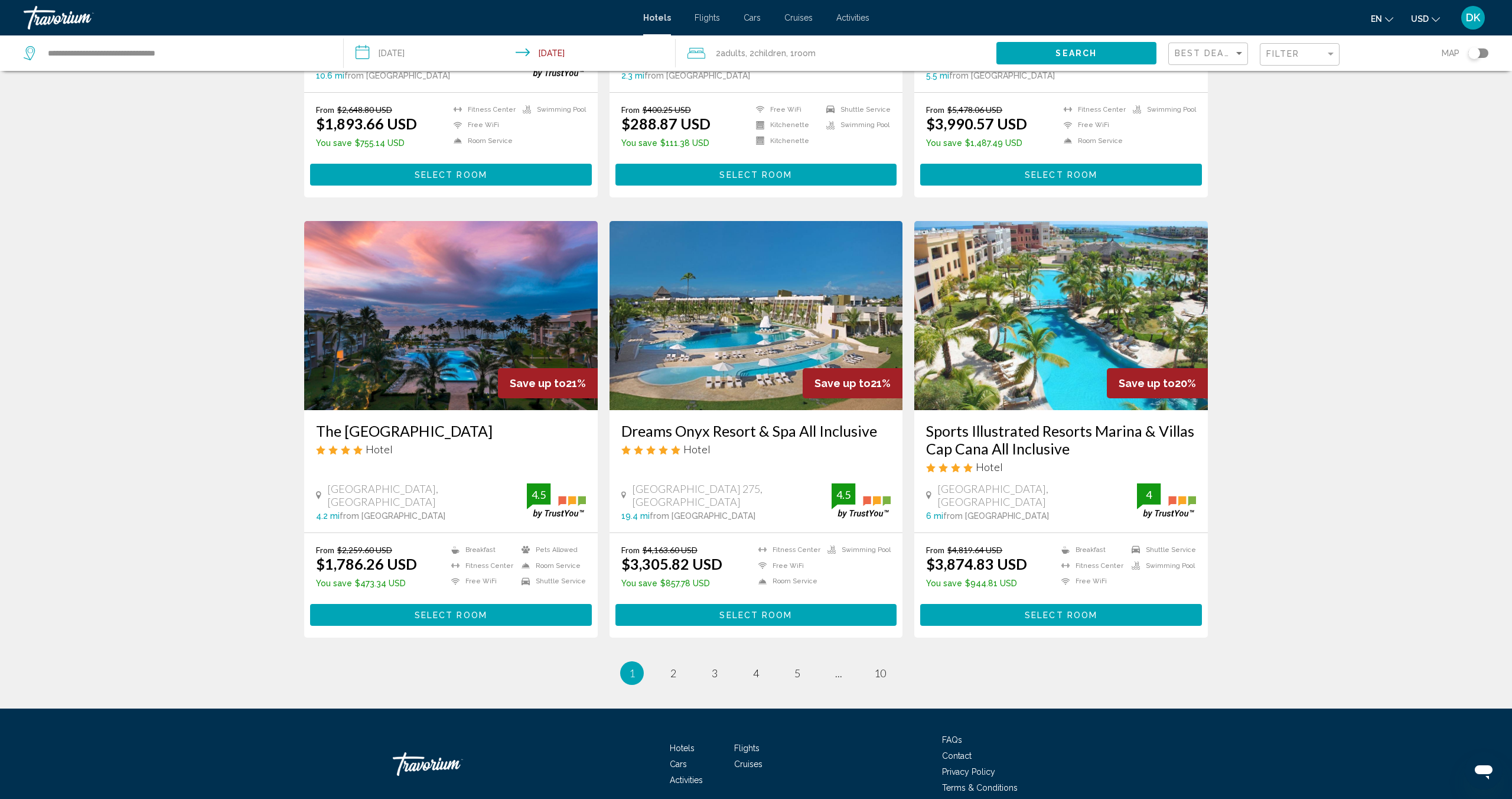
scroll to position [1194, 0]
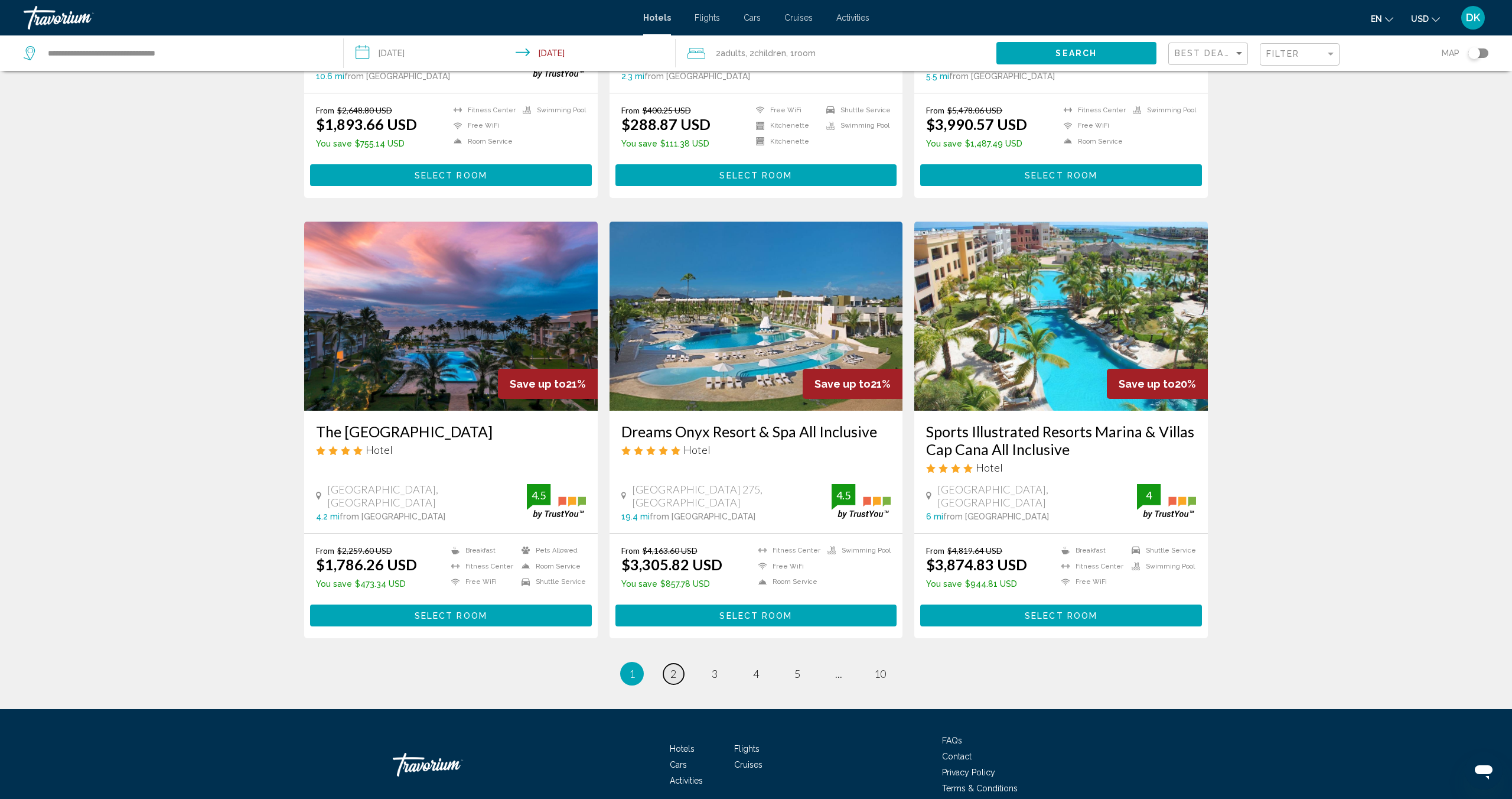
click at [668, 673] on link "page 2" at bounding box center [674, 674] width 21 height 21
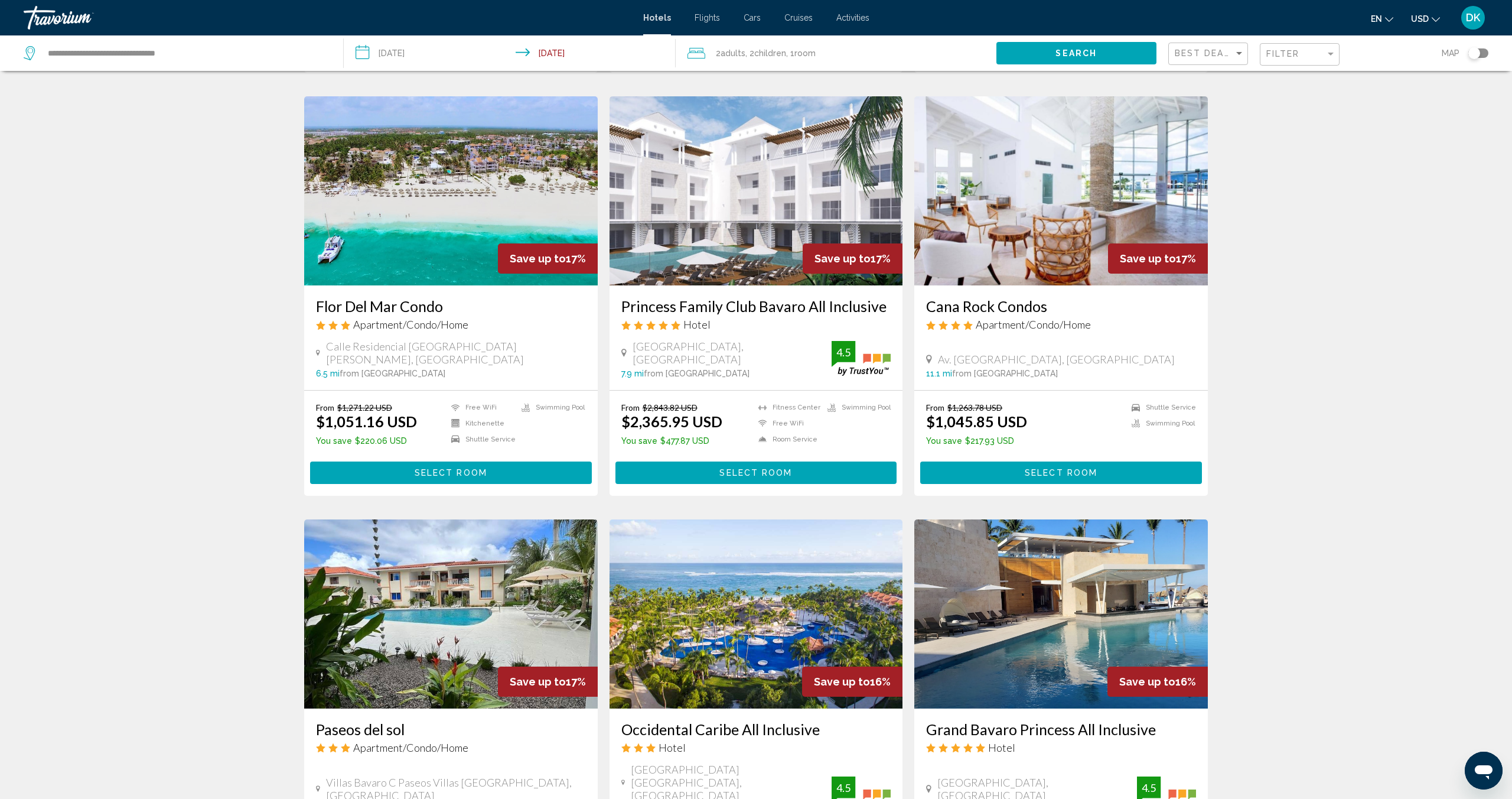
scroll to position [457, 0]
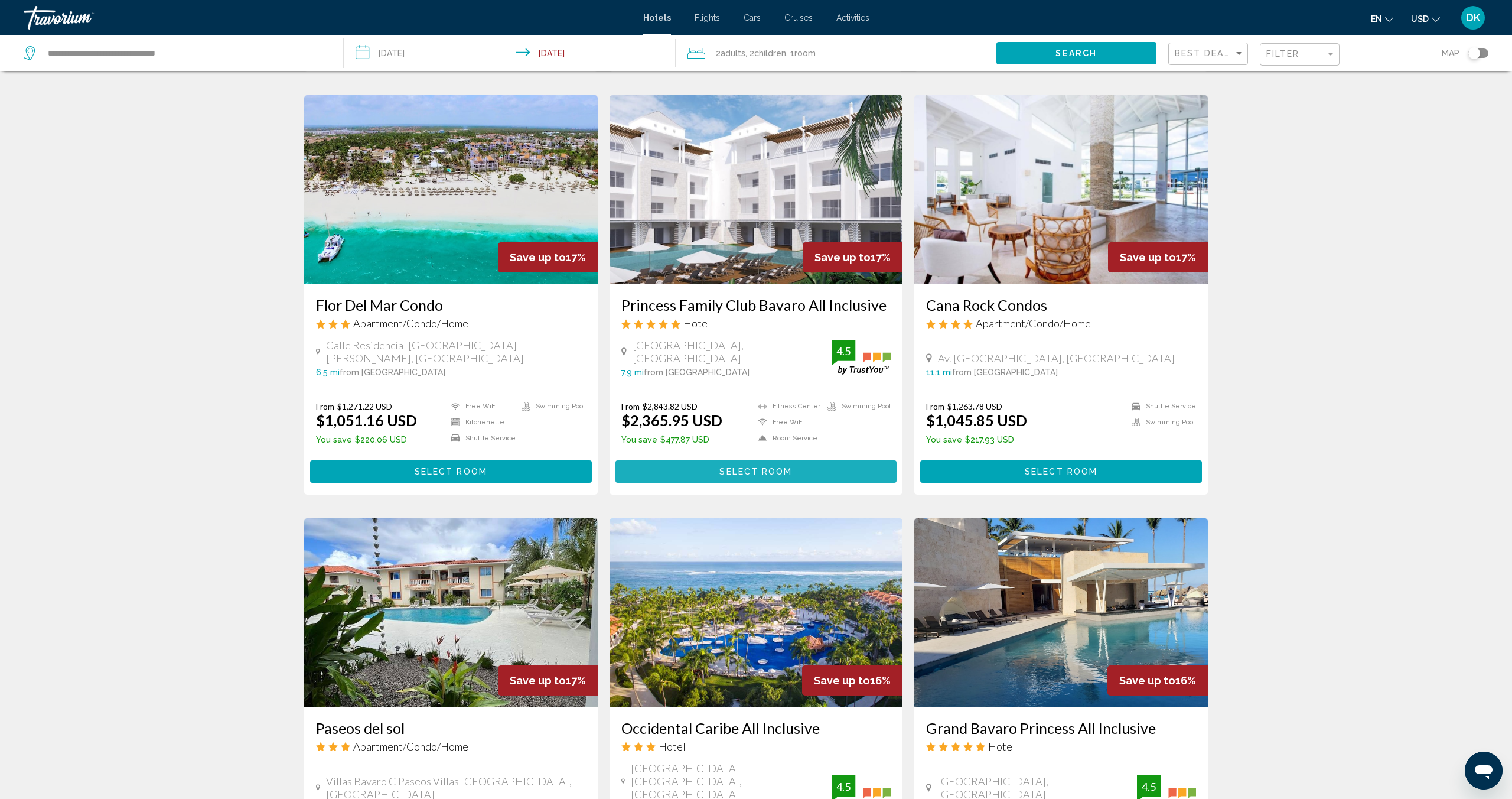
click at [732, 468] on span "Select Room" at bounding box center [755, 472] width 72 height 9
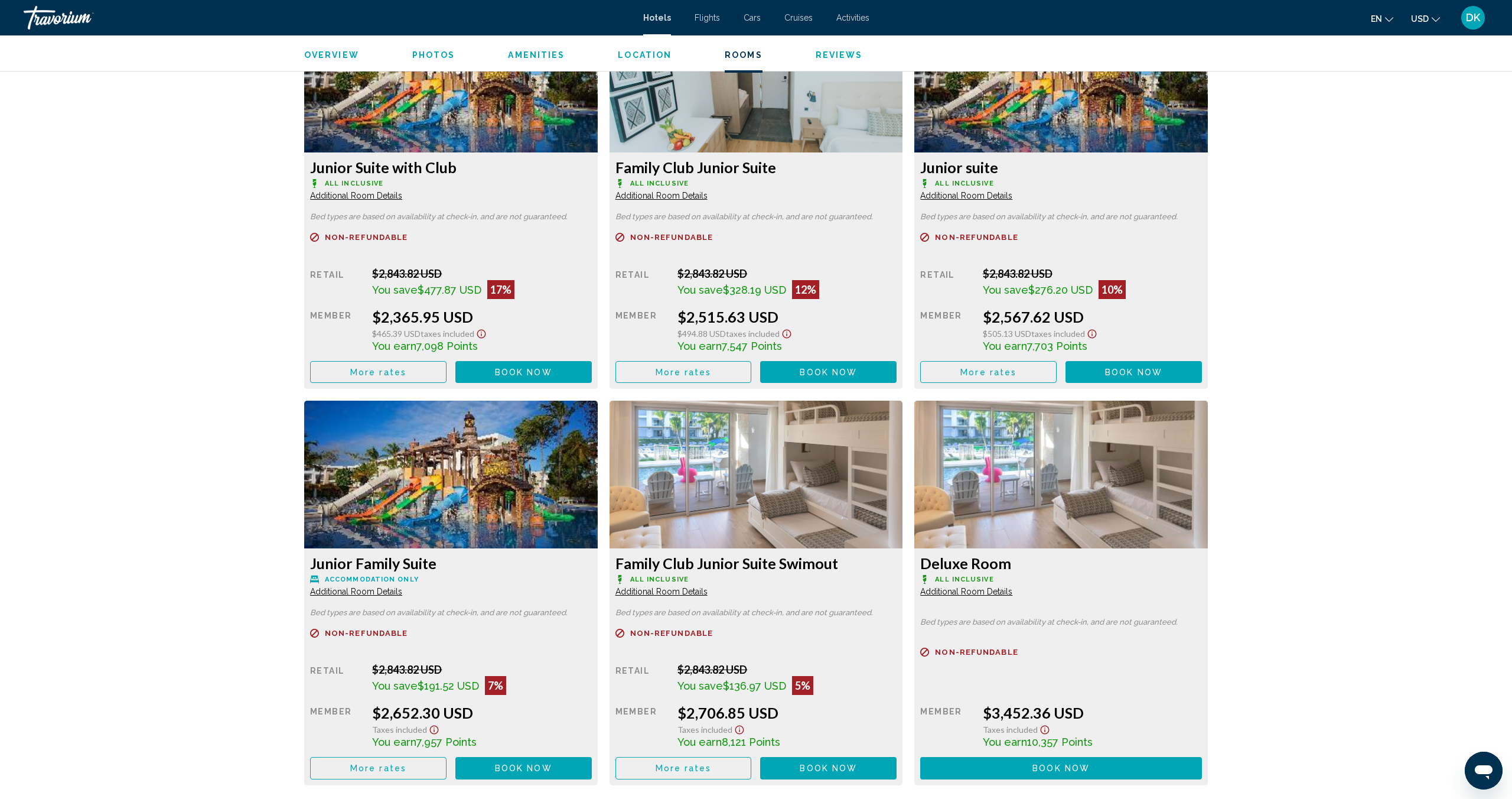
scroll to position [1653, 0]
click at [436, 365] on button "More rates" at bounding box center [378, 372] width 136 height 22
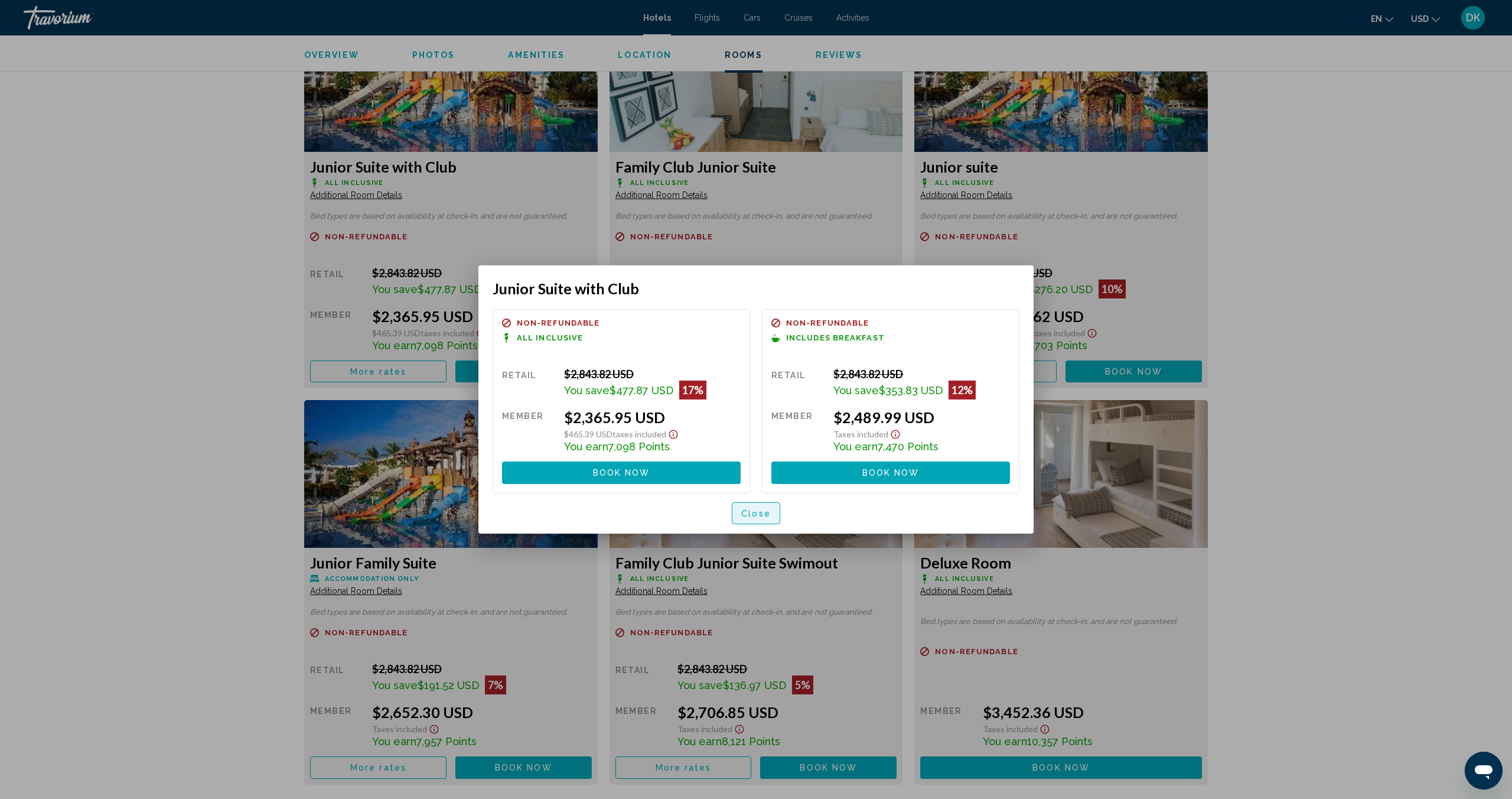
click at [752, 518] on span "Close" at bounding box center [756, 513] width 29 height 9
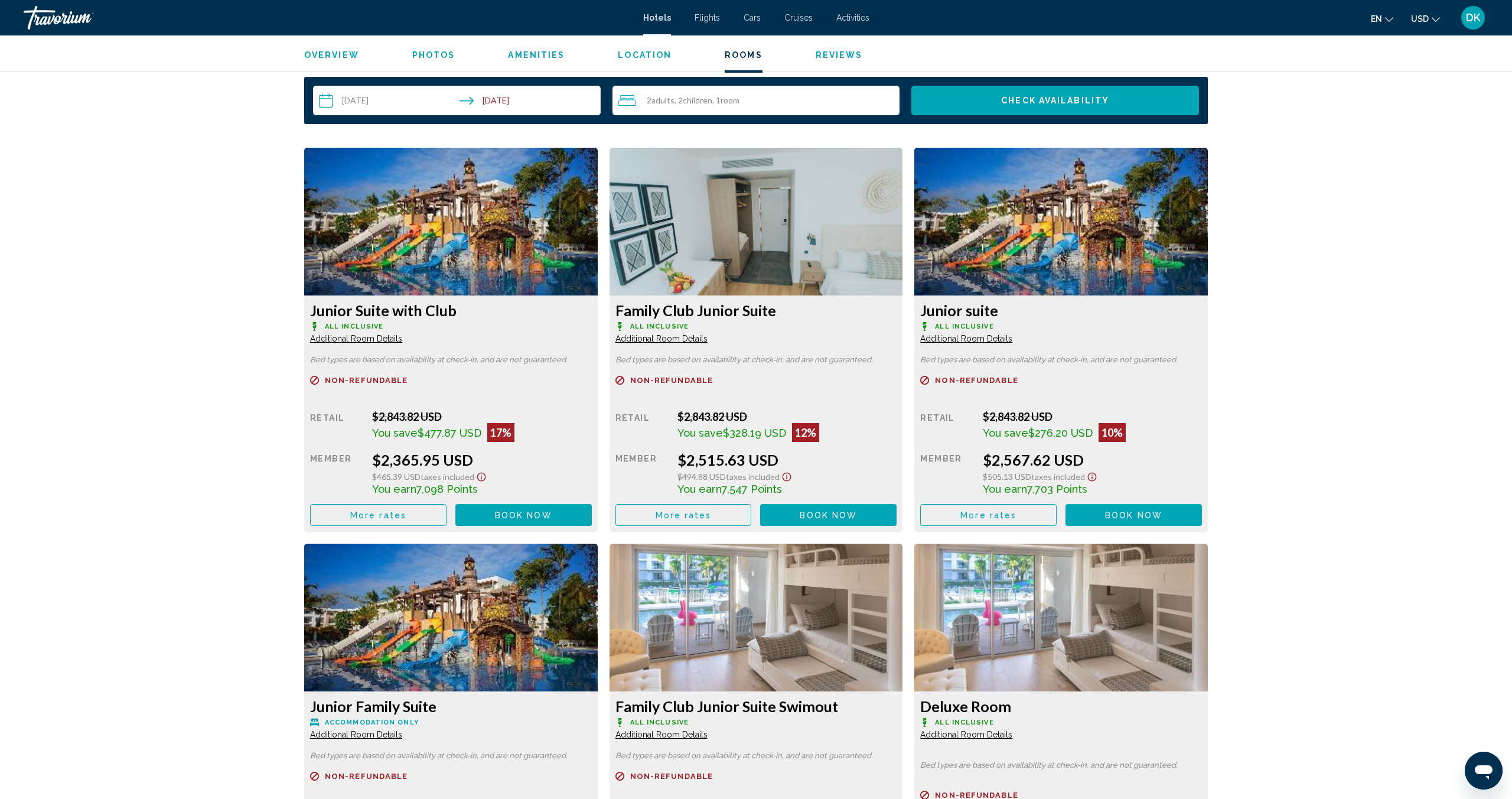
scroll to position [1509, 0]
click at [471, 508] on button "Book now No longer available" at bounding box center [524, 516] width 136 height 22
